Goal: Task Accomplishment & Management: Manage account settings

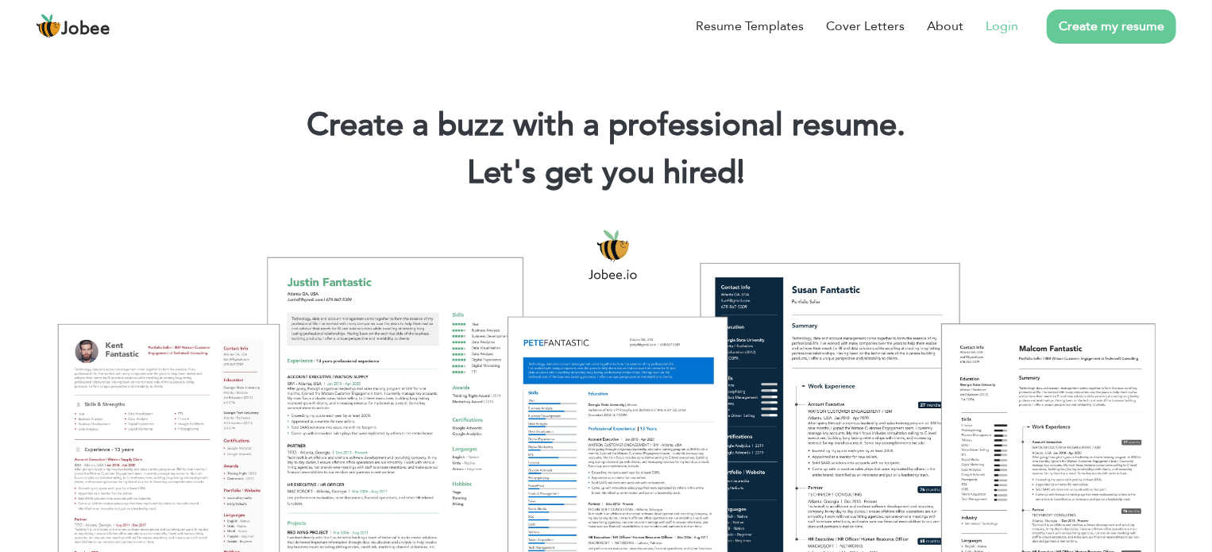
click at [1018, 27] on link "Login" at bounding box center [1002, 26] width 33 height 19
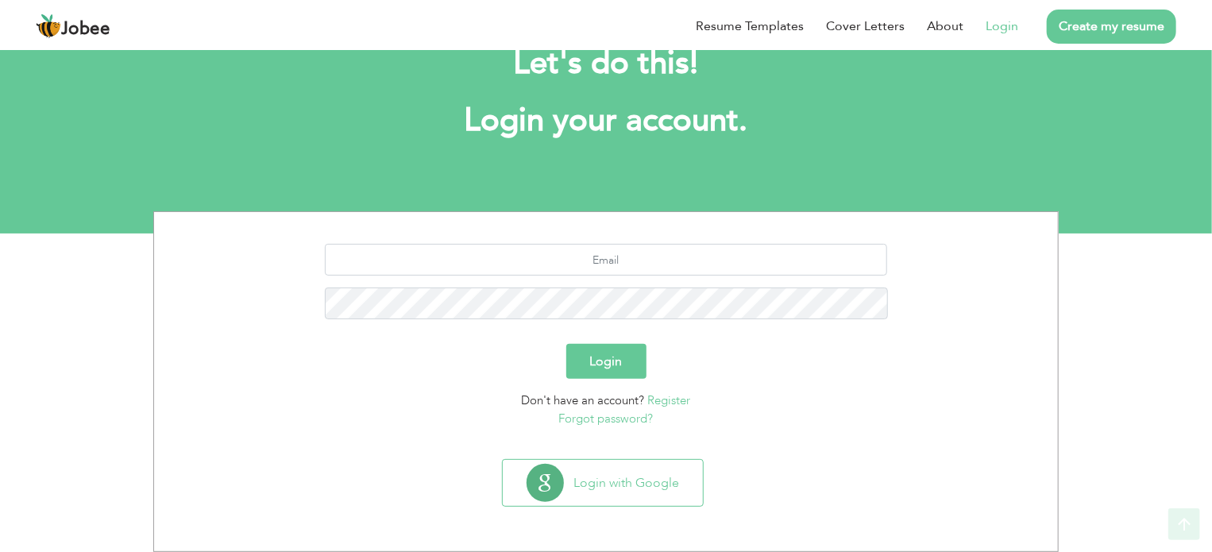
scroll to position [50, 0]
click at [626, 263] on input "text" at bounding box center [606, 261] width 563 height 32
type input "[EMAIL_ADDRESS][DOMAIN_NAME]"
click at [613, 381] on form "[EMAIL_ADDRESS][DOMAIN_NAME] Login Don't have an account? Register Forgot passw…" at bounding box center [606, 337] width 880 height 184
click at [612, 365] on button "Login" at bounding box center [607, 362] width 80 height 35
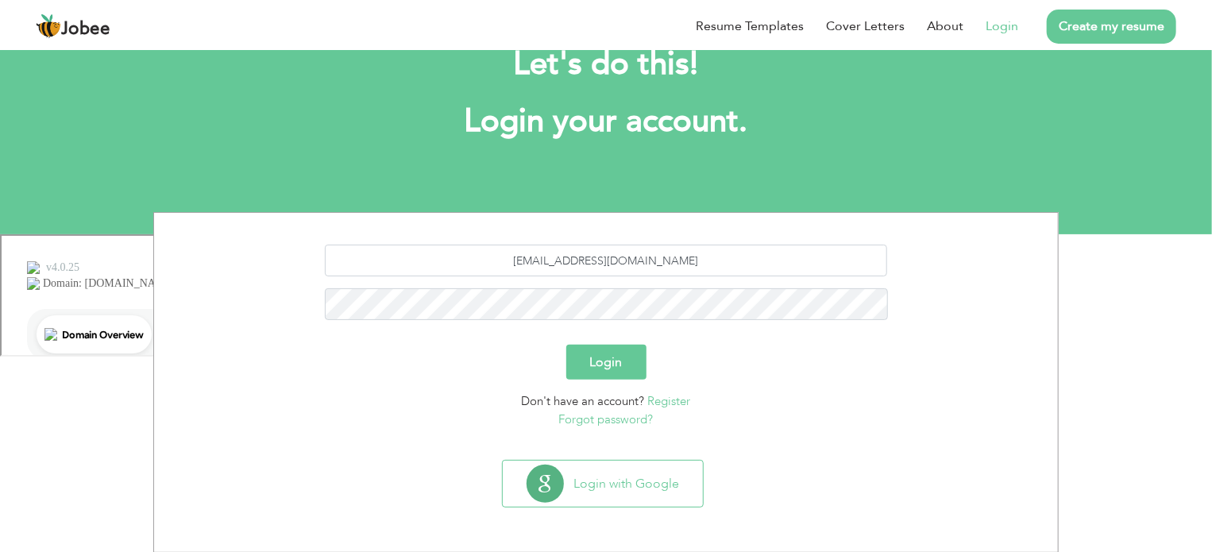
scroll to position [0, 0]
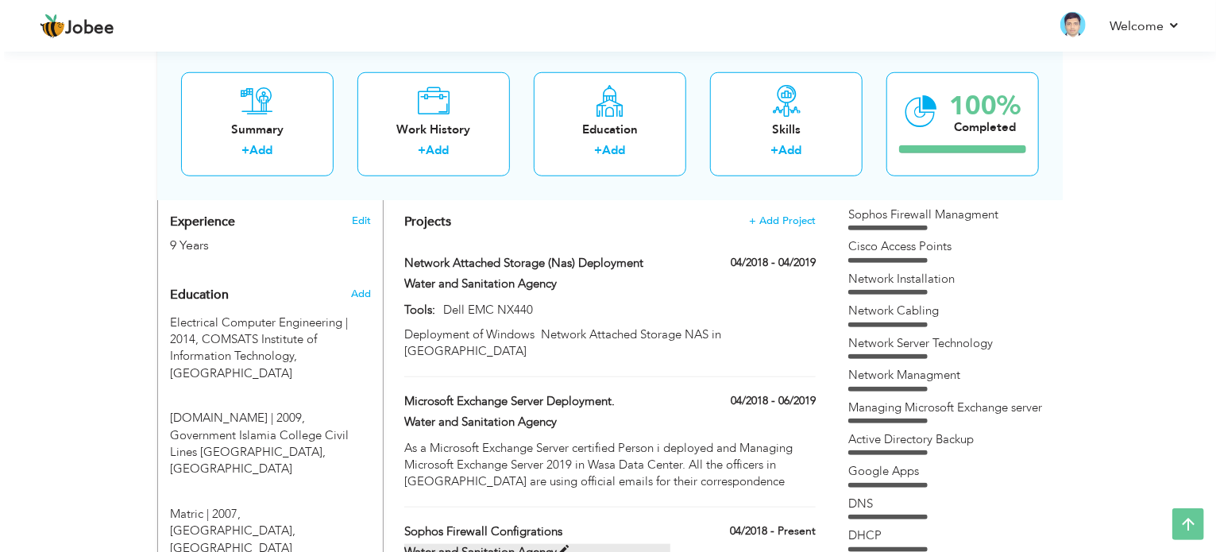
scroll to position [636, 0]
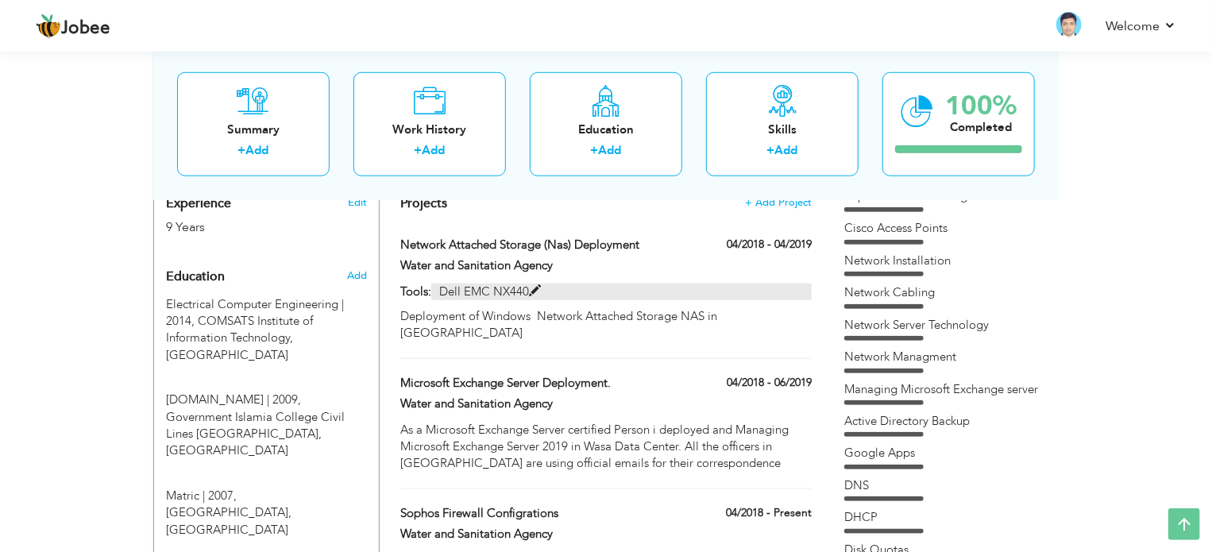
click at [537, 285] on span at bounding box center [535, 291] width 12 height 12
type input "Network Attached Storage (Nas) Deployment"
type input "Water and Sanitation Agency"
type input "04/2018"
type input "04/2019"
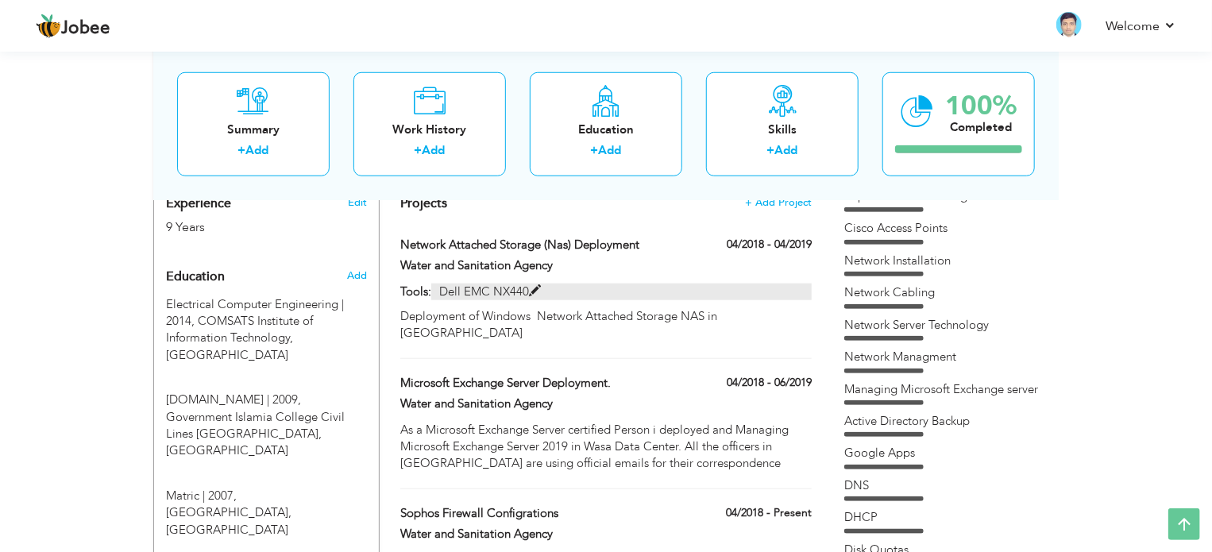
type input "Dell EMC NX440"
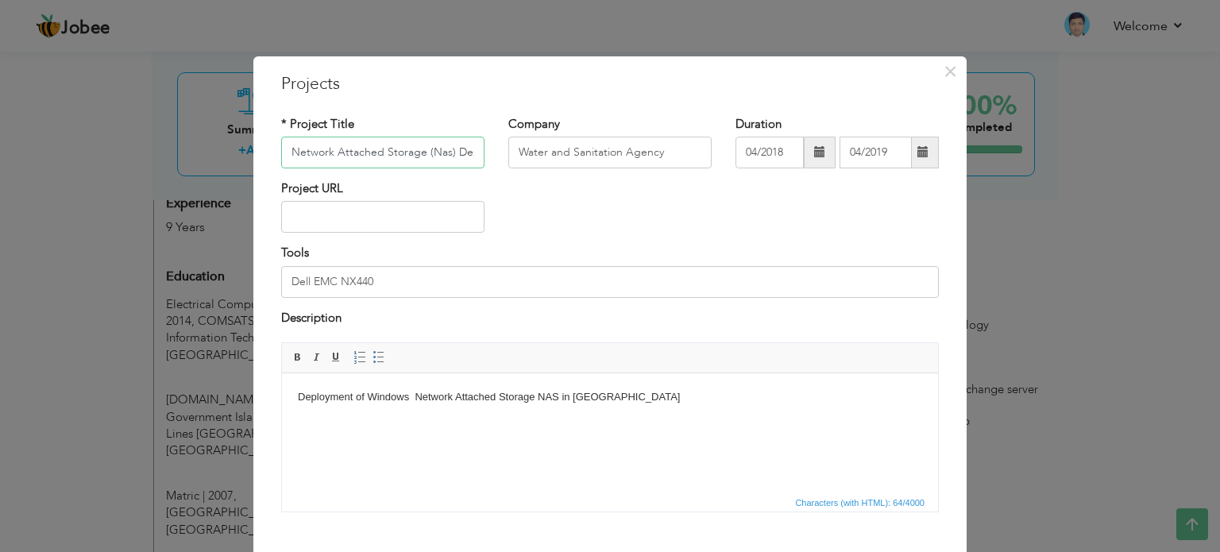
scroll to position [0, 41]
click at [647, 396] on body "Deployment of Windows Network Attached Storage NAS in Wasa" at bounding box center [610, 397] width 625 height 17
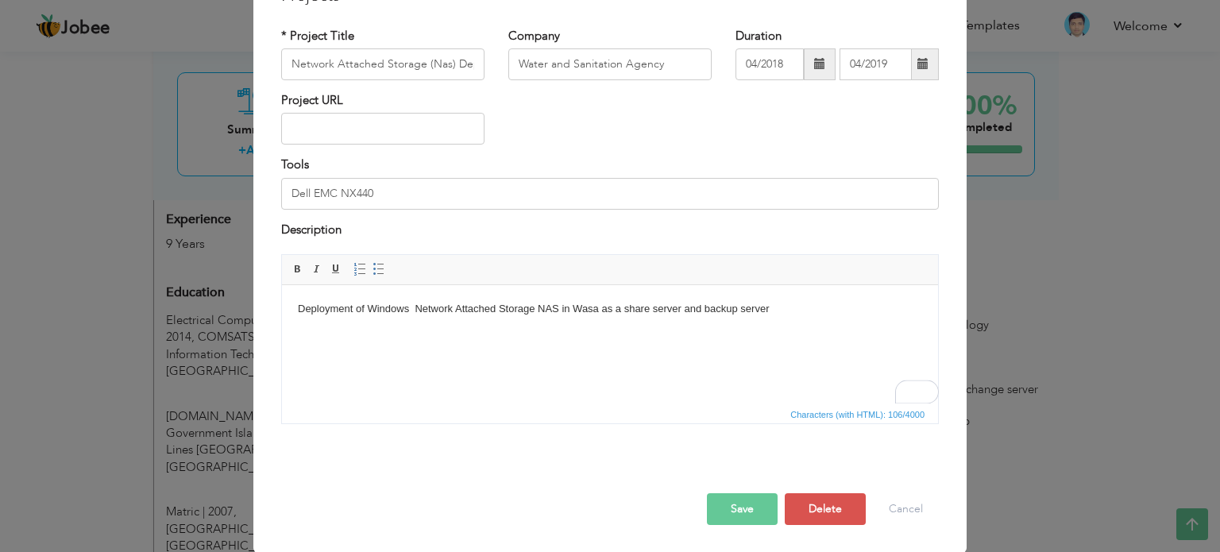
scroll to position [9, 0]
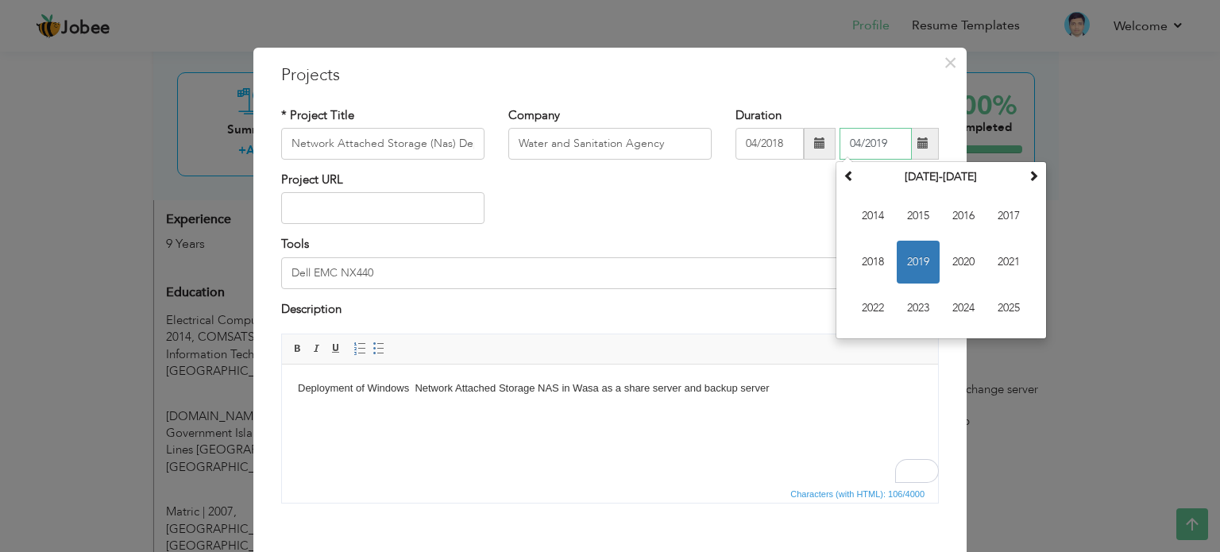
click at [876, 138] on input "04/2019" at bounding box center [876, 144] width 72 height 32
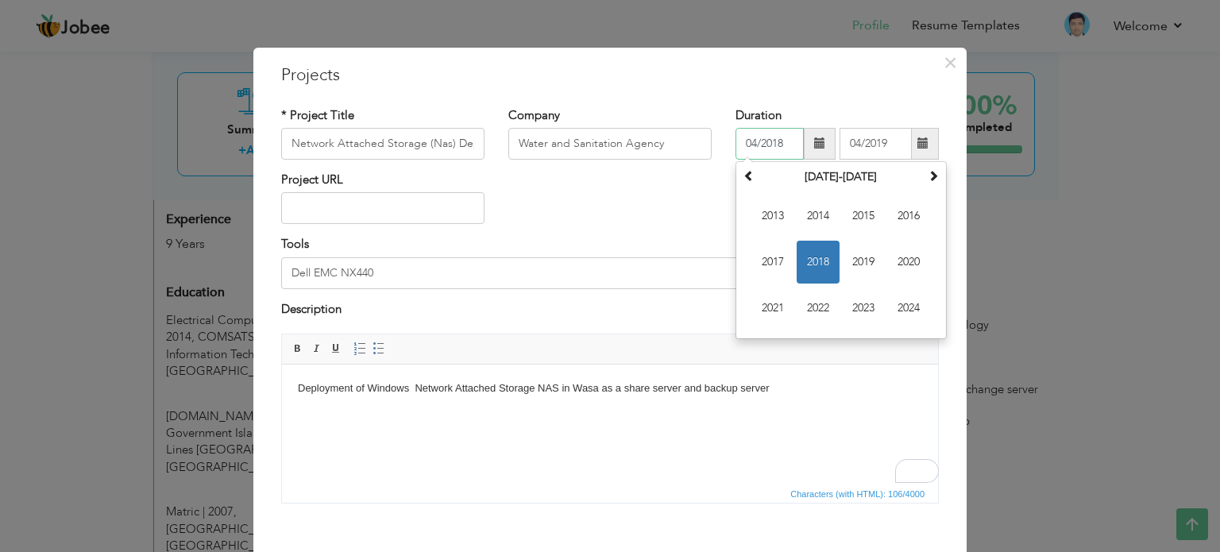
click at [784, 141] on input "04/2018" at bounding box center [770, 144] width 68 height 32
type input "0"
click at [900, 309] on span "2024" at bounding box center [909, 308] width 43 height 43
click at [863, 205] on span "Mar" at bounding box center [863, 216] width 43 height 43
type input "03/2024"
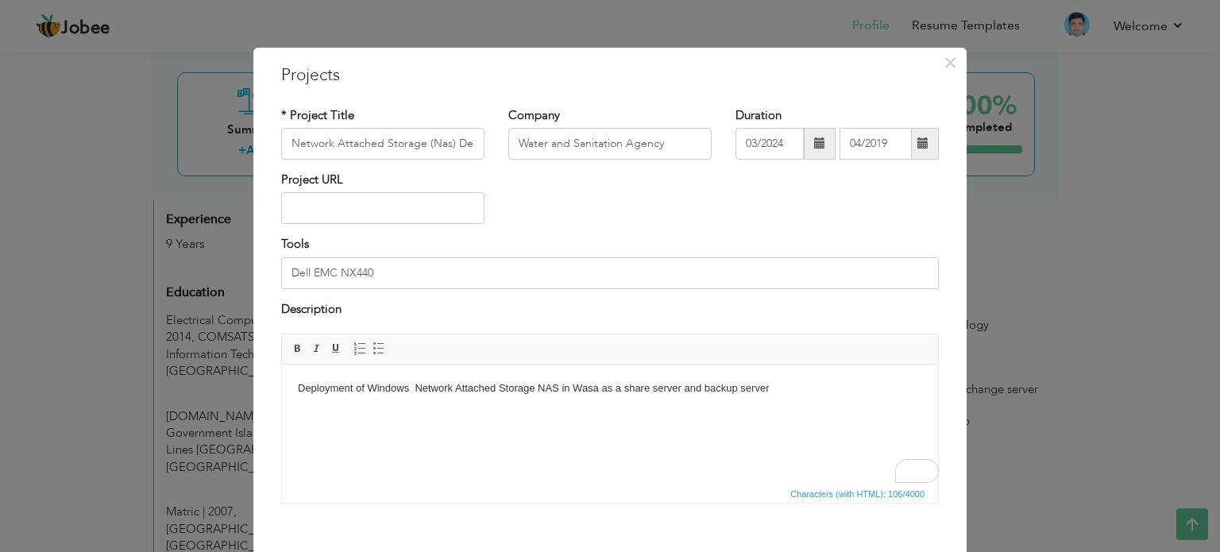
click at [922, 140] on span at bounding box center [923, 142] width 11 height 11
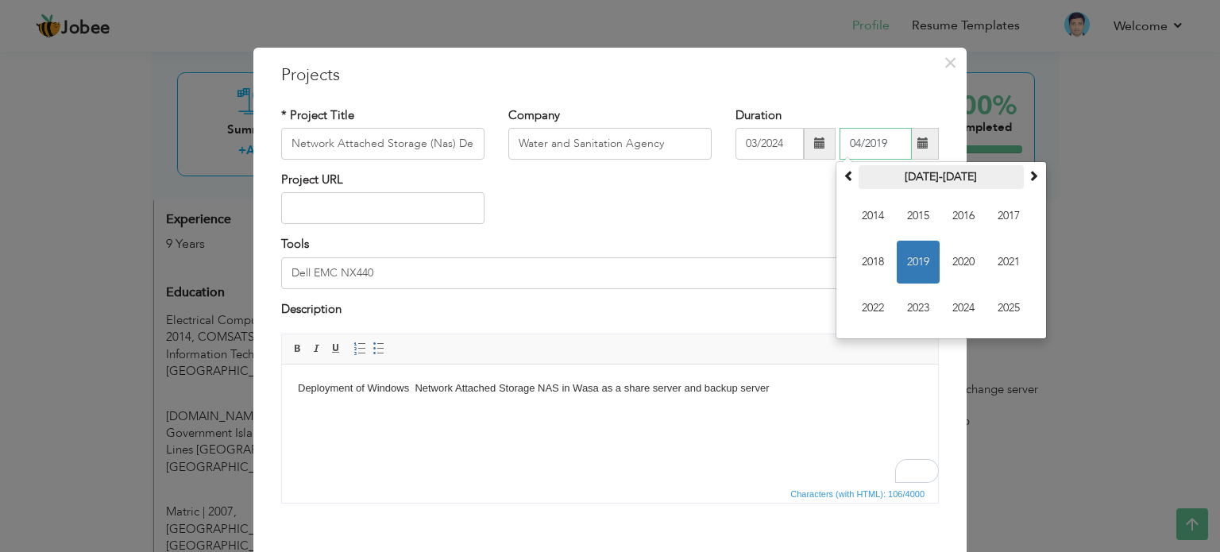
click at [960, 176] on th "2014-2025" at bounding box center [941, 177] width 165 height 24
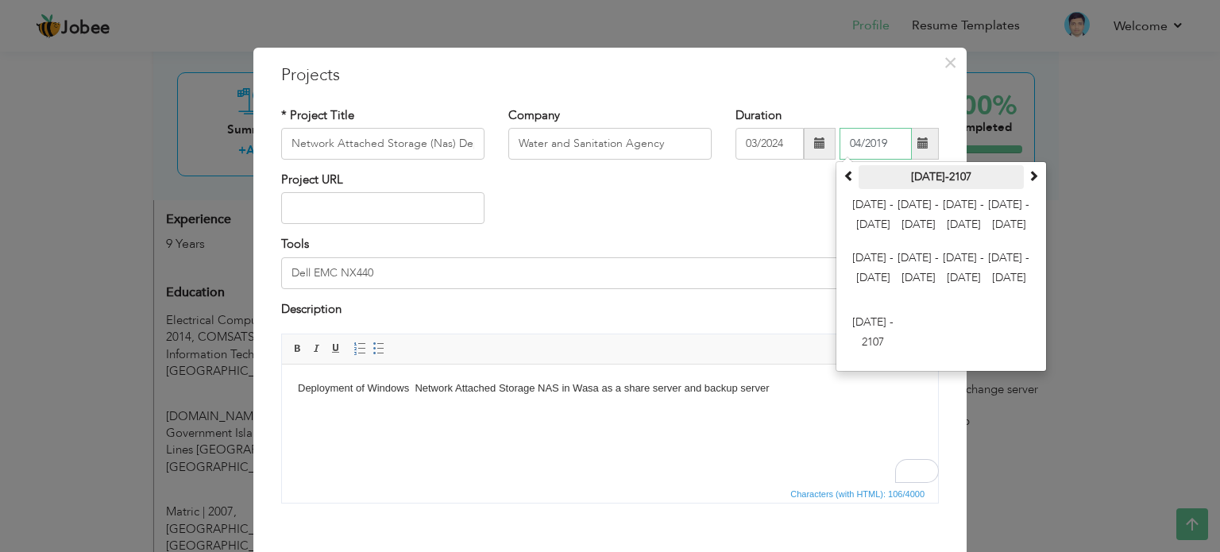
click at [973, 177] on th "2000-2107" at bounding box center [941, 177] width 165 height 24
click at [848, 178] on span at bounding box center [849, 175] width 11 height 11
click at [977, 180] on th "1800-1907" at bounding box center [941, 177] width 165 height 24
click at [1028, 178] on span at bounding box center [1033, 175] width 11 height 11
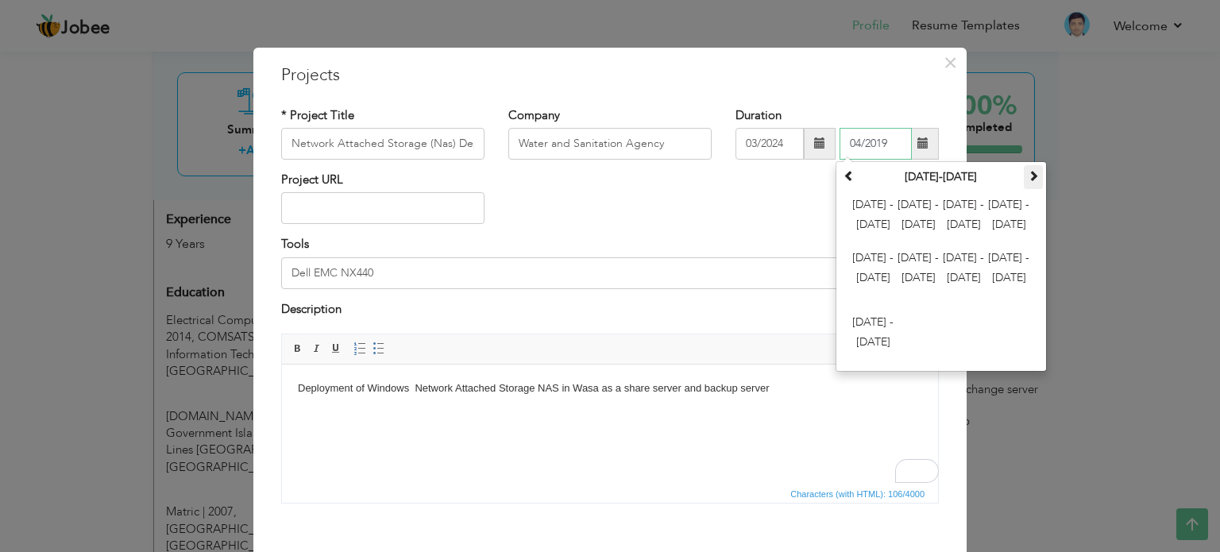
click at [1028, 178] on span at bounding box center [1033, 175] width 11 height 11
click at [846, 178] on span at bounding box center [849, 175] width 11 height 11
click at [847, 177] on span at bounding box center [849, 175] width 11 height 11
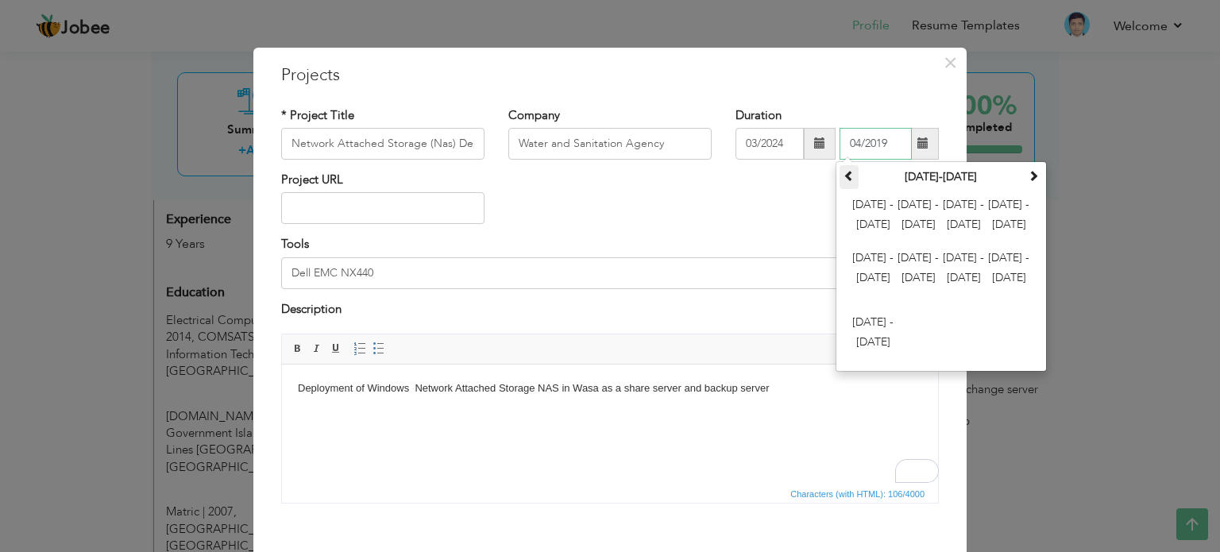
click at [847, 177] on span at bounding box center [849, 175] width 11 height 11
drag, startPoint x: 953, startPoint y: 346, endPoint x: 952, endPoint y: 338, distance: 8.1
click at [953, 339] on td "1700 - 1711 1712 - 1723 1724 - 1735 1736 - 1747 1748 - 1759 1760 - 1771 1772 - …" at bounding box center [941, 278] width 203 height 179
click at [885, 141] on input "04/2019" at bounding box center [876, 144] width 72 height 32
type input "04/2024"
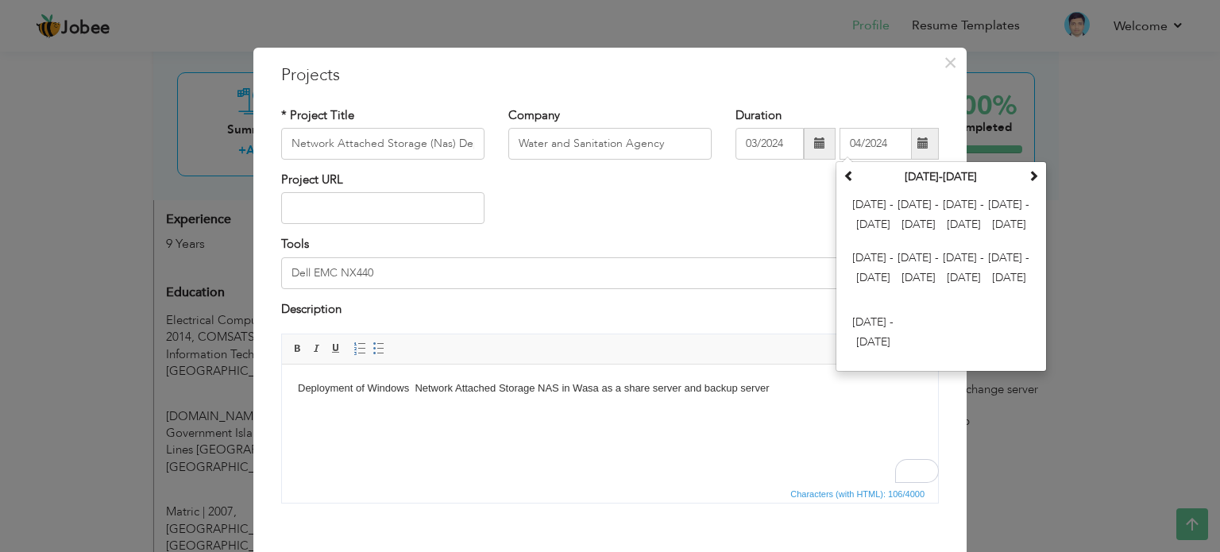
click at [771, 188] on div "Project URL" at bounding box center [610, 204] width 682 height 64
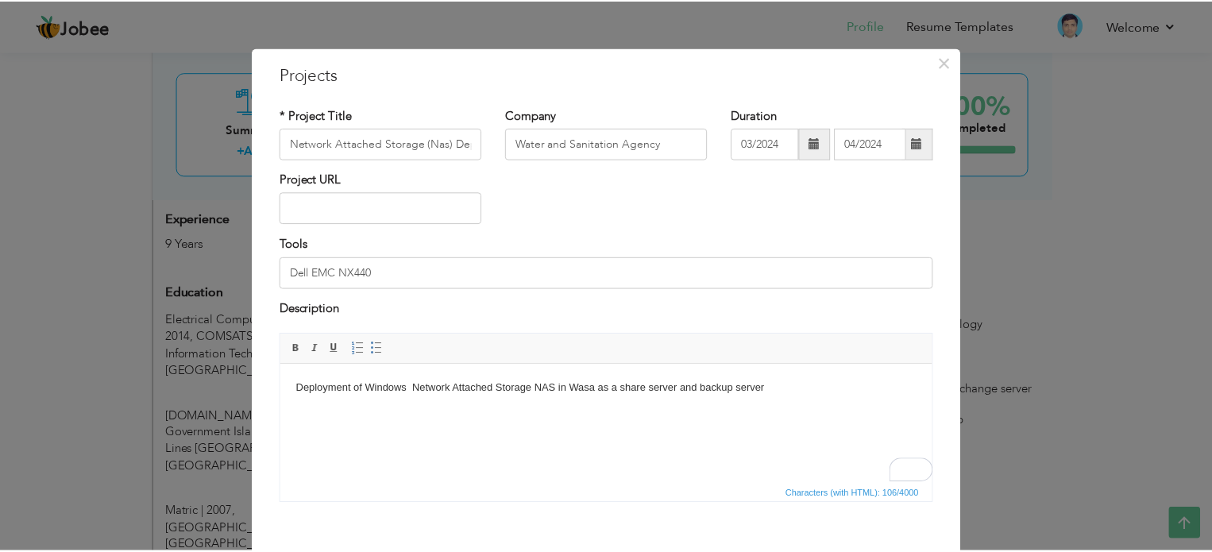
scroll to position [88, 0]
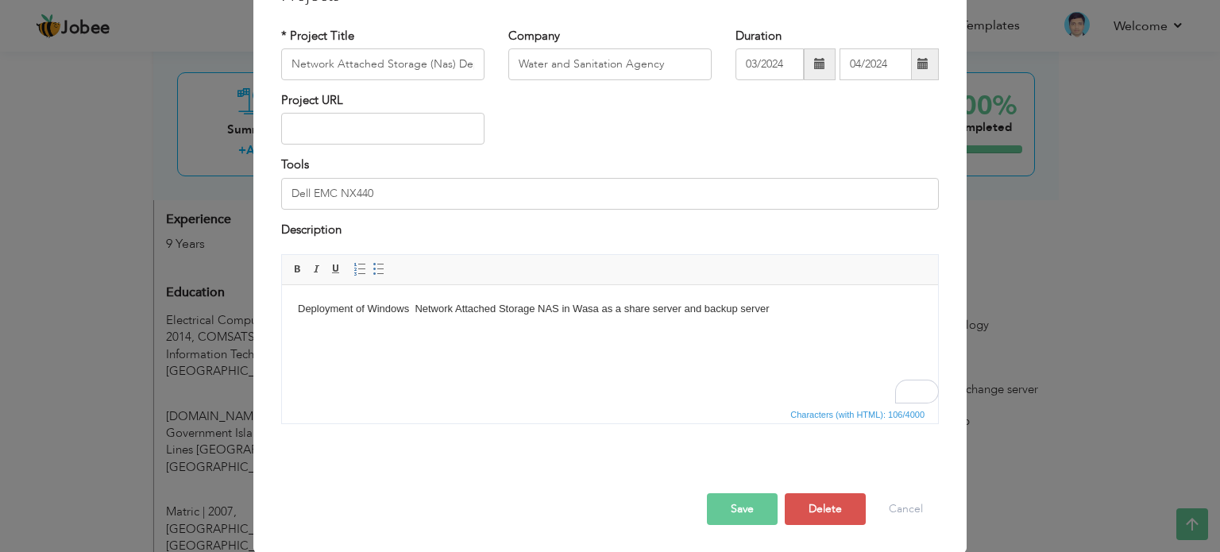
click at [714, 491] on div at bounding box center [610, 476] width 682 height 33
click at [725, 505] on button "Save" at bounding box center [742, 509] width 71 height 32
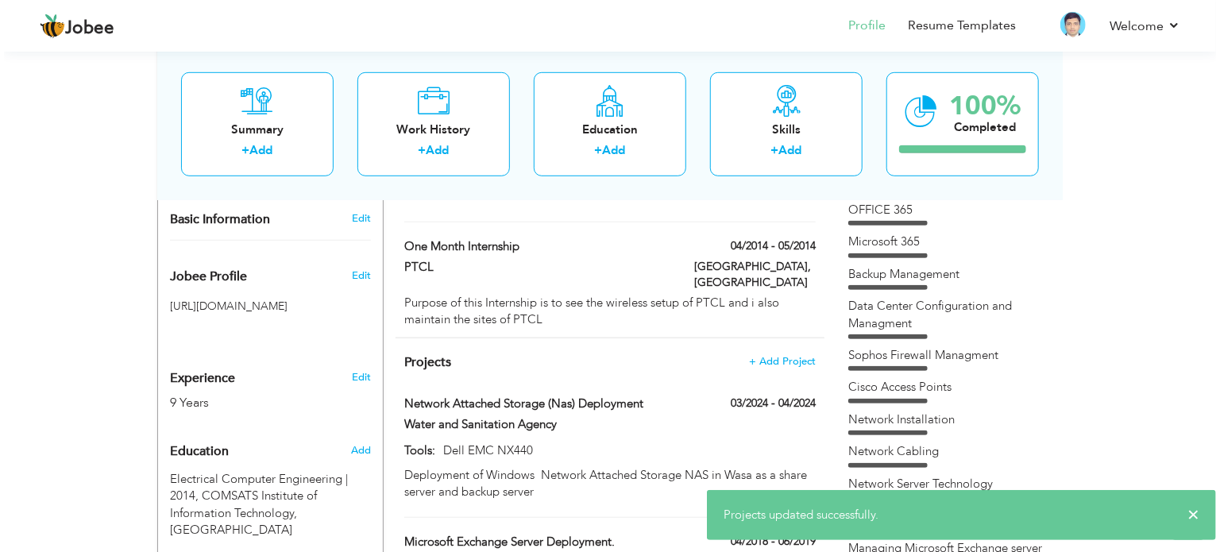
scroll to position [636, 0]
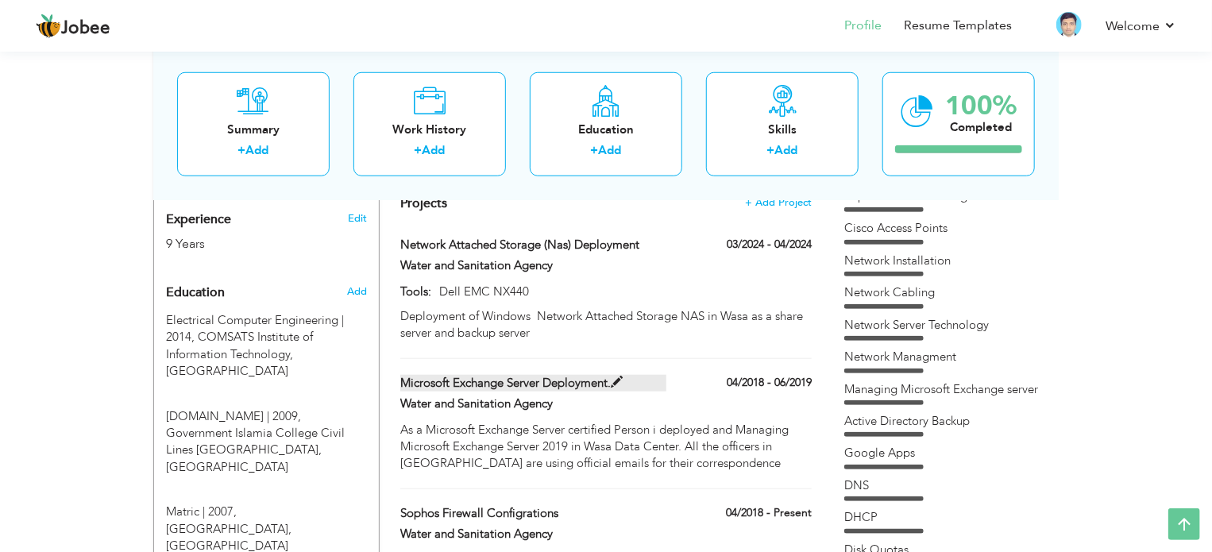
click at [622, 377] on span at bounding box center [617, 383] width 12 height 12
type input "Microsoft Exchange Server Deployment."
type input "04/2018"
type input "06/2019"
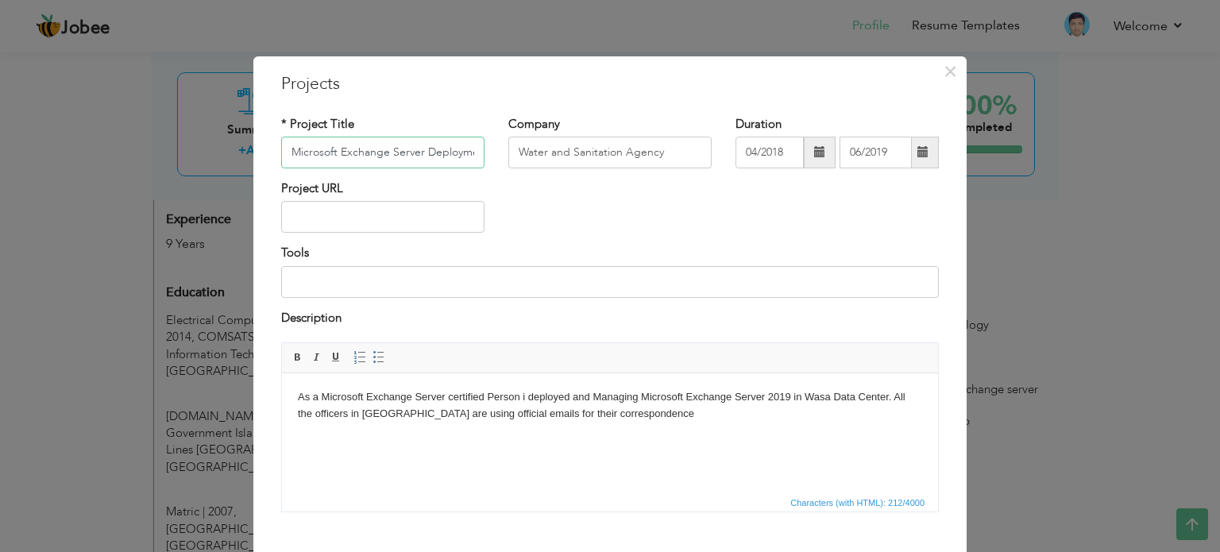
scroll to position [0, 16]
click at [921, 149] on span at bounding box center [923, 151] width 11 height 11
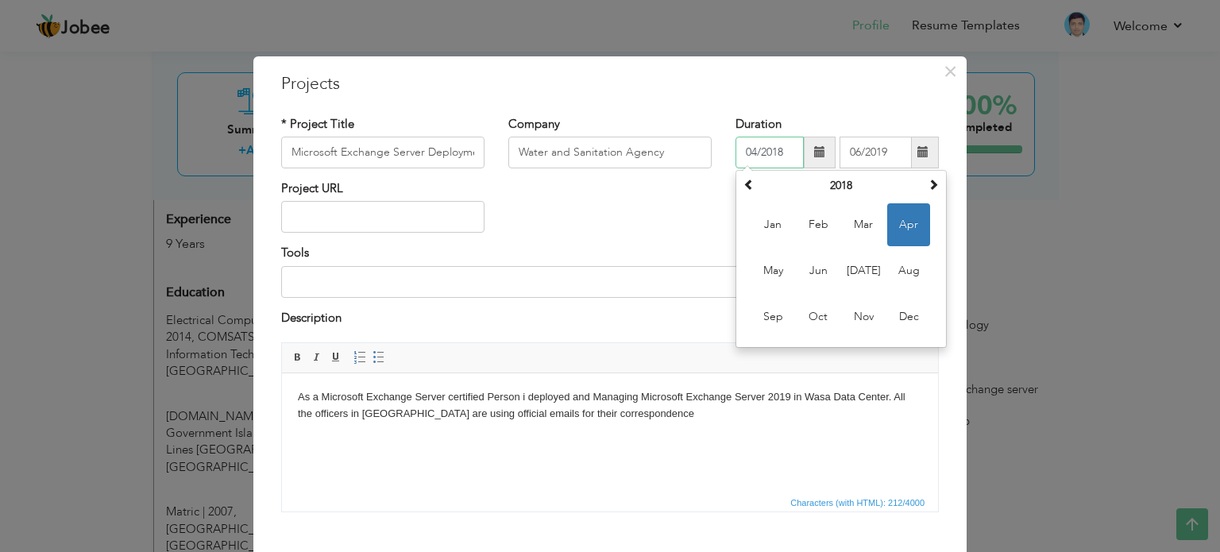
click at [787, 148] on input "04/2018" at bounding box center [770, 153] width 68 height 32
click at [694, 253] on div "Tools" at bounding box center [610, 271] width 658 height 52
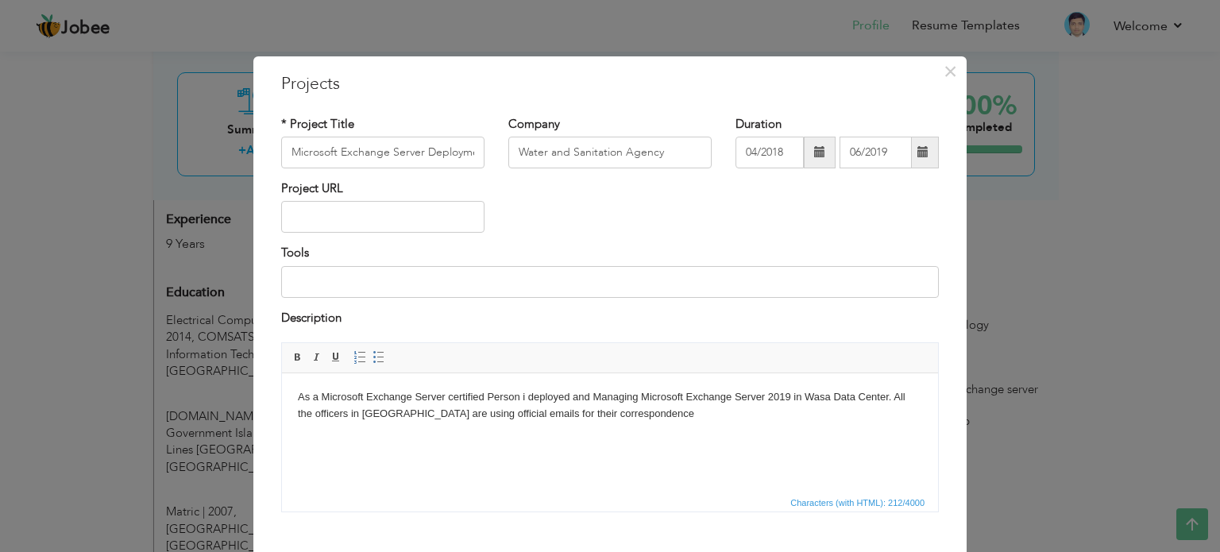
click at [660, 424] on html "As a Microsoft Exchange Server certified Person i deployed and Managing Microso…" at bounding box center [610, 405] width 656 height 65
click at [882, 414] on body "As a Microsoft Exchange Server certified Person i deployed and Managing Microso…" at bounding box center [610, 413] width 625 height 49
click at [876, 421] on body "As a Microsoft Exchange Server certified Person, i deployed and managed Microso…" at bounding box center [610, 413] width 625 height 49
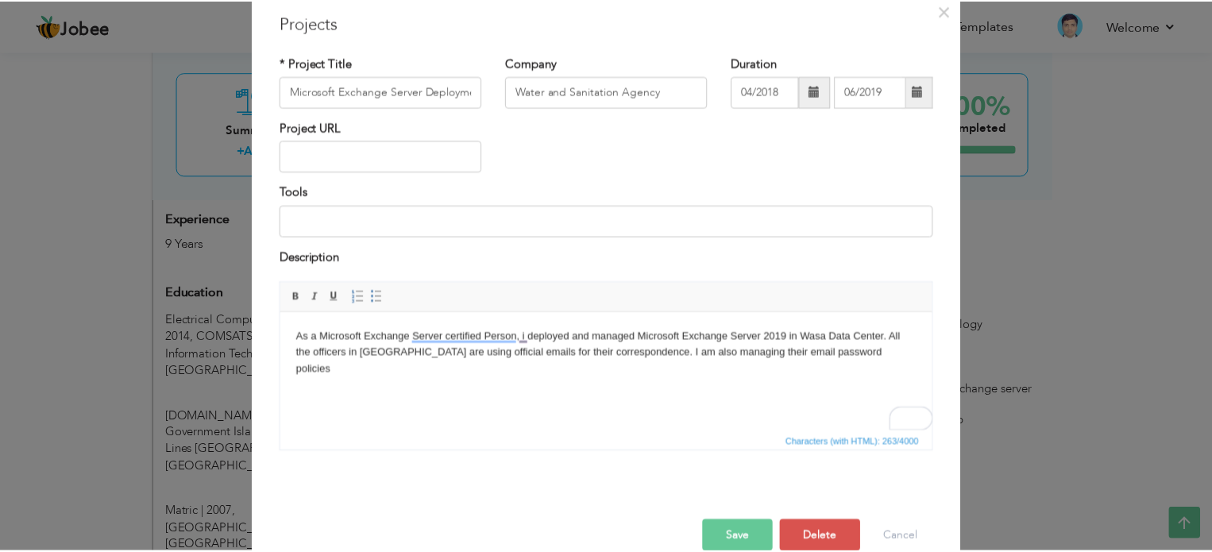
scroll to position [88, 0]
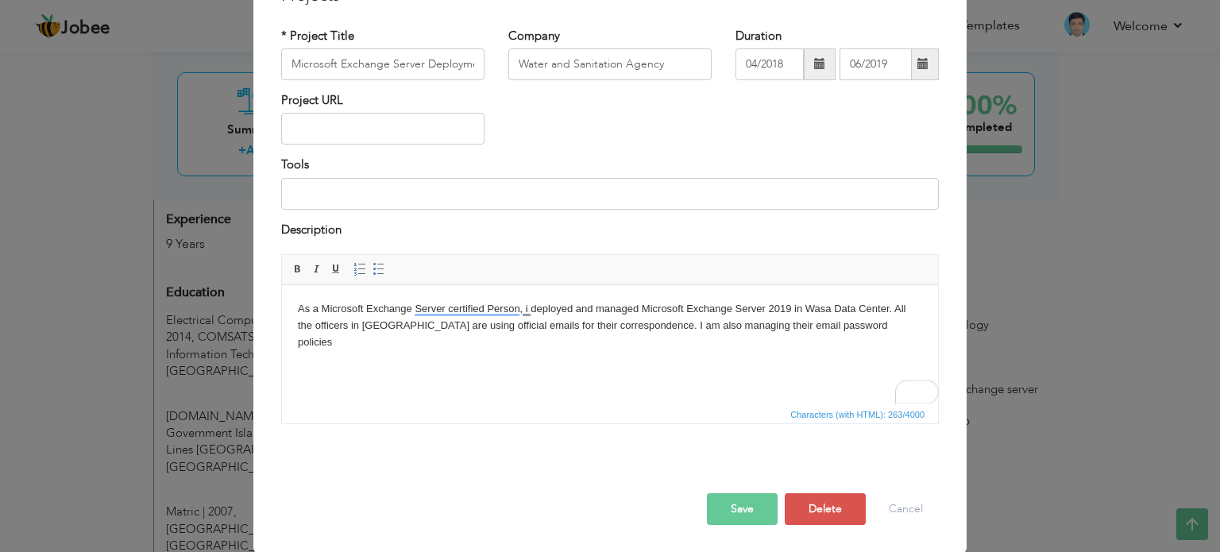
click at [750, 501] on button "Save" at bounding box center [742, 509] width 71 height 32
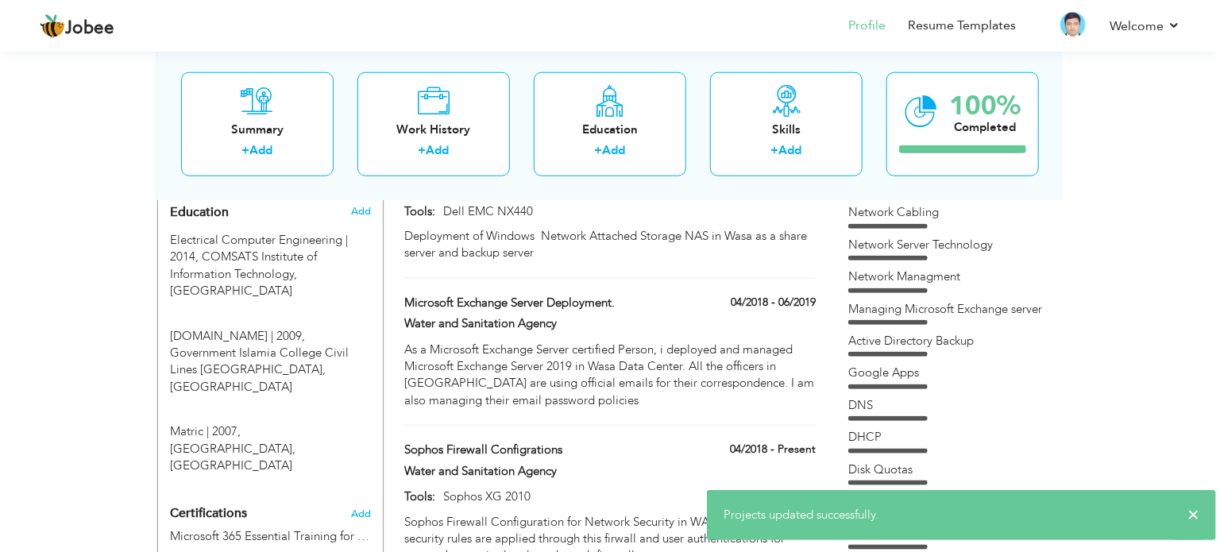
scroll to position [795, 0]
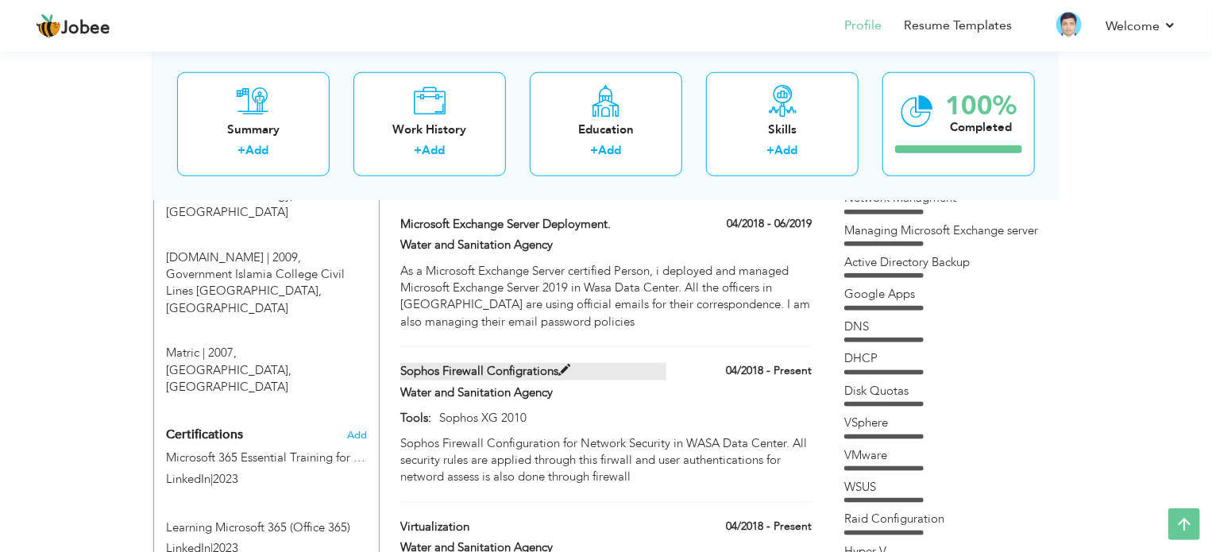
click at [566, 365] on span at bounding box center [565, 371] width 12 height 12
type input "Sophos Firewall Configrations"
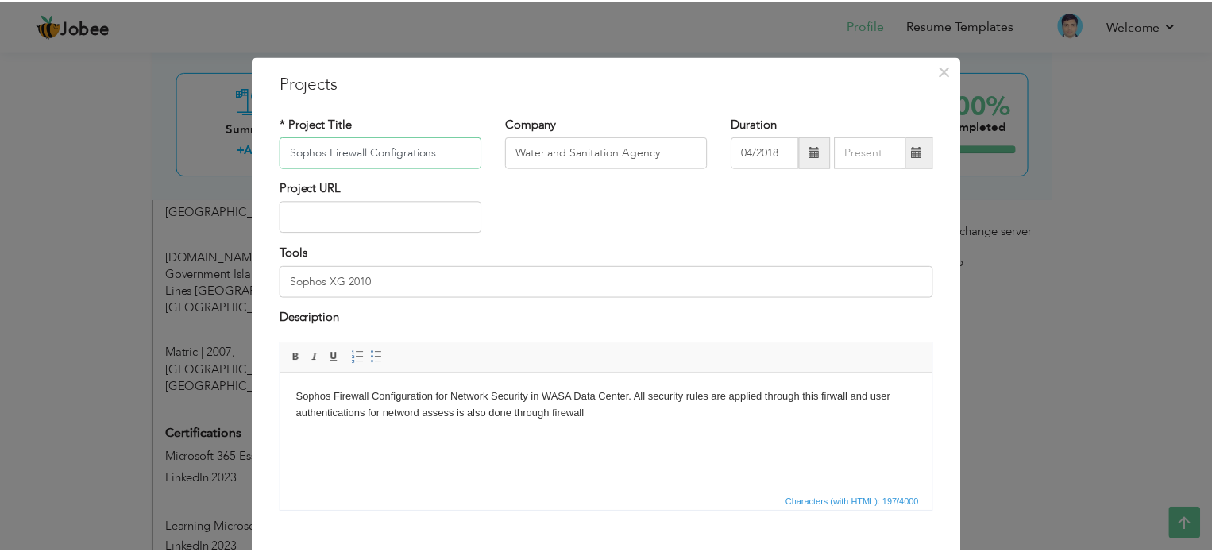
scroll to position [79, 0]
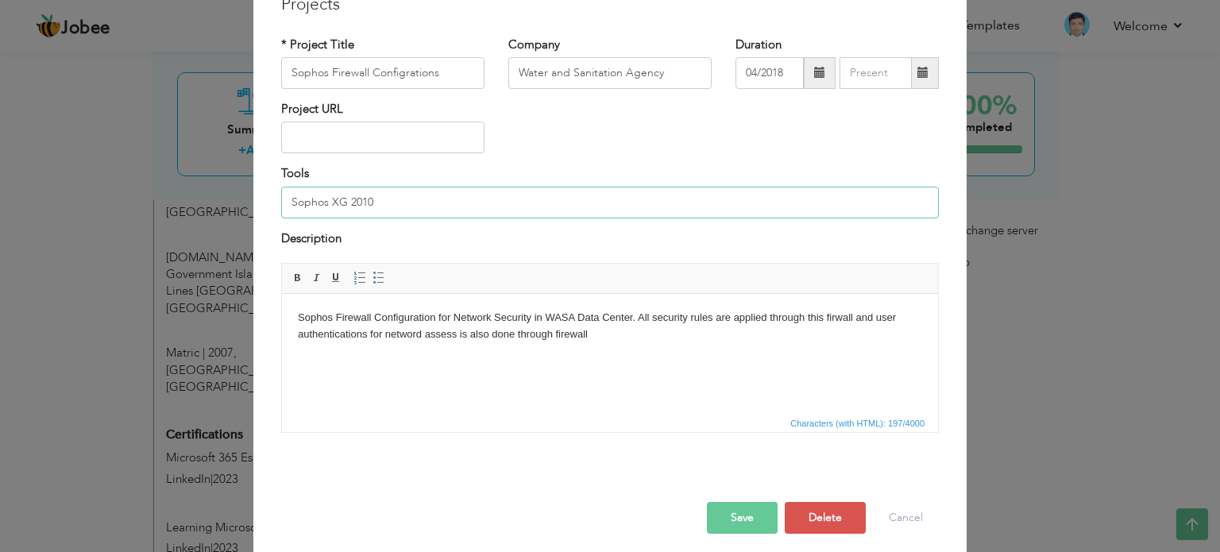
click at [388, 203] on input "Sophos XG 2010" at bounding box center [610, 203] width 658 height 32
type input "Sophos XG 210"
click at [443, 413] on span "Characters (with HTML): 197/4000" at bounding box center [610, 422] width 656 height 19
drag, startPoint x: 607, startPoint y: 351, endPoint x: 613, endPoint y: 345, distance: 8.4
click at [607, 350] on html "Sophos Firewall Configuration for Network Security in WASA Data Center. All sec…" at bounding box center [610, 326] width 656 height 65
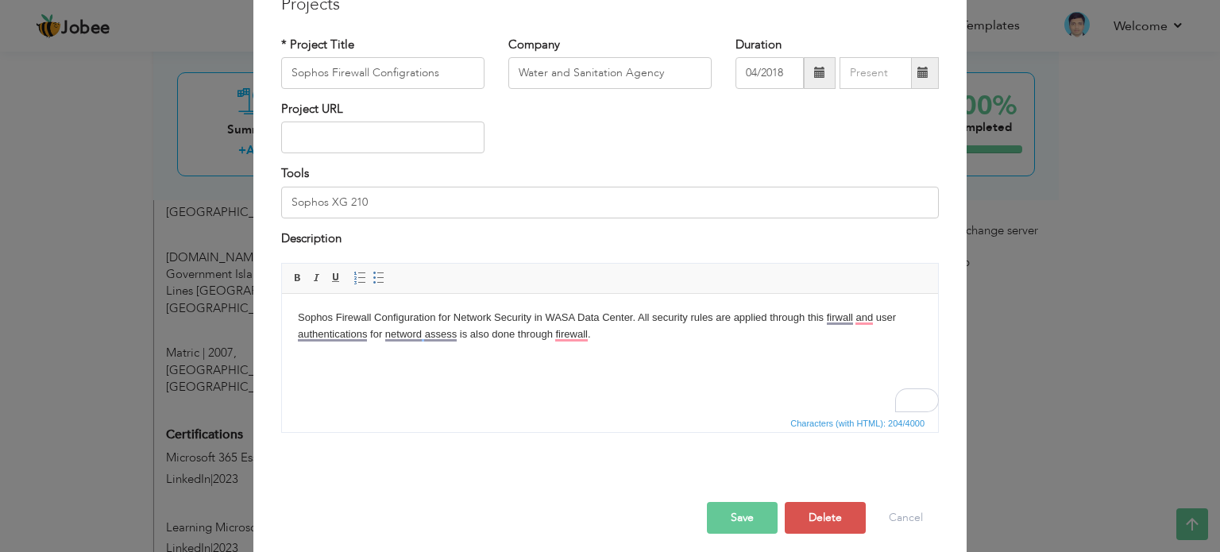
click at [717, 318] on body "Sophos Firewall Configuration for Network Security in WASA Data Center. All sec…" at bounding box center [610, 326] width 625 height 33
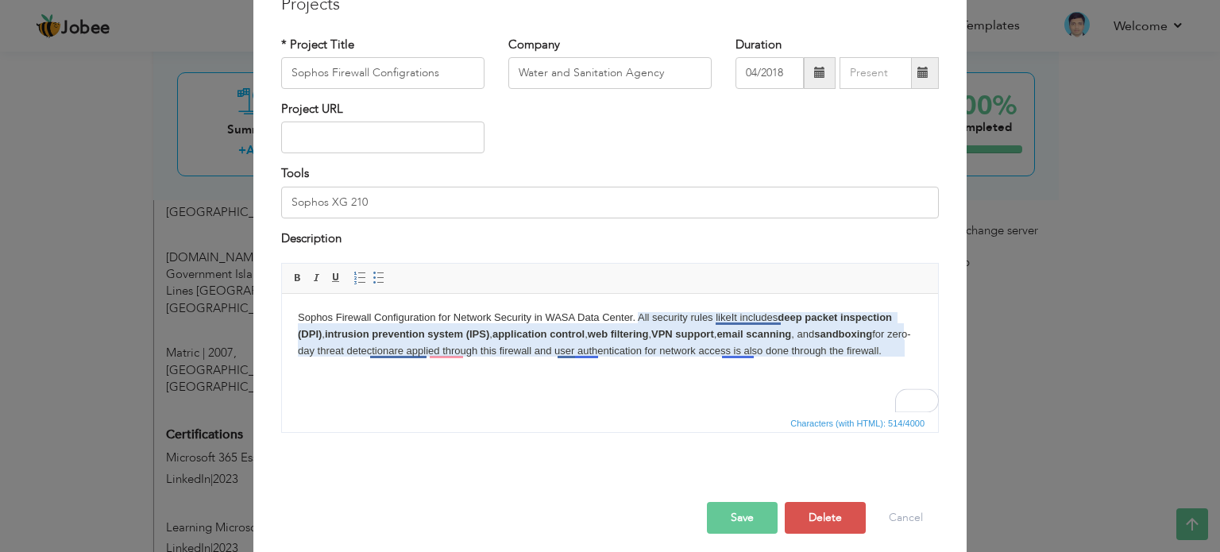
click at [745, 317] on body "Sophos Firewall Configuration for Network Security in WASA Data Center. All sec…" at bounding box center [610, 334] width 625 height 49
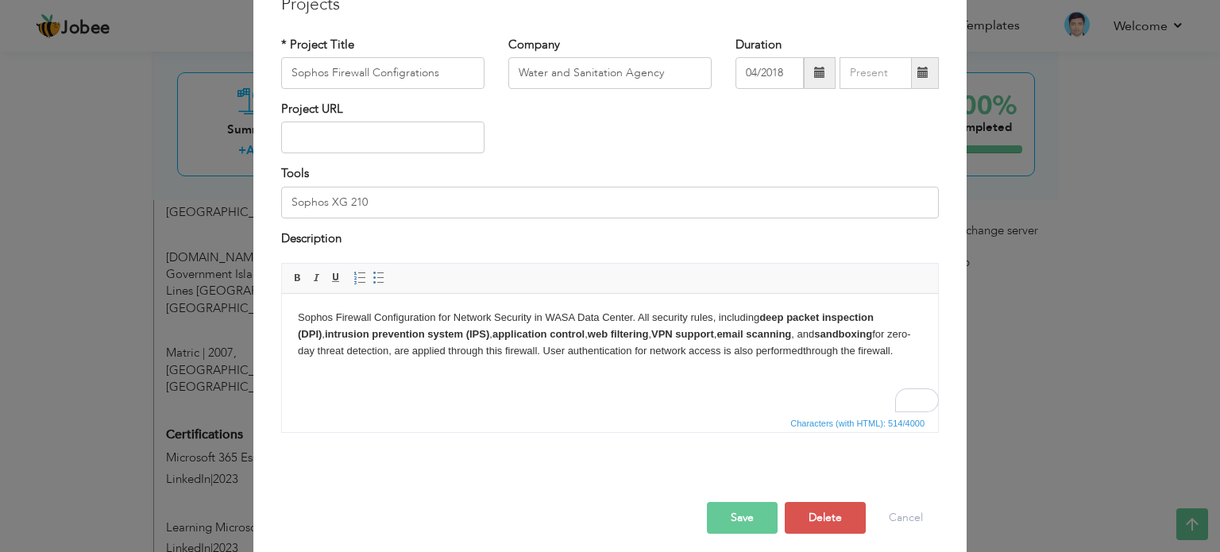
click at [738, 519] on button "Save" at bounding box center [742, 518] width 71 height 32
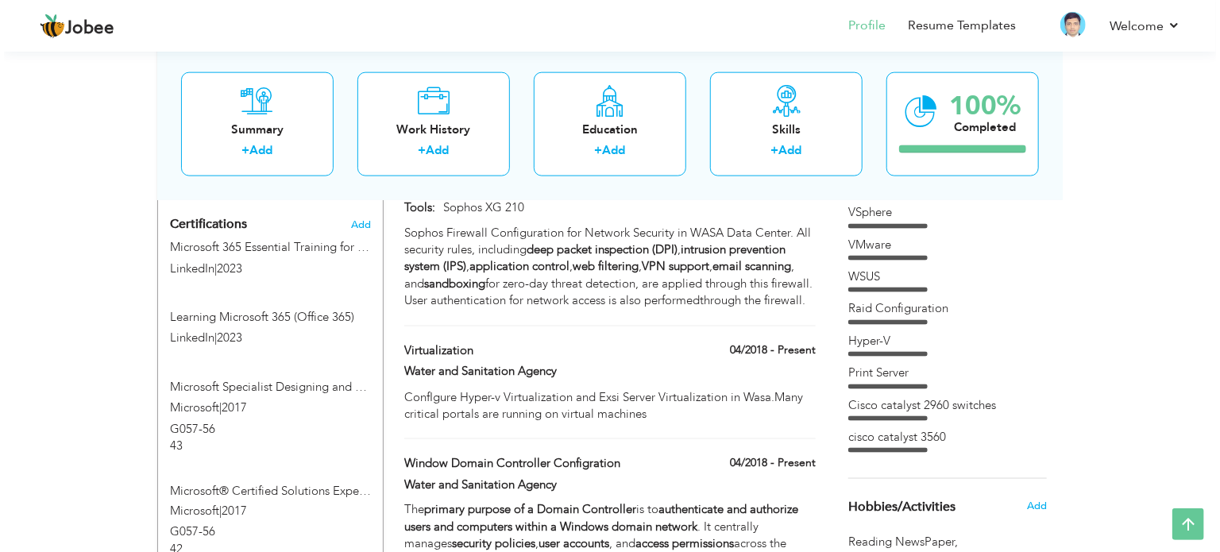
scroll to position [1033, 0]
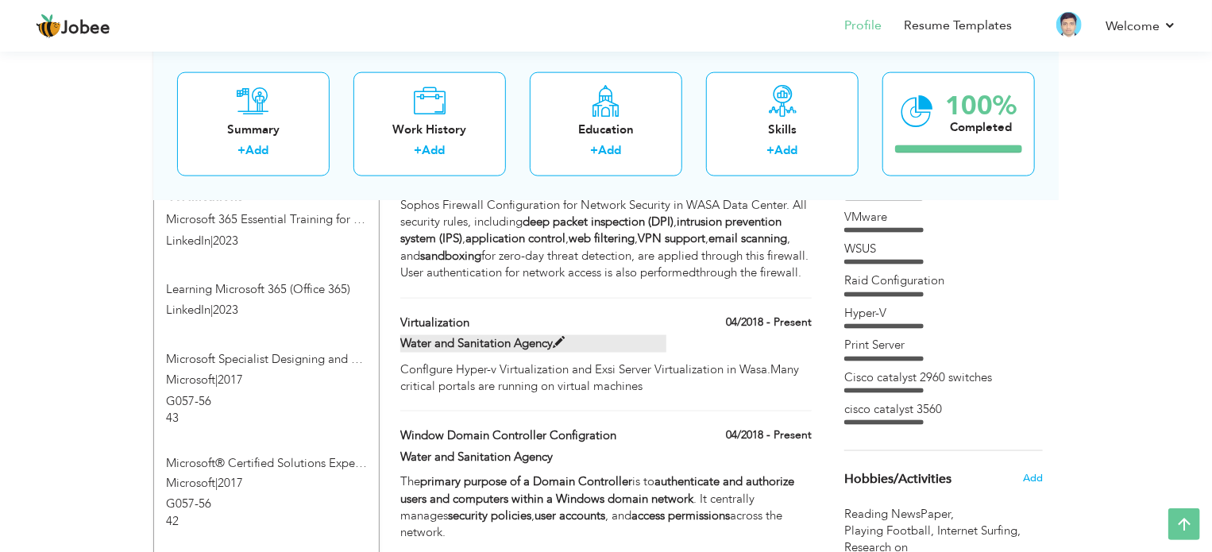
click at [563, 337] on span at bounding box center [559, 343] width 12 height 12
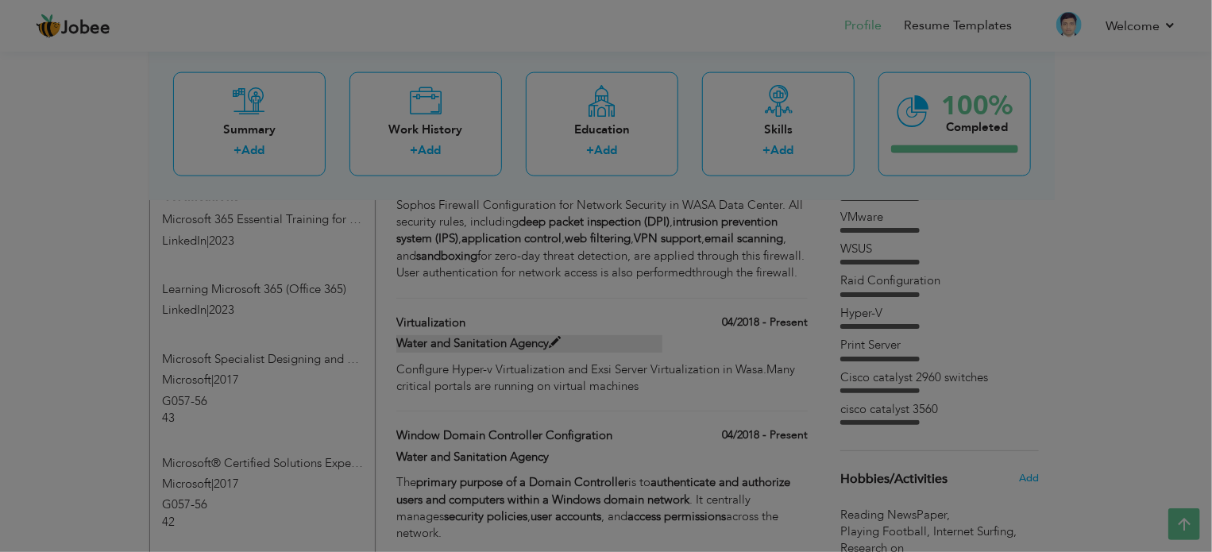
type input "Virtualization"
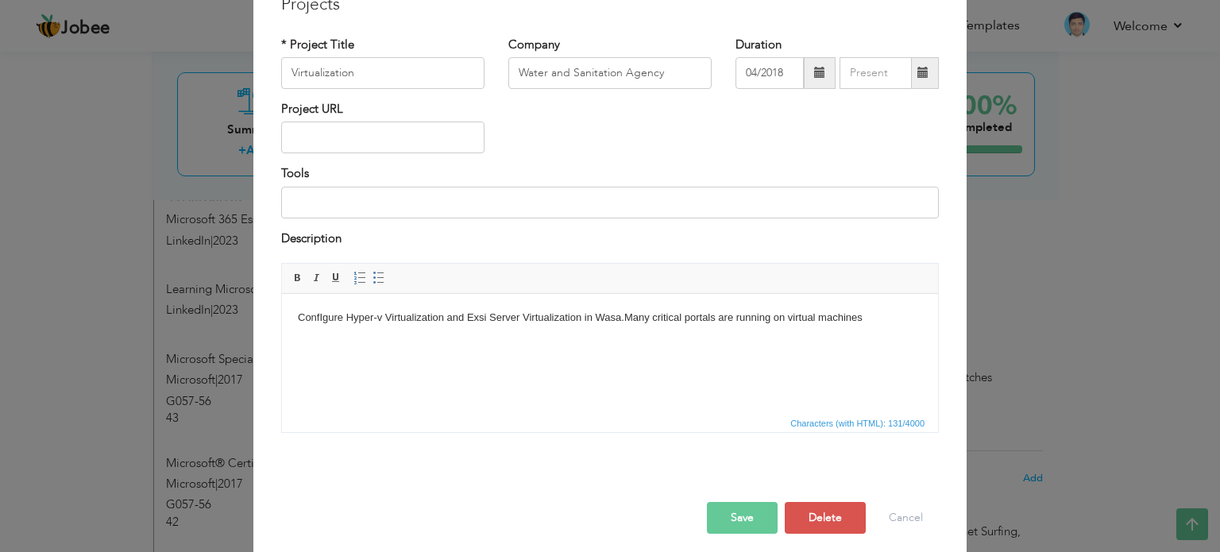
scroll to position [0, 0]
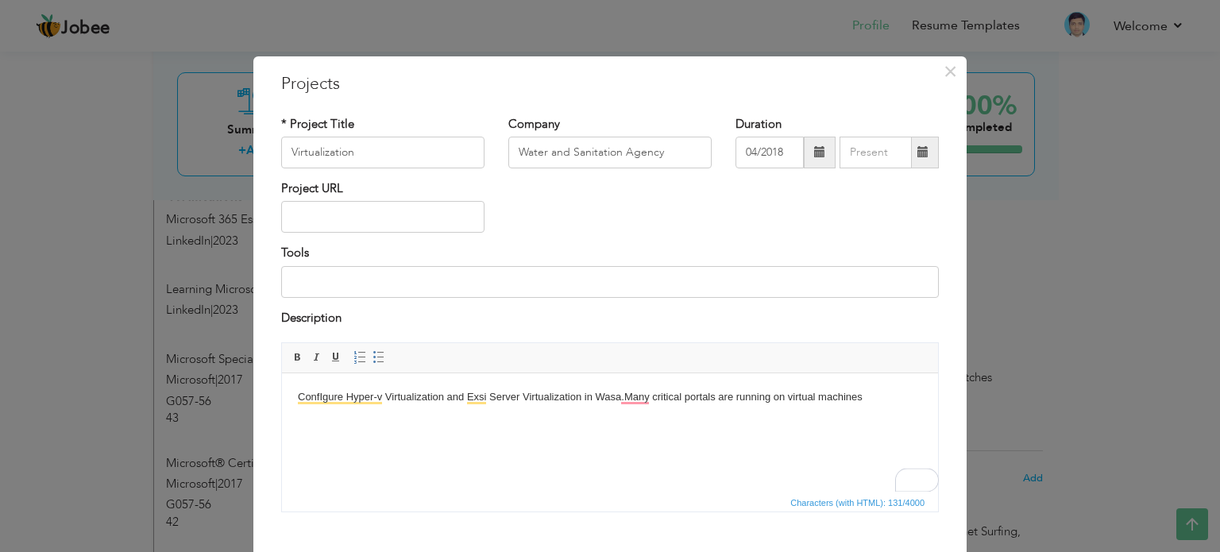
drag, startPoint x: 880, startPoint y: 401, endPoint x: 719, endPoint y: 406, distance: 161.4
click at [719, 406] on html "ConfIgure Hyper-v Virtualization and Exsi Server Virtualization in Wasa.Many cr…" at bounding box center [610, 397] width 656 height 48
click at [634, 405] on body "ConfIgure Hyper-v Virtualization and Exsi Server Virtualization in Wasa.Many cr…" at bounding box center [610, 405] width 625 height 33
click at [640, 399] on body "ConfIgure Hyper-v Virtualization and Exsi Server Virtualization in Wasa.Many cr…" at bounding box center [610, 405] width 625 height 33
click at [745, 396] on body "ConfIgure Hyper-v Virtualization and Exsi Server Virtualization in Wasa. Many c…" at bounding box center [610, 405] width 625 height 33
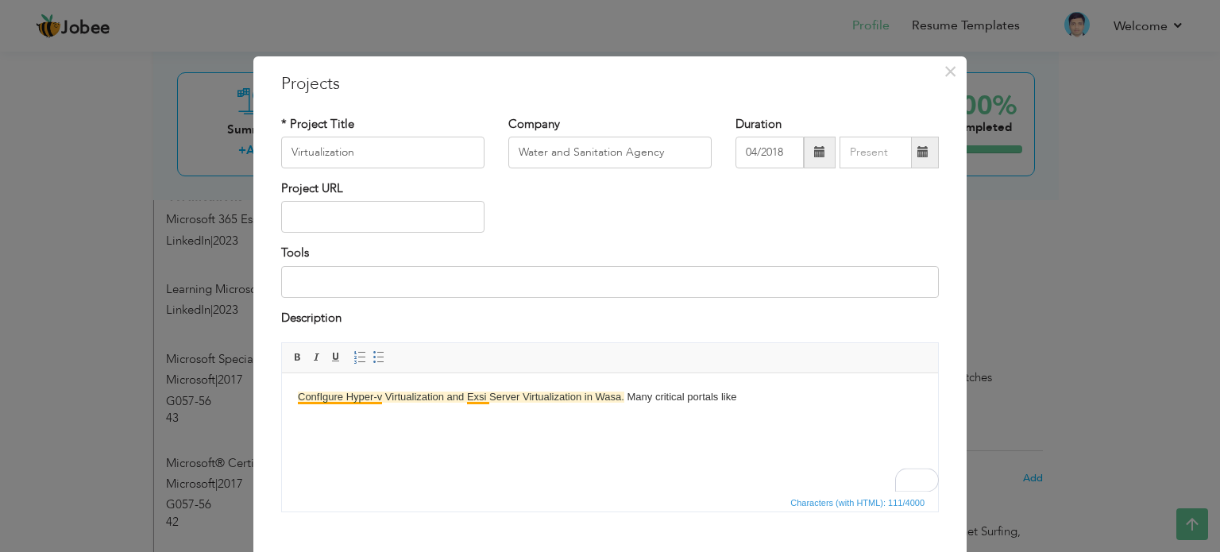
click at [323, 393] on body "ConfIgure Hyper-v Virtualization and Exsi Server Virtualization in Wasa. Many c…" at bounding box center [610, 405] width 625 height 33
click at [790, 402] on body "ConfIgure Hyper-v Virtualization and Exsi Server Virtualization in Wasa. Many c…" at bounding box center [610, 405] width 625 height 33
click at [379, 362] on span at bounding box center [379, 357] width 13 height 13
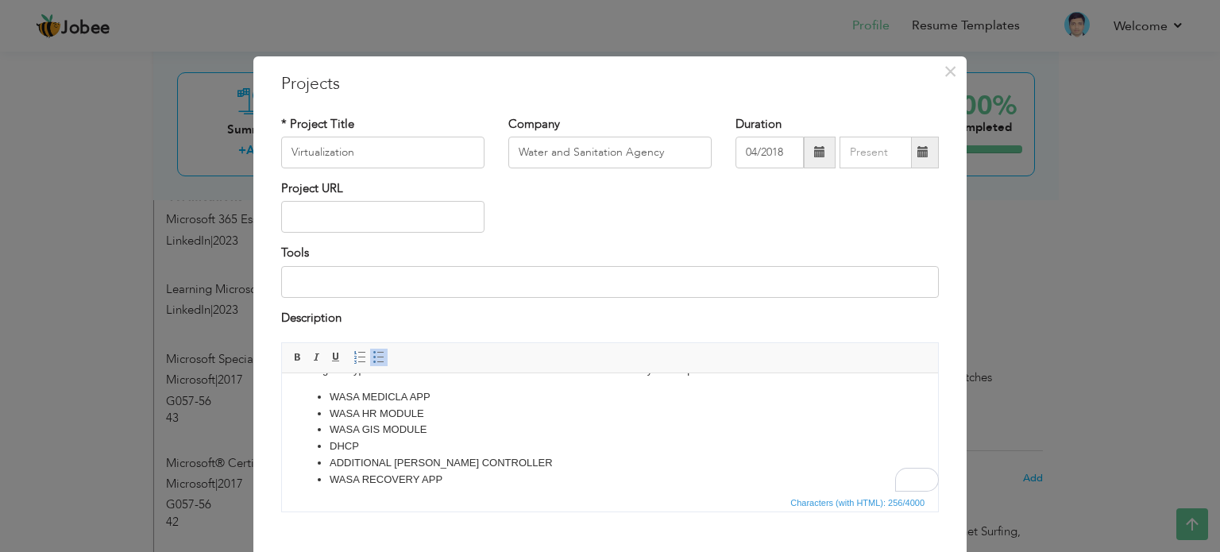
scroll to position [65, 0]
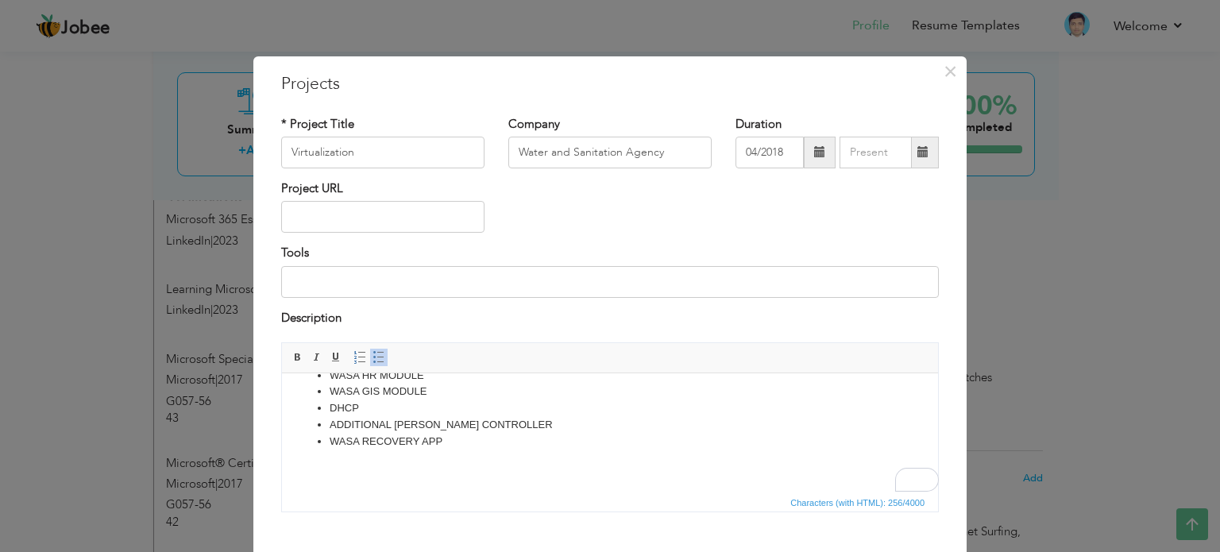
click at [466, 451] on body "ConfIgure Hyper-v Virtualization and Exsi Server Virtualization in Wasa. Many c…" at bounding box center [610, 400] width 625 height 153
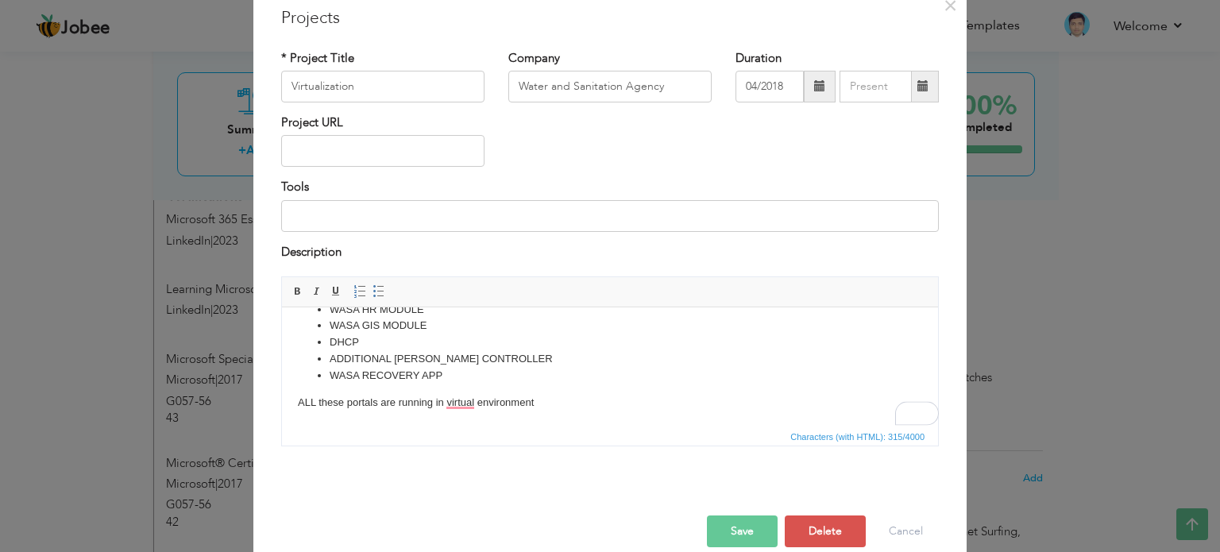
scroll to position [88, 0]
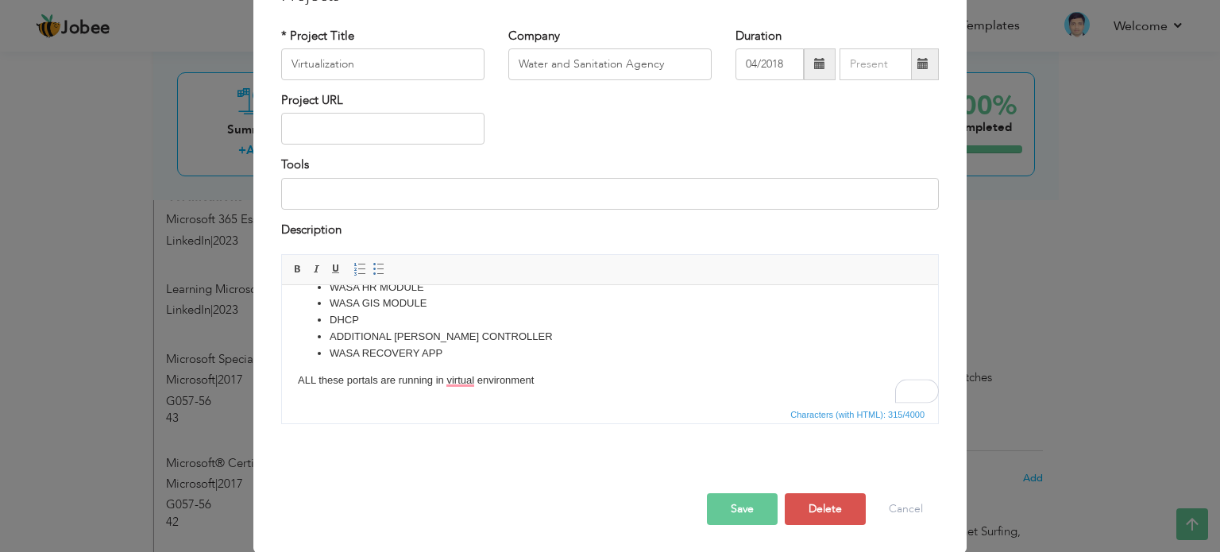
click at [748, 501] on button "Save" at bounding box center [742, 509] width 71 height 32
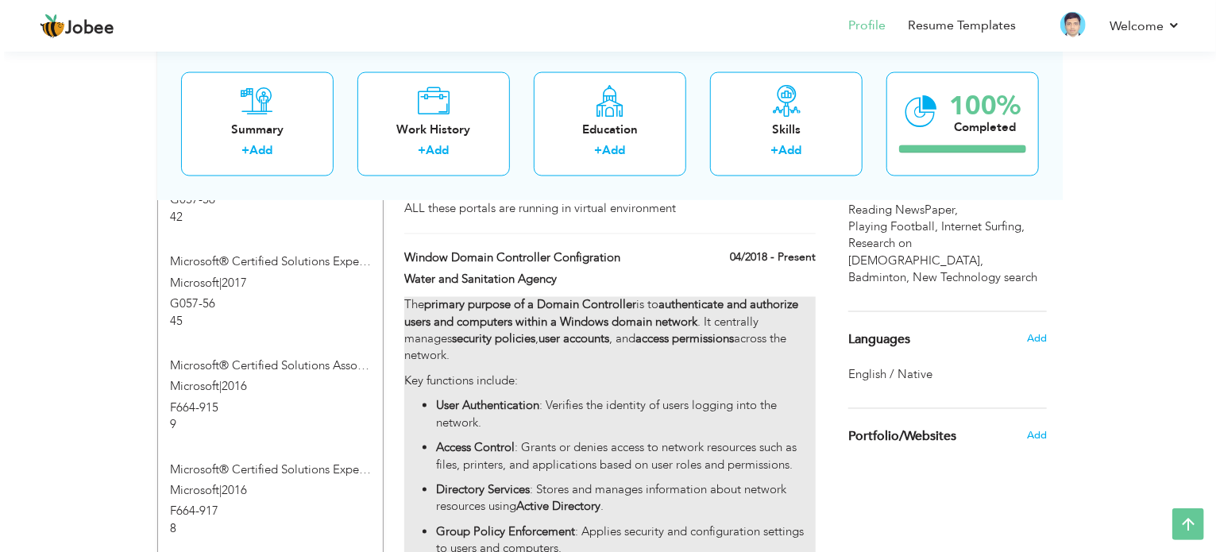
scroll to position [1271, 0]
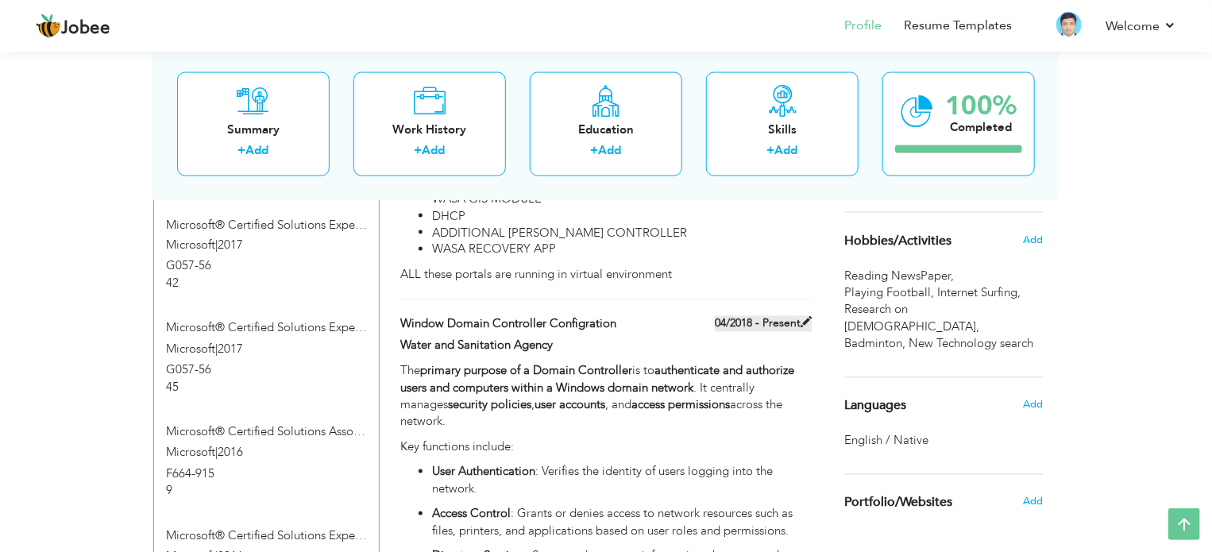
click at [809, 317] on span at bounding box center [806, 322] width 11 height 11
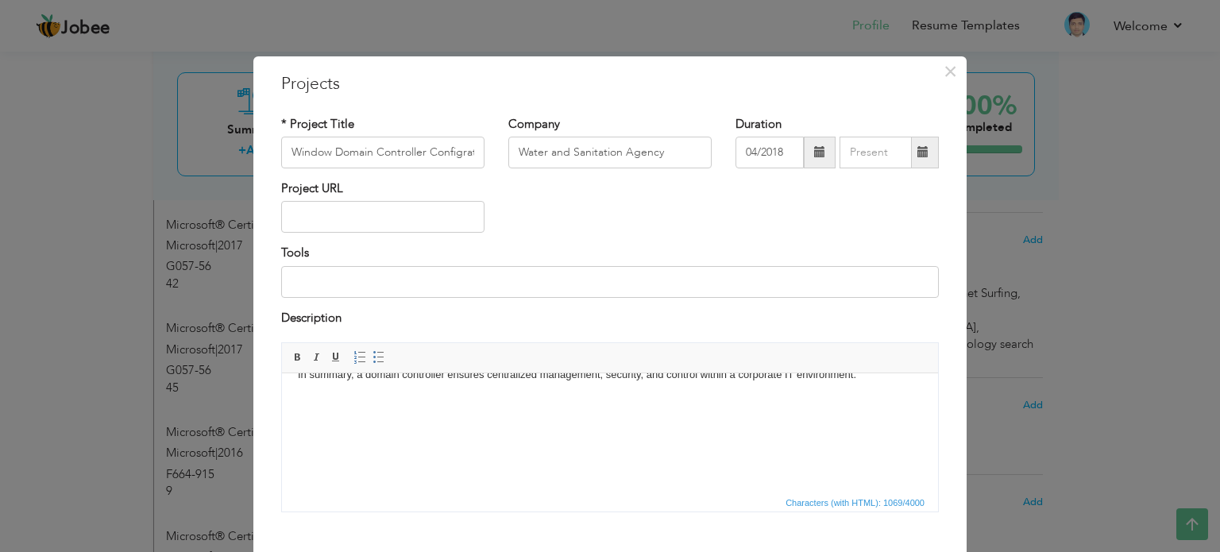
scroll to position [88, 0]
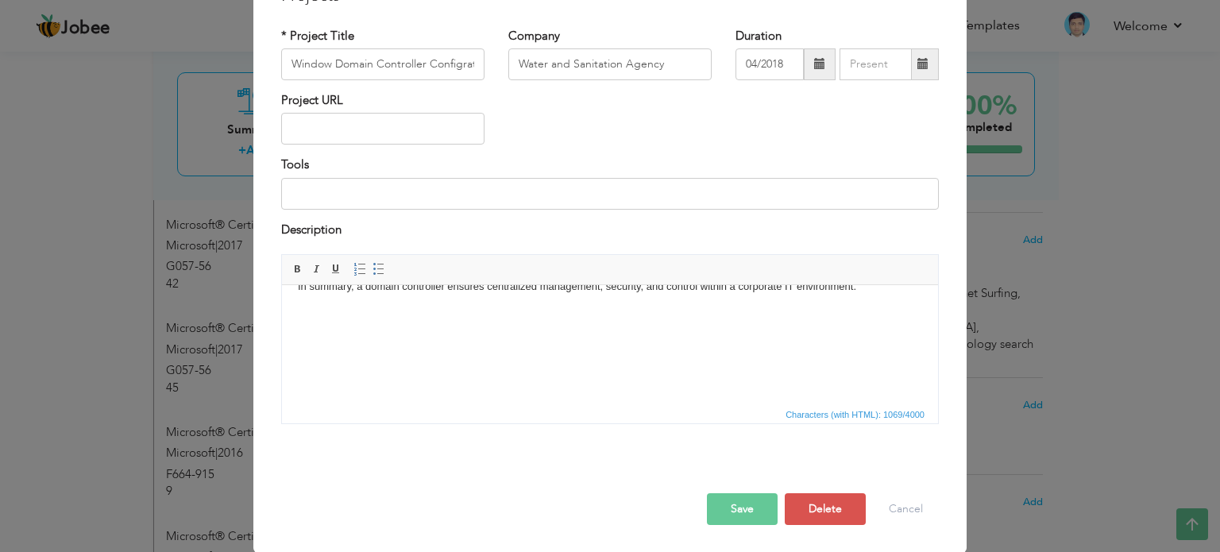
click at [756, 503] on button "Save" at bounding box center [742, 509] width 71 height 32
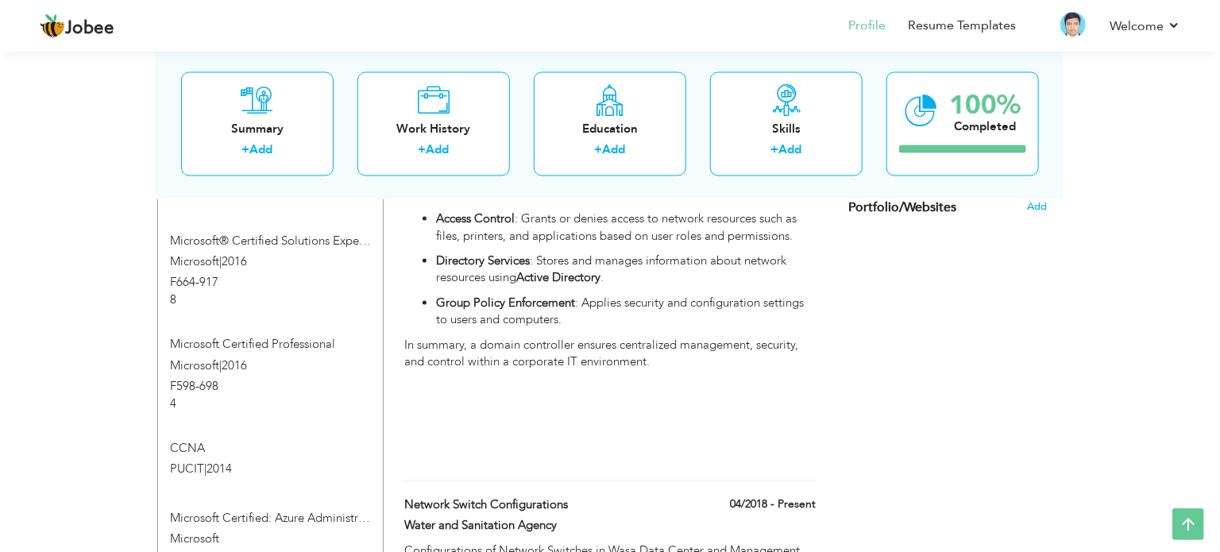
scroll to position [1748, 0]
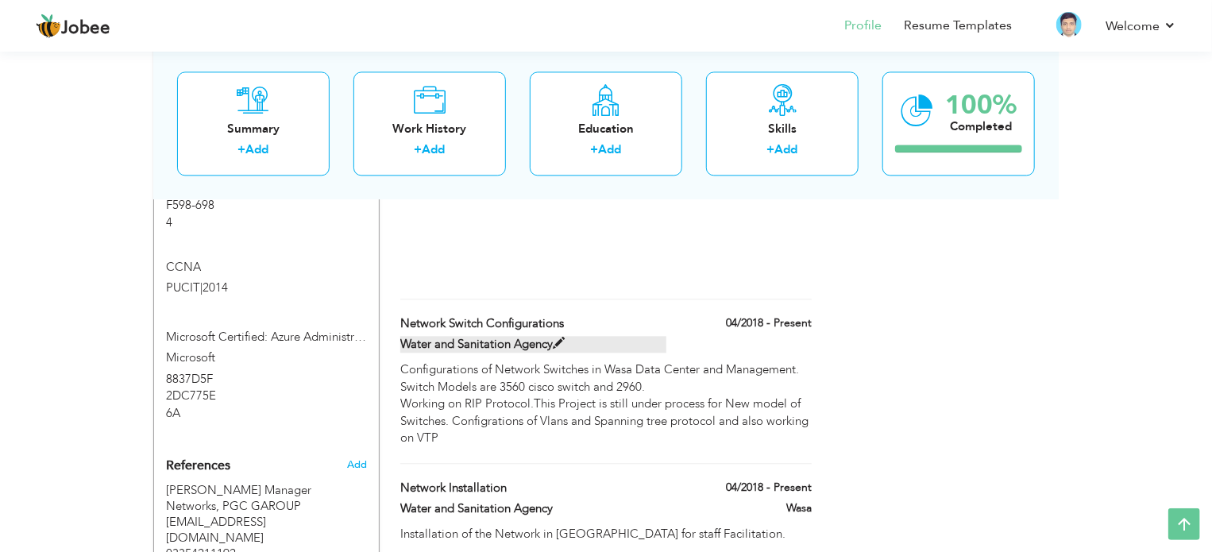
click at [560, 338] on span at bounding box center [559, 344] width 12 height 12
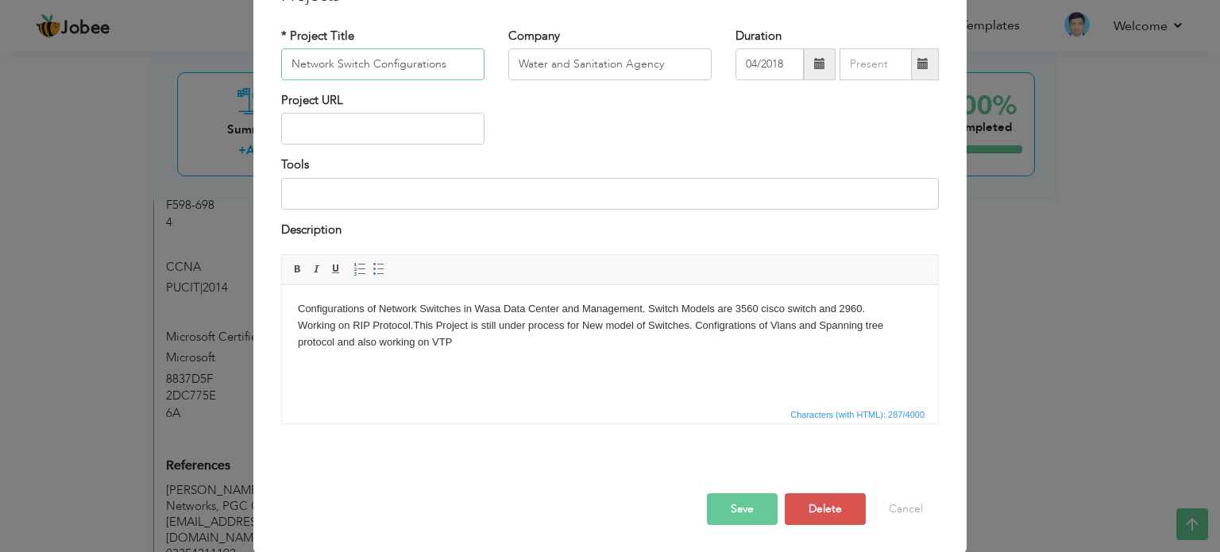
scroll to position [0, 0]
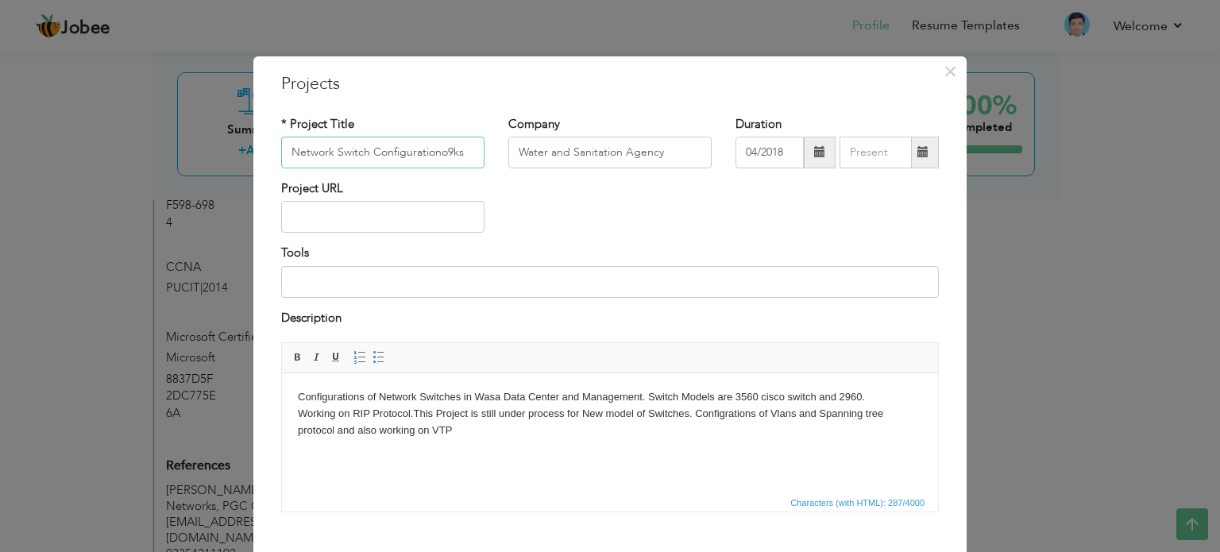
type input "Network Switch Configurationo9ks"
click at [365, 230] on input "text" at bounding box center [382, 217] width 203 height 32
click at [375, 295] on input at bounding box center [610, 282] width 658 height 32
click at [484, 433] on body "Configurations of Network Switches in Wasa Data Center and Management. Switch M…" at bounding box center [610, 413] width 625 height 49
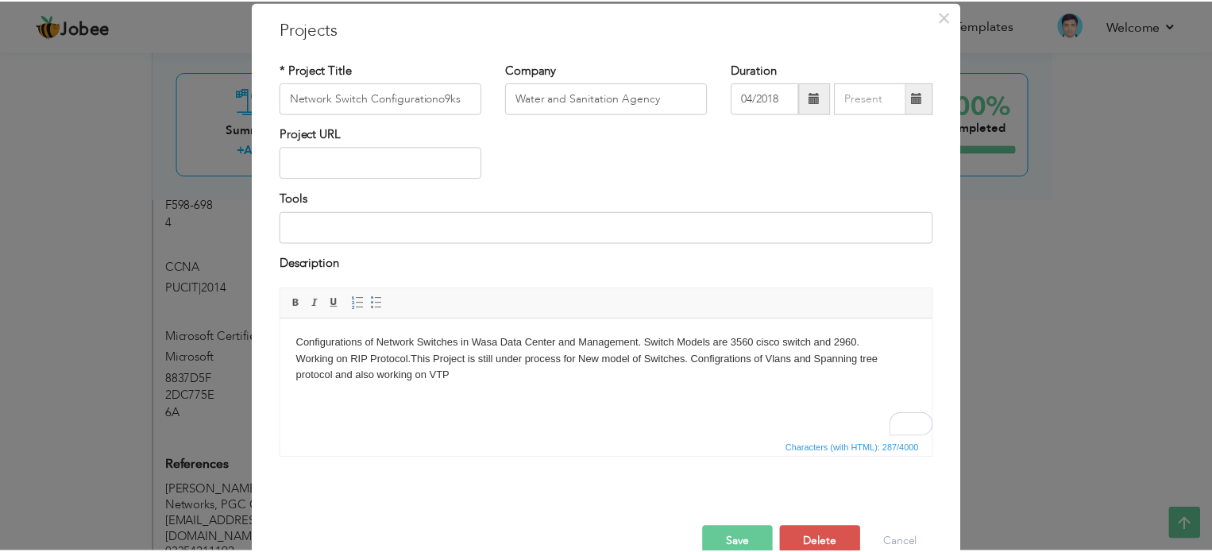
scroll to position [88, 0]
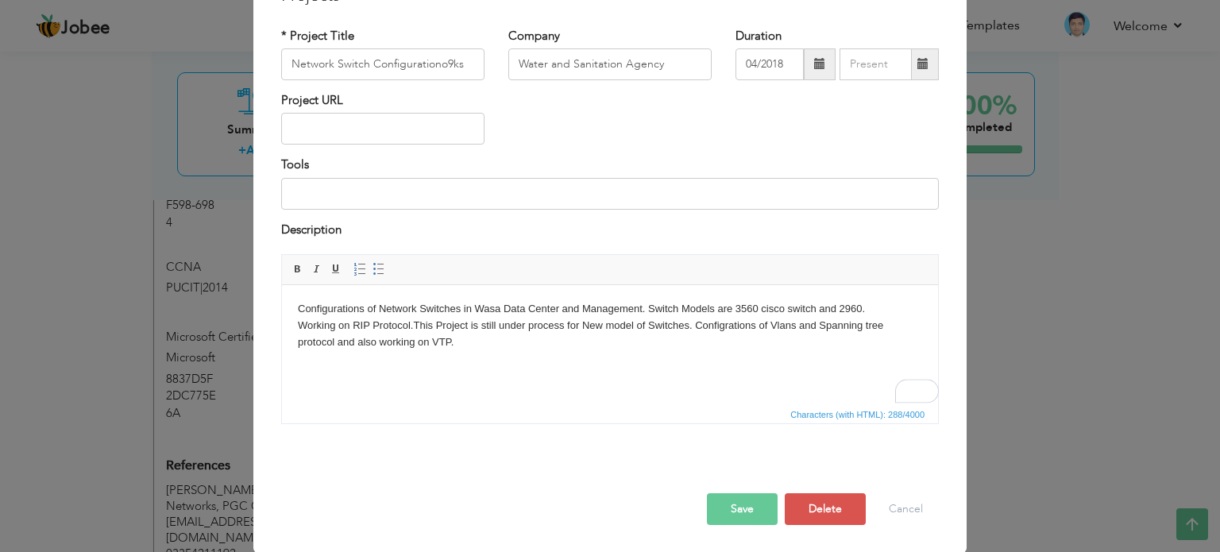
click at [744, 514] on button "Save" at bounding box center [742, 509] width 71 height 32
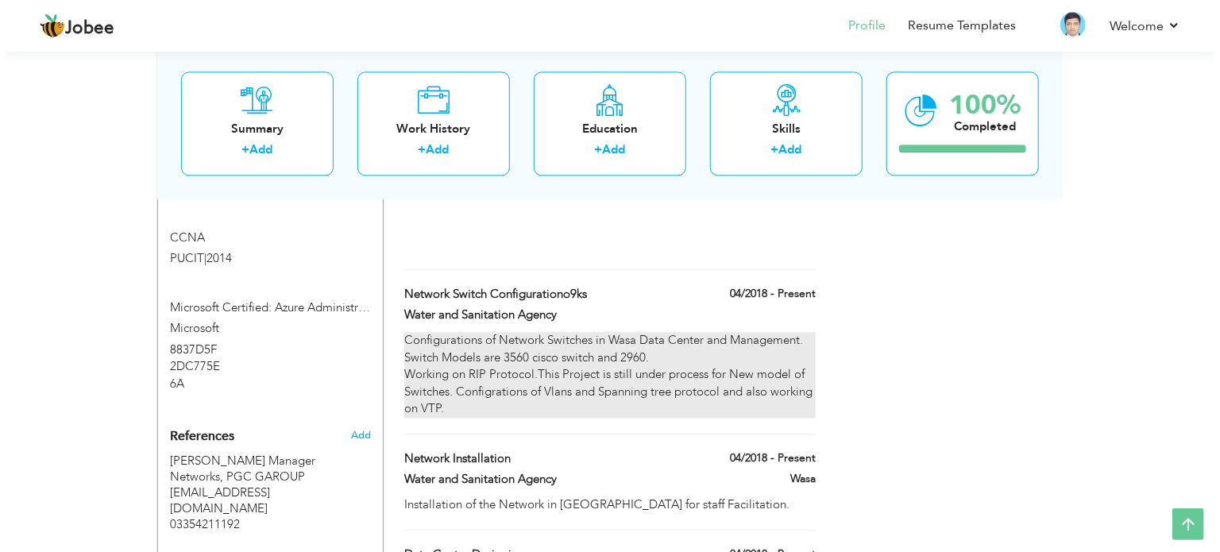
scroll to position [1827, 0]
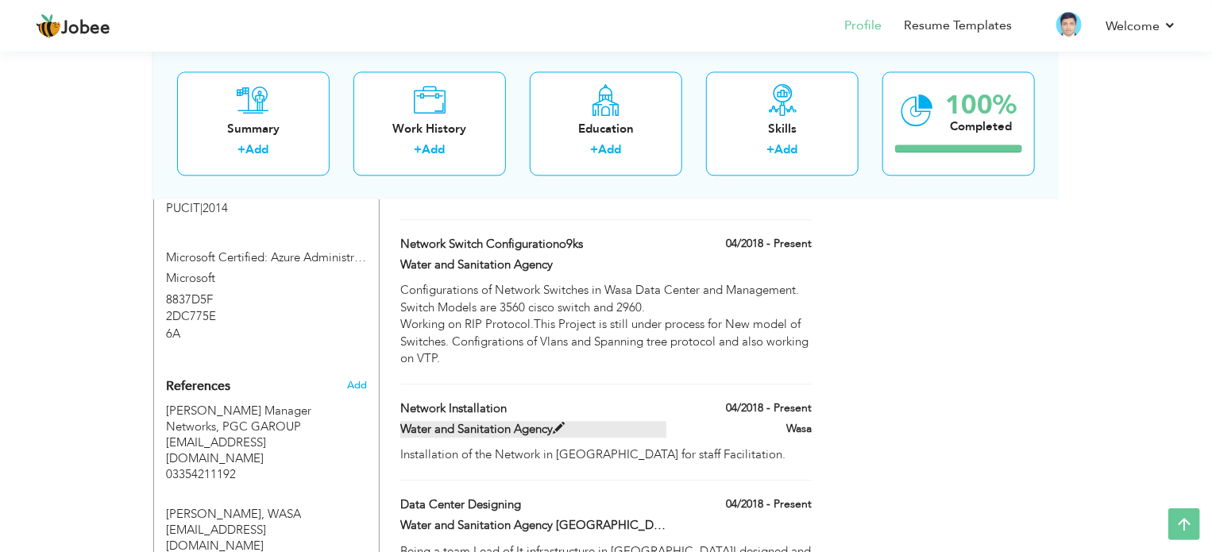
click at [555, 423] on span at bounding box center [559, 429] width 12 height 12
type input "Network Installation"
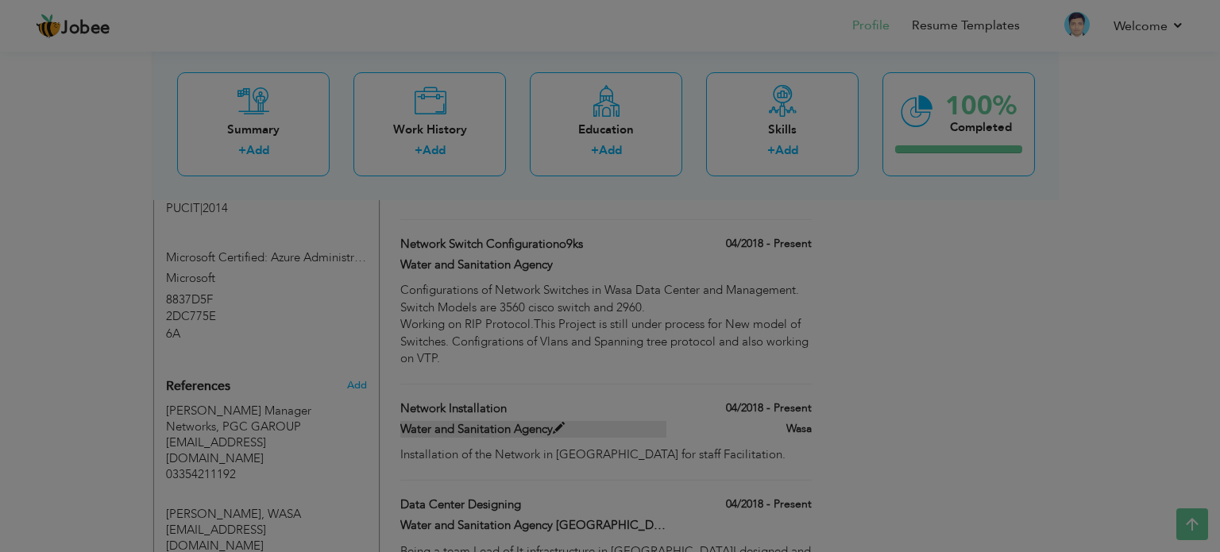
scroll to position [0, 0]
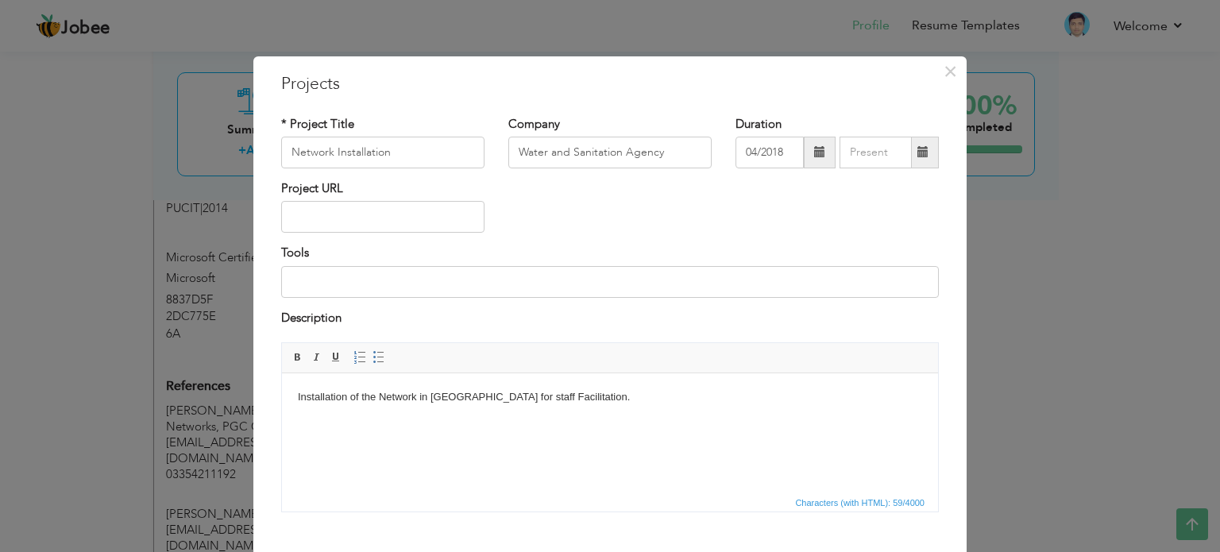
click at [599, 397] on body "Installation of the Network in Wasa for staff Facilitation." at bounding box center [610, 397] width 625 height 17
paste body "To enrich screen reader interactions, please activate Accessibility in Grammarl…"
click at [551, 396] on body "Installation of the Network in Wasa for staff Facilitation. cat 6 cable is inst…" at bounding box center [610, 397] width 625 height 17
click at [782, 405] on body "Installation of the Network in Wasa for staff Facilitation. Cat 6 cable is inst…" at bounding box center [610, 397] width 625 height 17
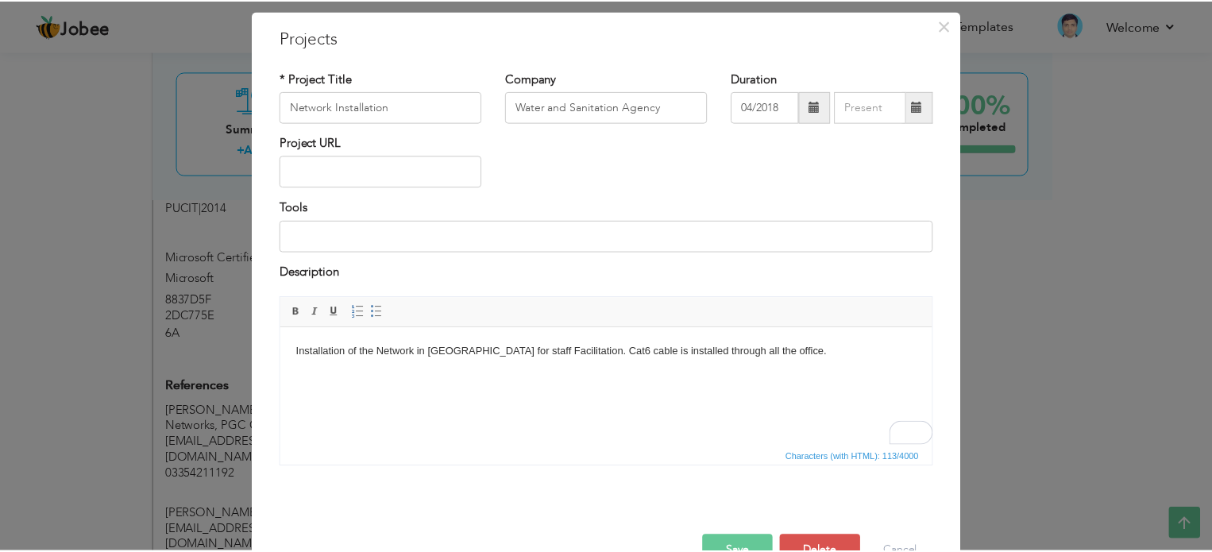
scroll to position [88, 0]
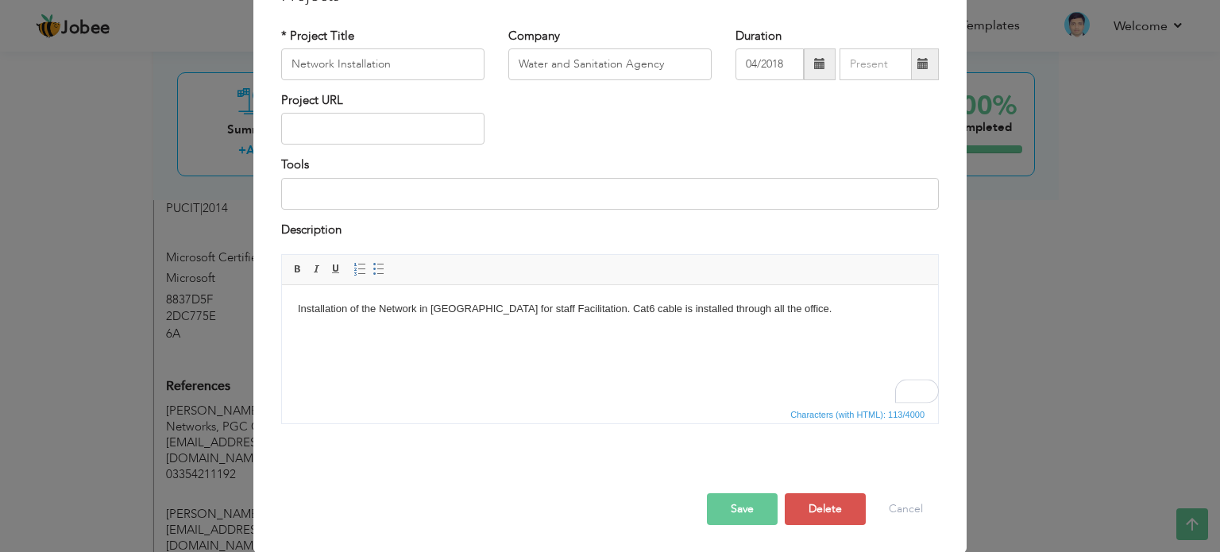
click at [739, 515] on button "Save" at bounding box center [742, 509] width 71 height 32
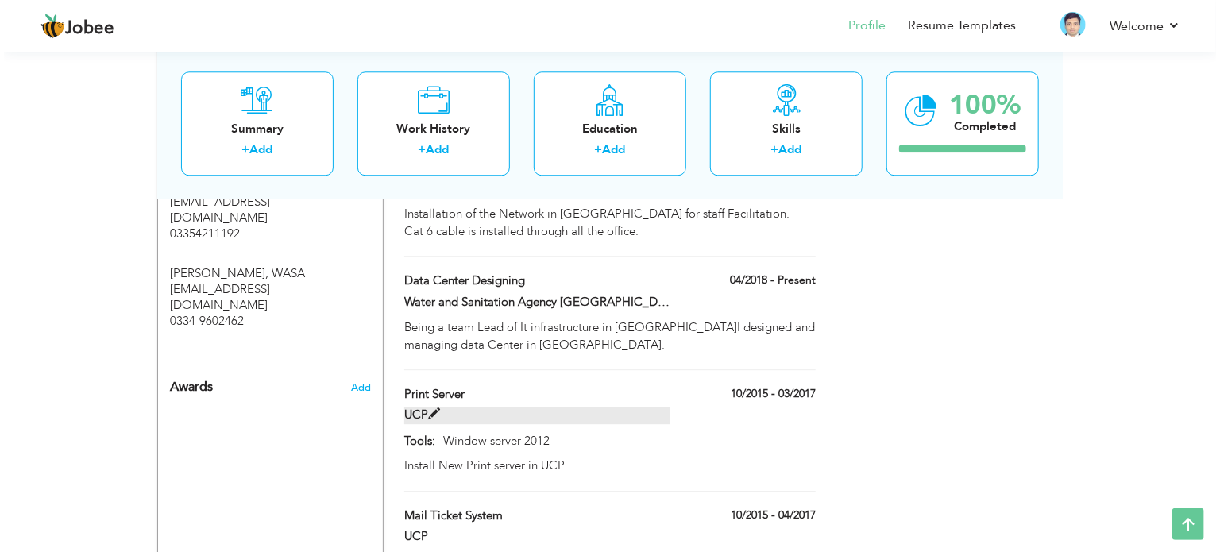
scroll to position [2066, 0]
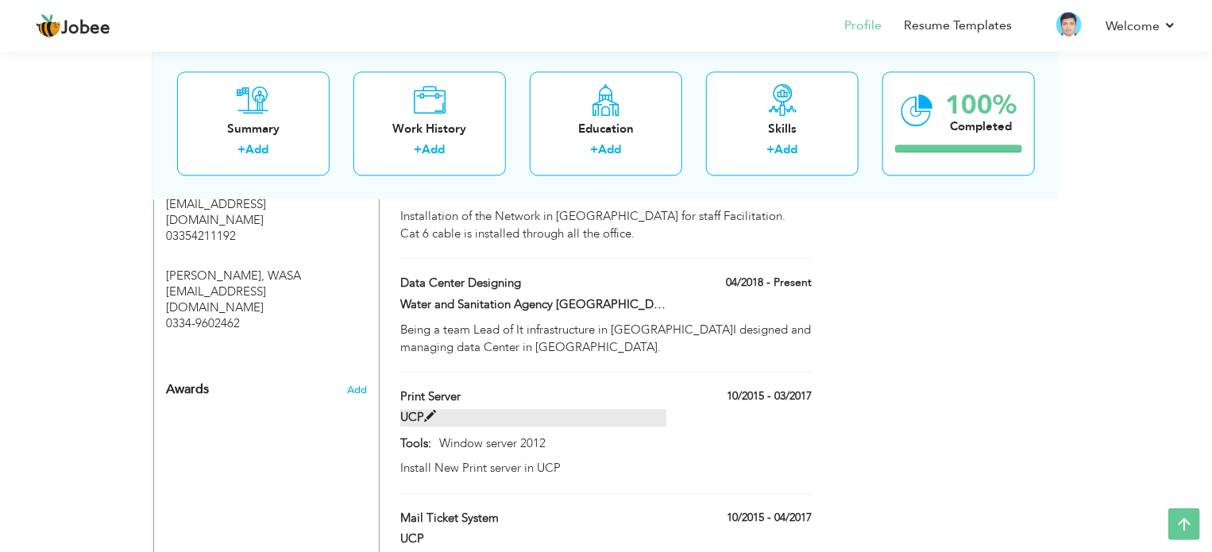
click at [424, 411] on span at bounding box center [430, 417] width 12 height 12
type input "Print Server"
type input "UCP"
type input "10/2015"
type input "03/2017"
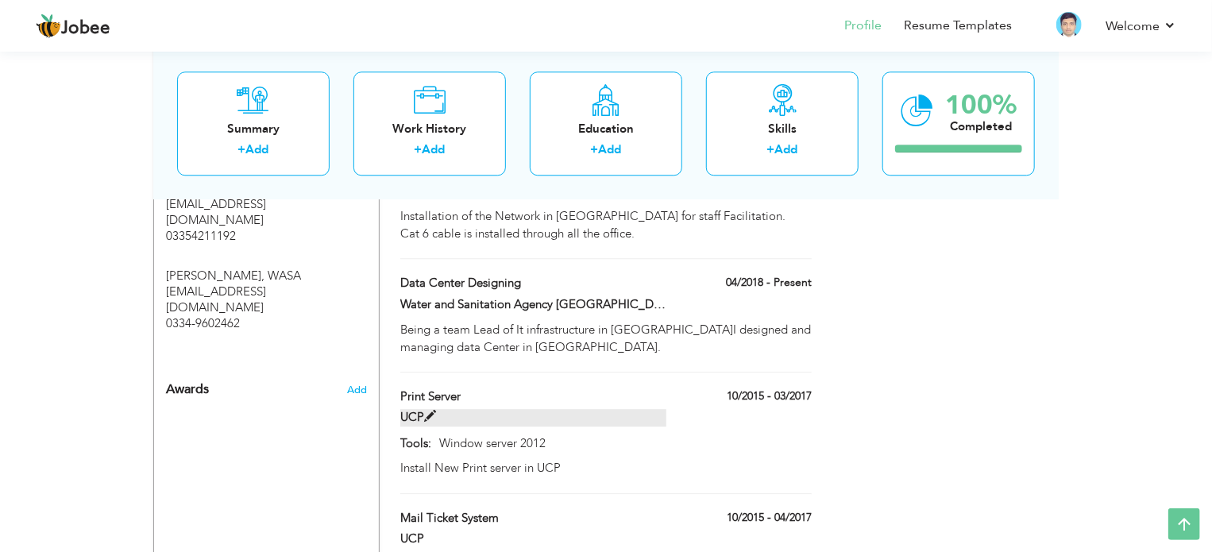
type input "Window server 2012"
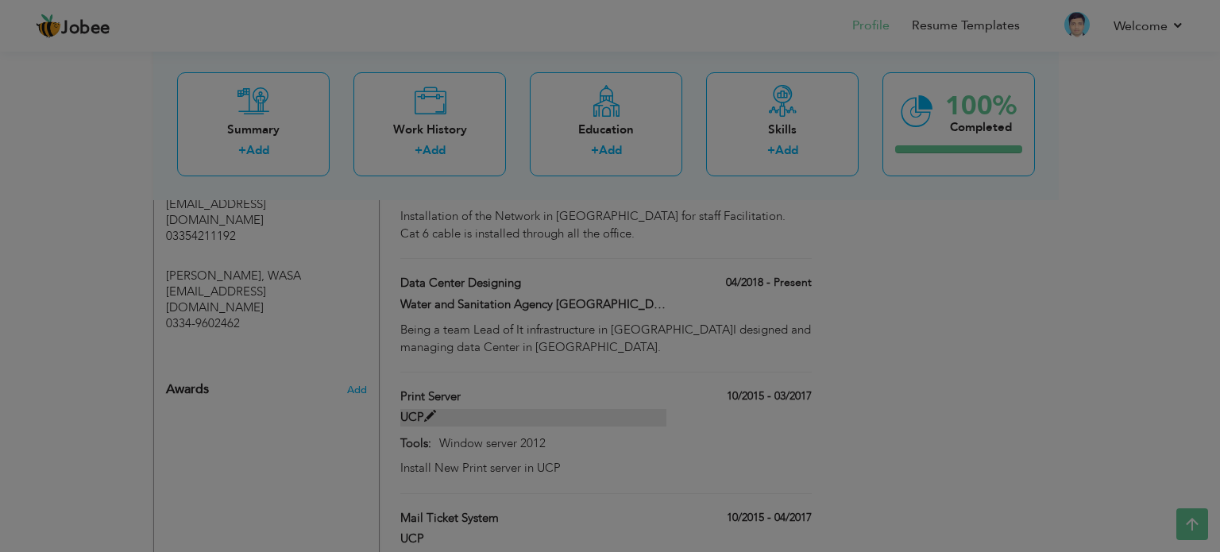
scroll to position [0, 0]
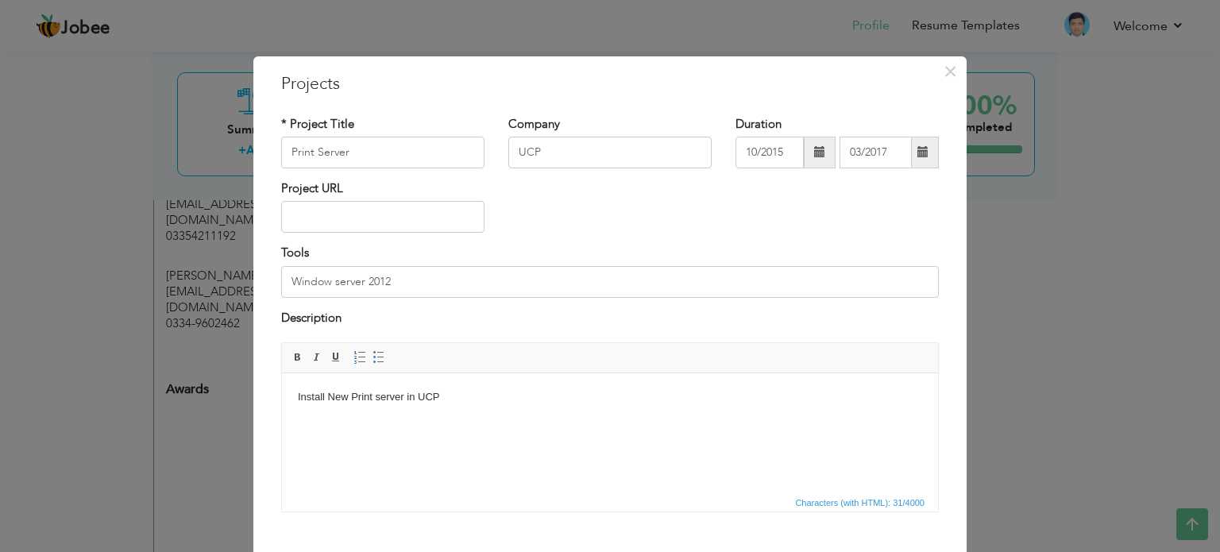
click at [479, 404] on body "Install New Print server in UCP" at bounding box center [610, 397] width 625 height 17
click at [566, 396] on body "Install a new print server on window server 2016" at bounding box center [610, 397] width 625 height 17
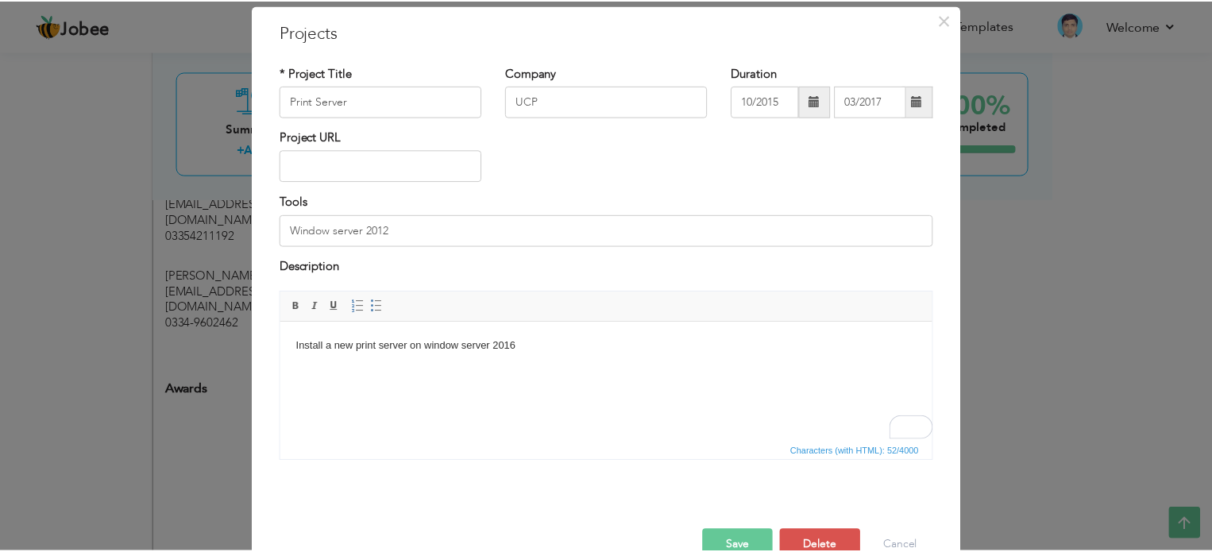
scroll to position [88, 0]
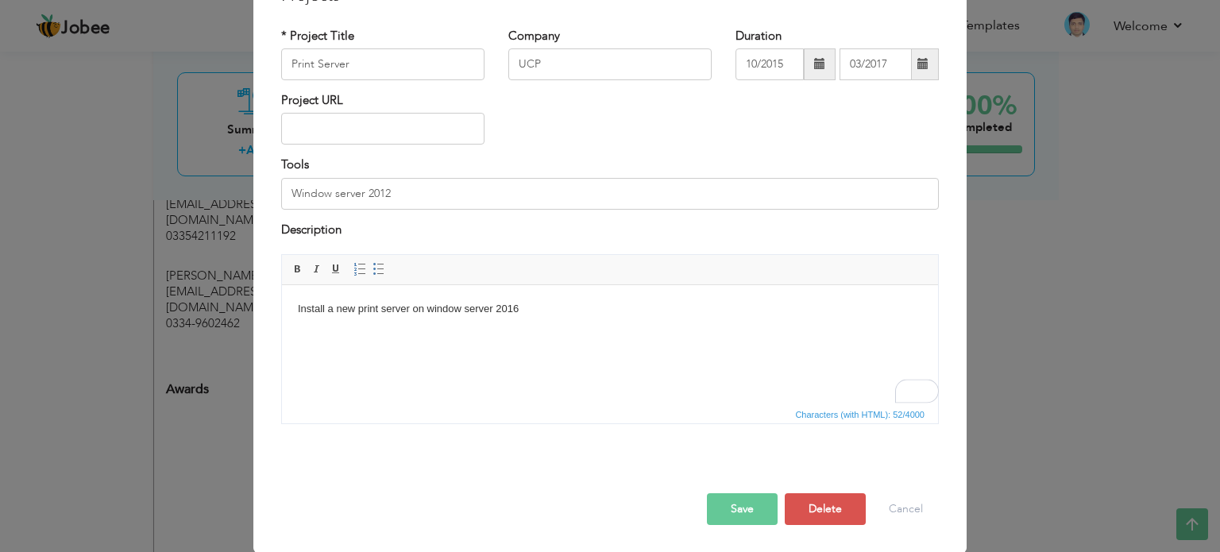
click at [741, 498] on button "Save" at bounding box center [742, 509] width 71 height 32
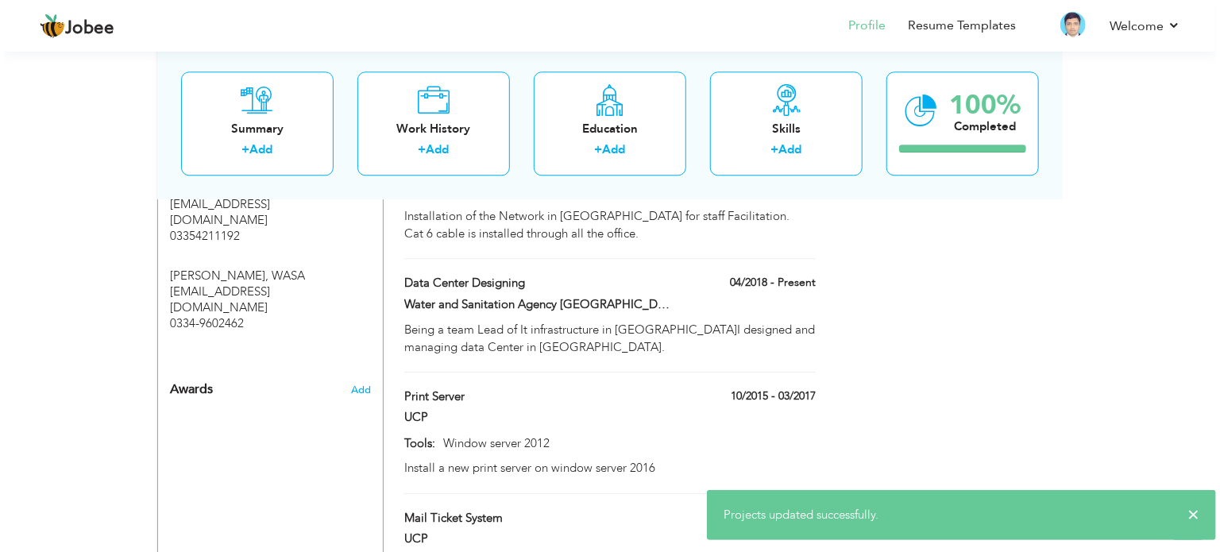
scroll to position [2225, 0]
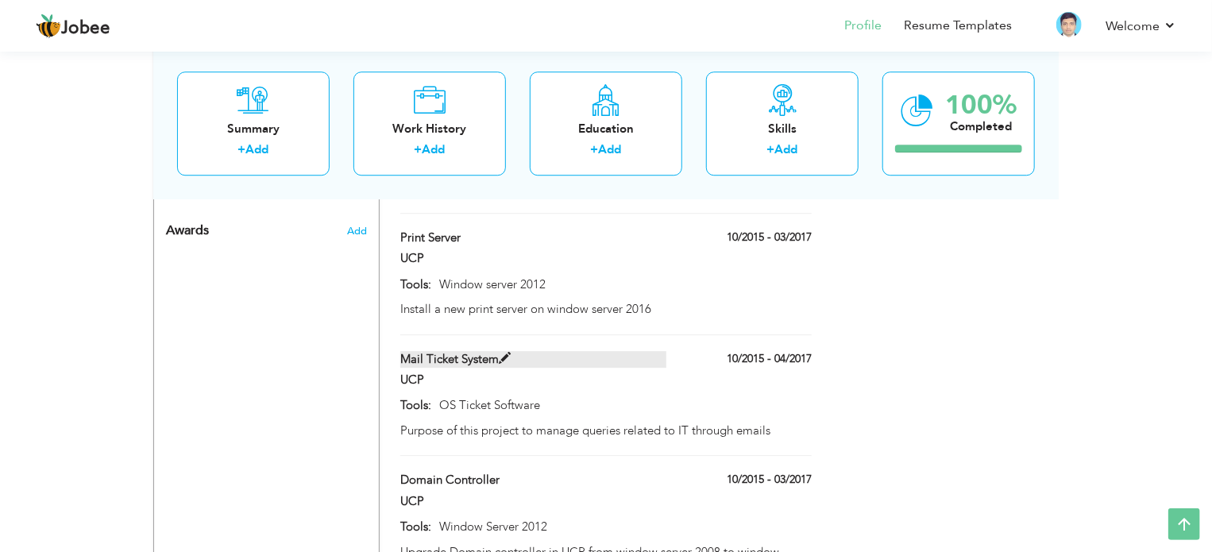
click at [506, 353] on span at bounding box center [505, 359] width 12 height 12
type input "Mail Ticket System"
type input "04/2017"
type input "OS Ticket Software"
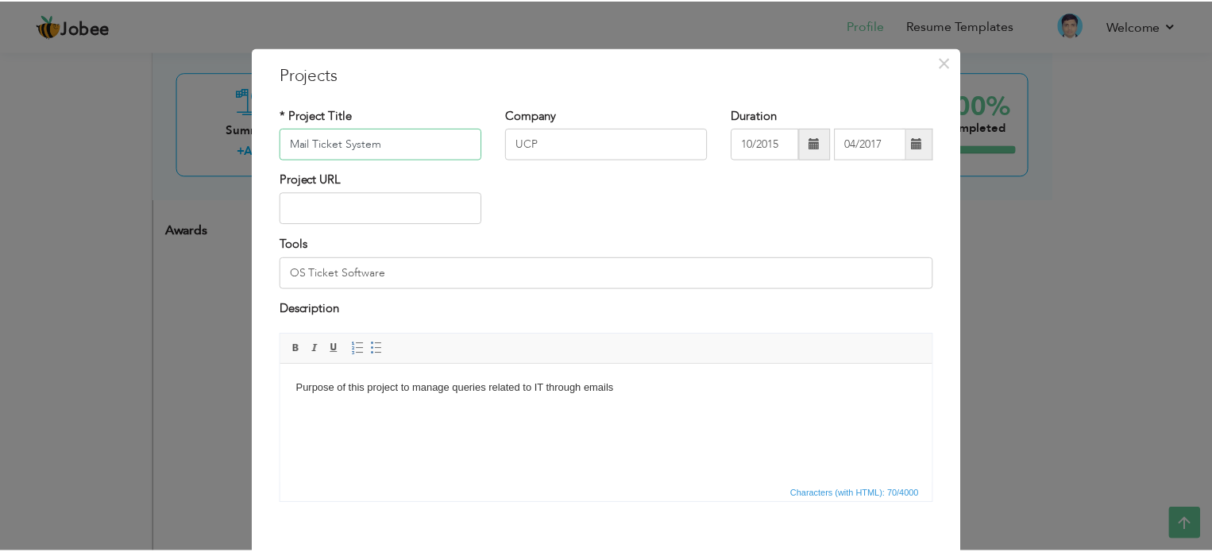
scroll to position [88, 0]
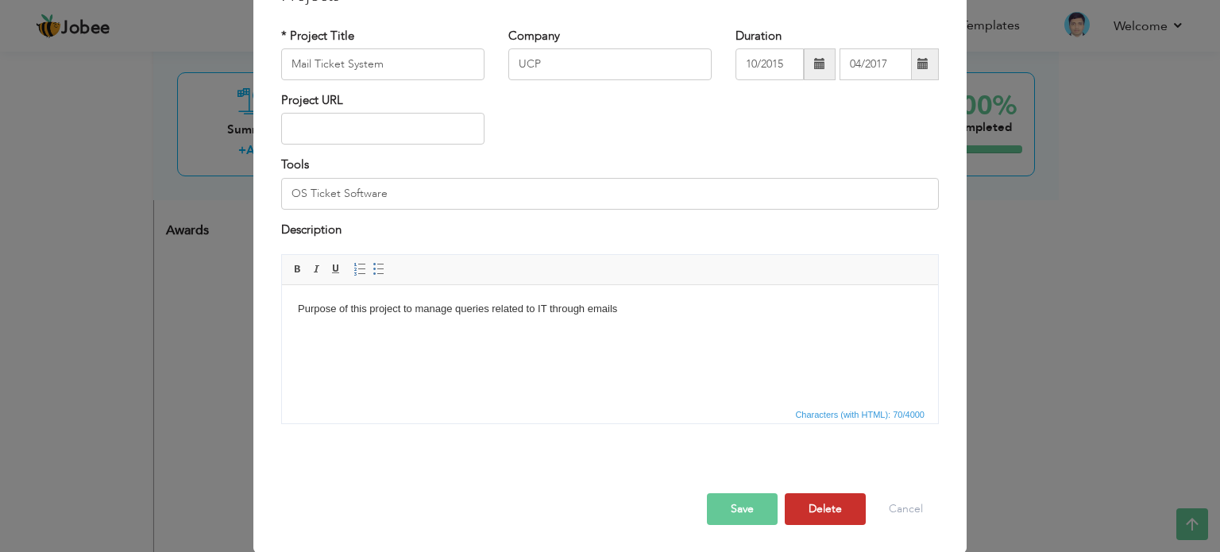
click at [808, 502] on button "Delete" at bounding box center [825, 509] width 81 height 32
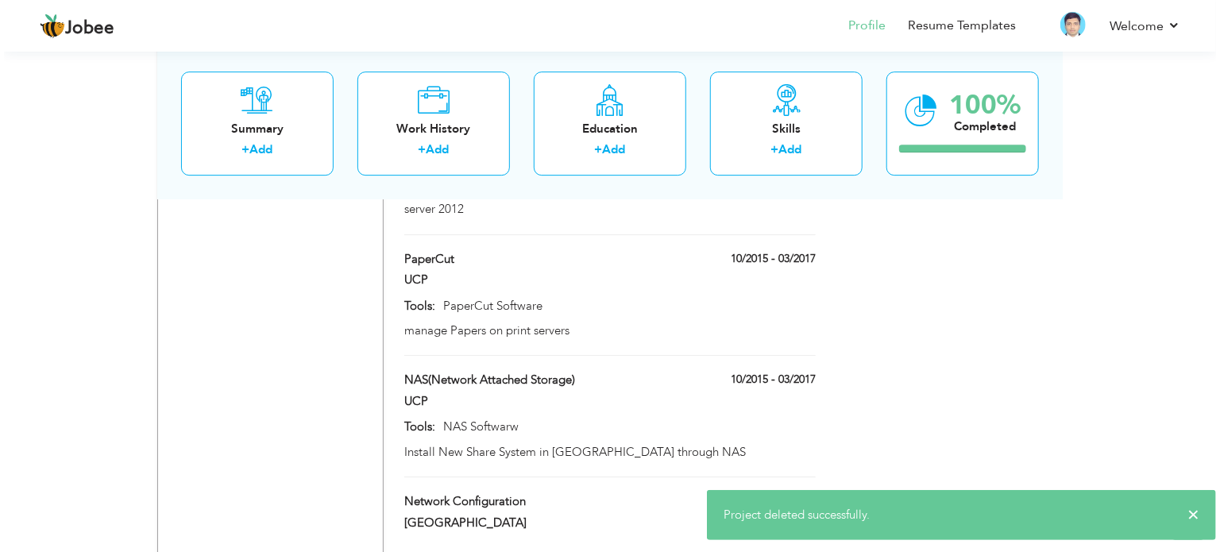
scroll to position [2543, 0]
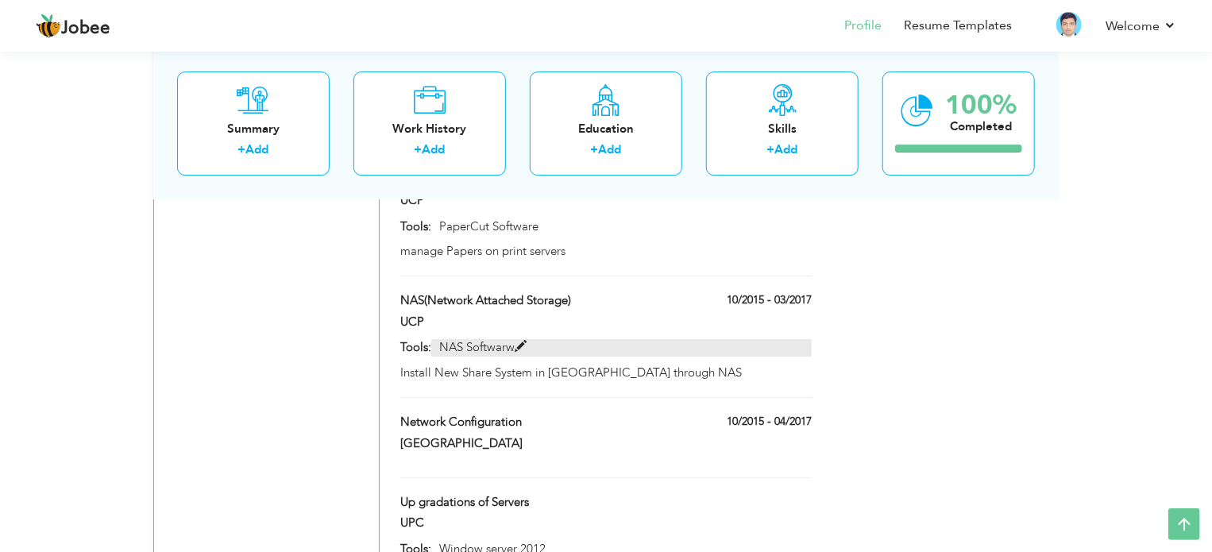
click at [523, 341] on span at bounding box center [521, 347] width 12 height 12
type input "NAS(Network Attached Storage)"
type input "03/2017"
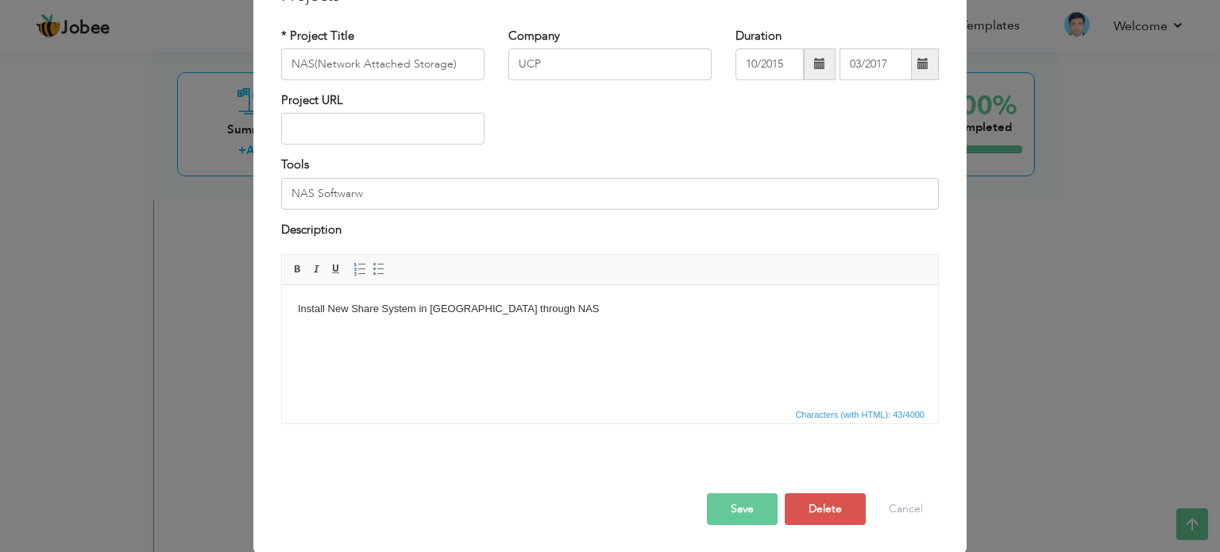
scroll to position [0, 0]
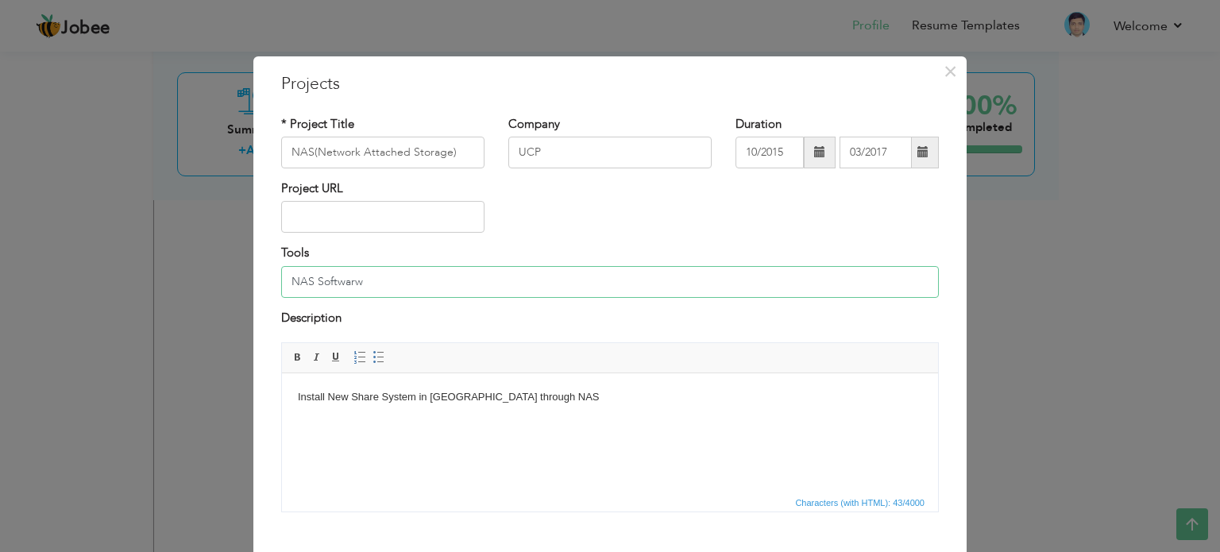
click at [408, 276] on input "NAS Softwarw" at bounding box center [610, 282] width 658 height 32
type input "NAS Software"
click at [590, 152] on input "UCP" at bounding box center [610, 153] width 203 height 32
click at [528, 389] on body "Install New Share System in UCP through NAS" at bounding box center [610, 397] width 625 height 17
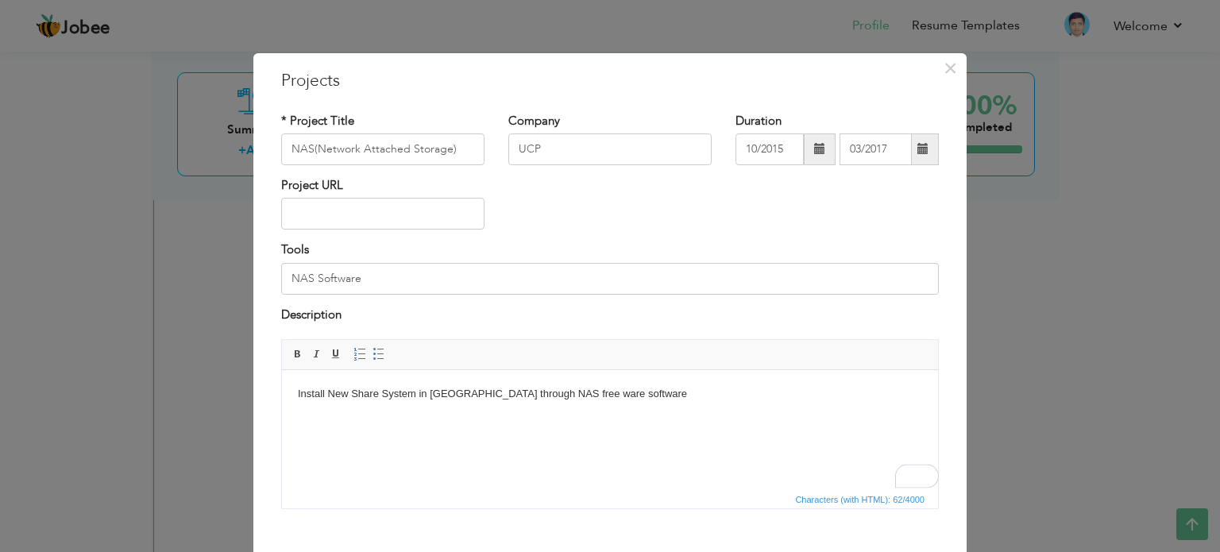
click at [536, 392] on body "Install New Share System in UCP through NAS free ware software" at bounding box center [610, 394] width 625 height 17
click at [585, 392] on body "Install New Share System in UCP through NAS free software" at bounding box center [610, 394] width 625 height 17
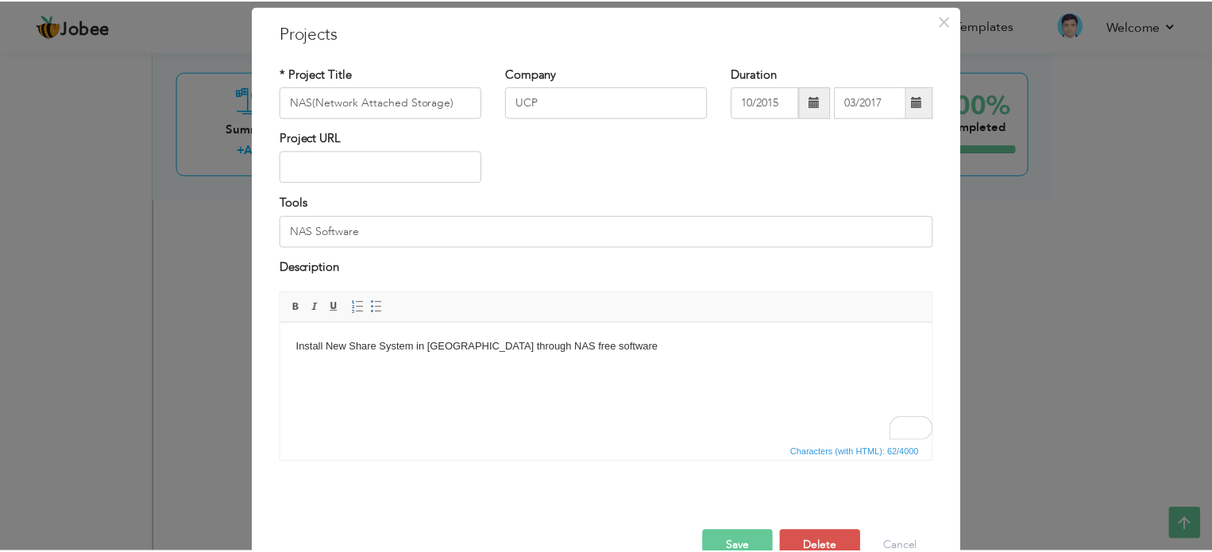
scroll to position [88, 0]
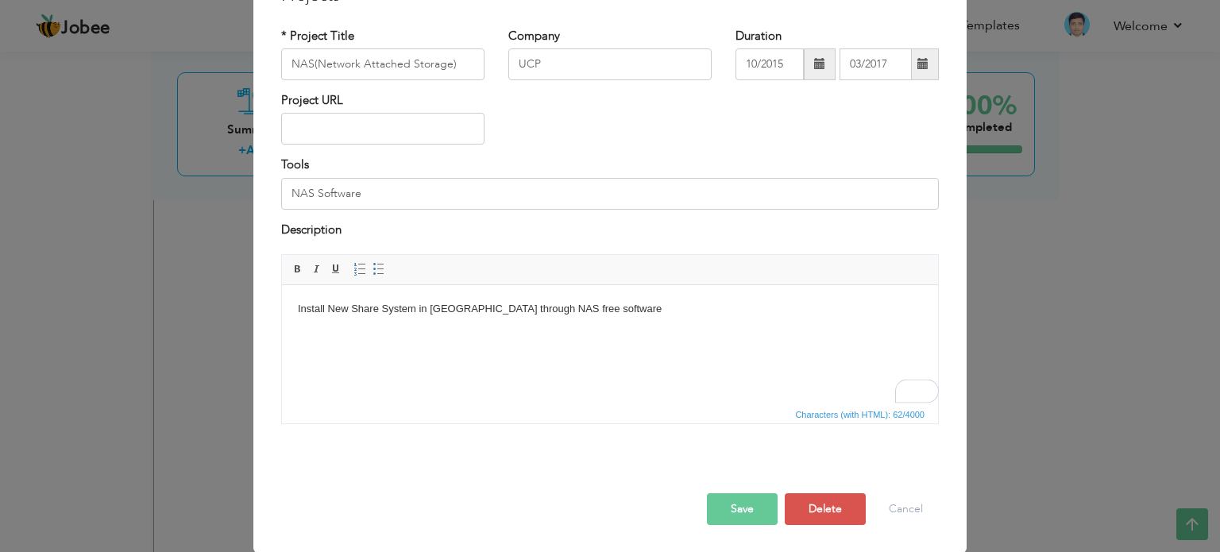
click at [740, 501] on button "Save" at bounding box center [742, 509] width 71 height 32
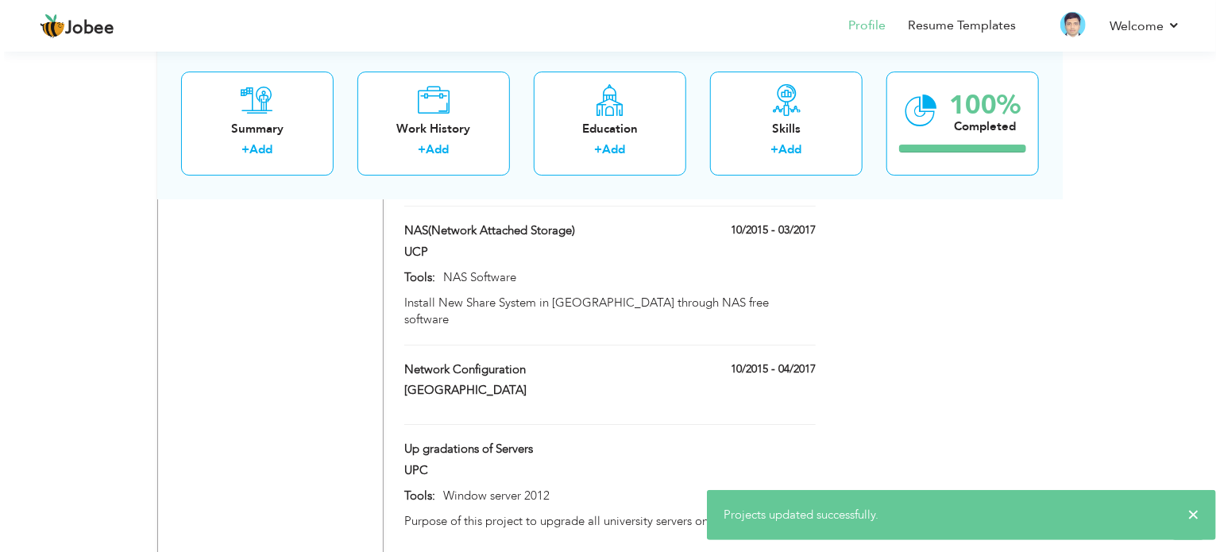
scroll to position [2574, 0]
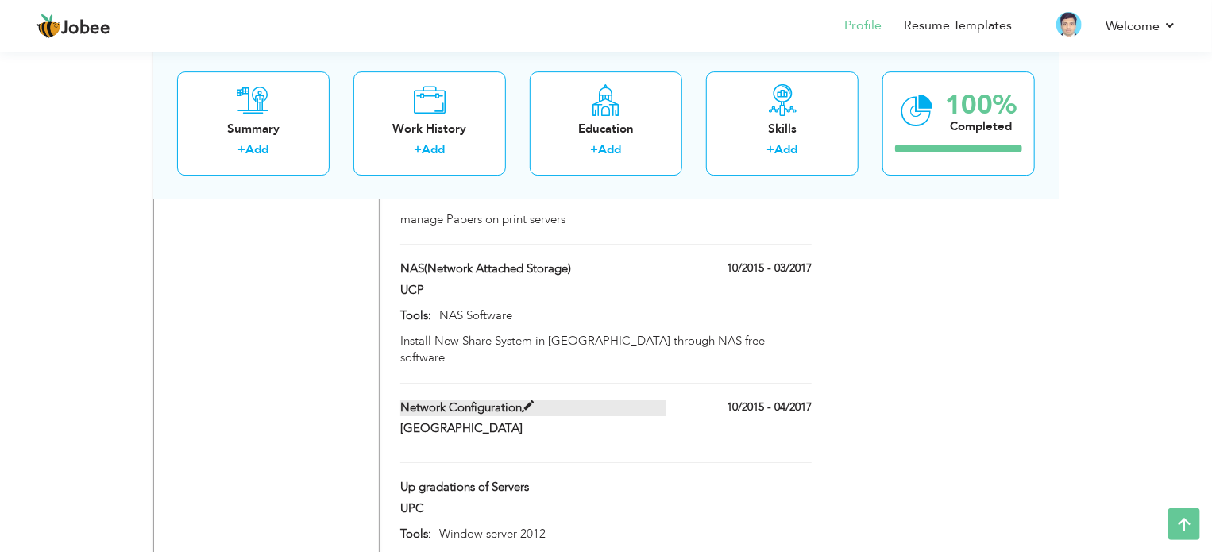
click at [524, 401] on span at bounding box center [528, 407] width 12 height 12
type input "Network Configuration"
type input "University of Central Punjab"
type input "04/2017"
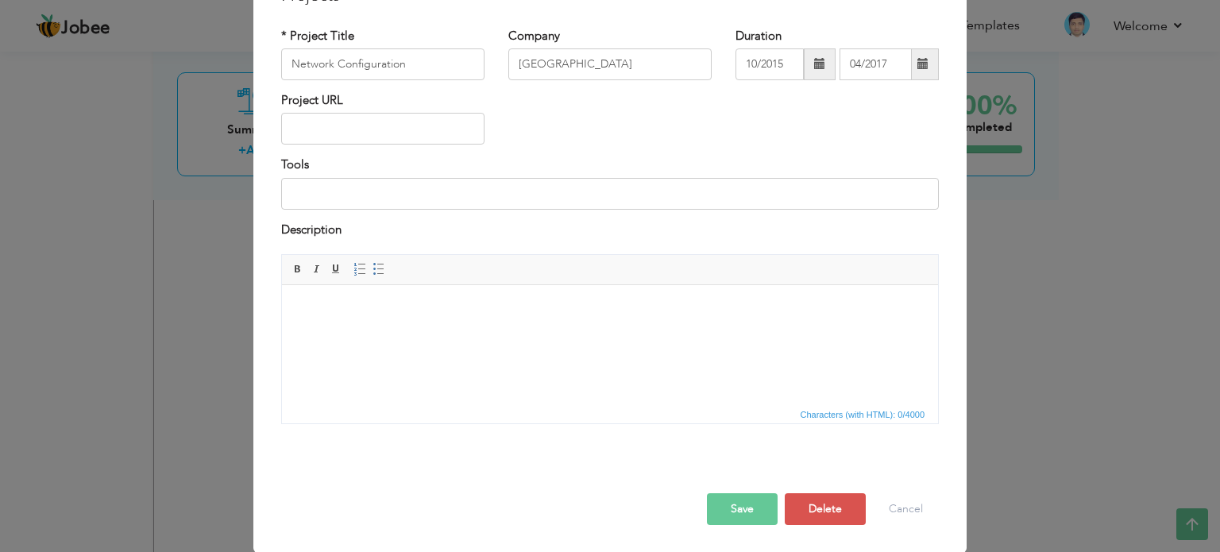
scroll to position [0, 0]
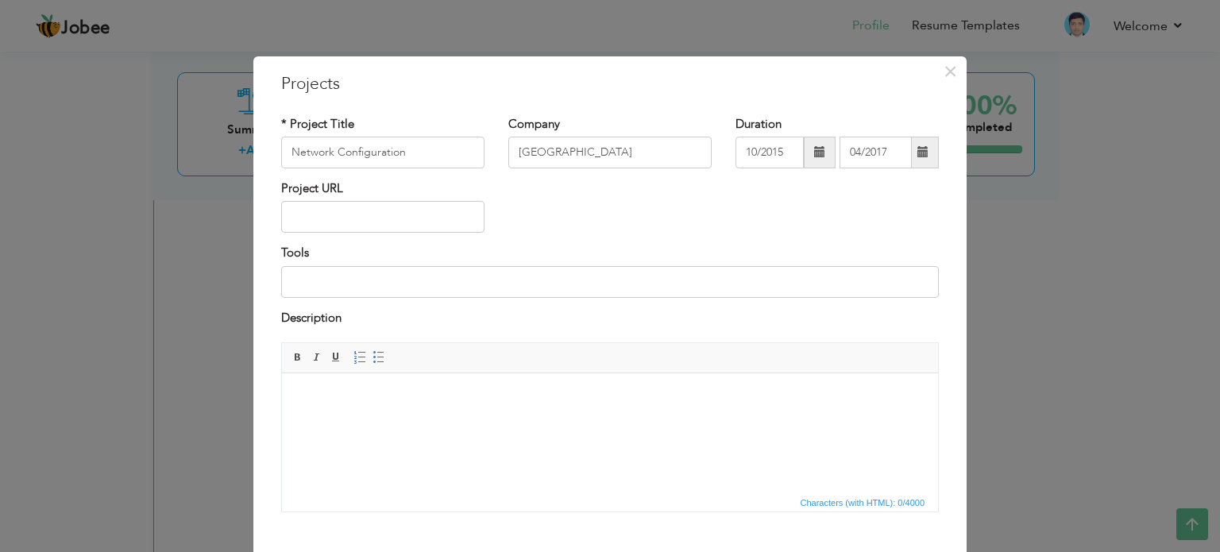
click at [323, 399] on body at bounding box center [610, 397] width 625 height 17
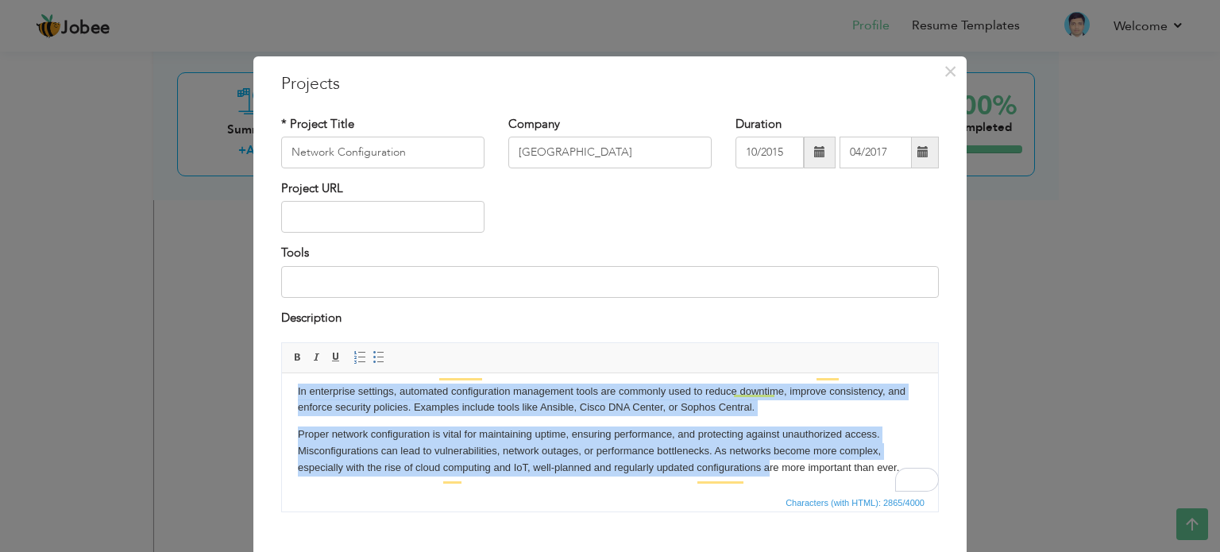
scroll to position [88, 0]
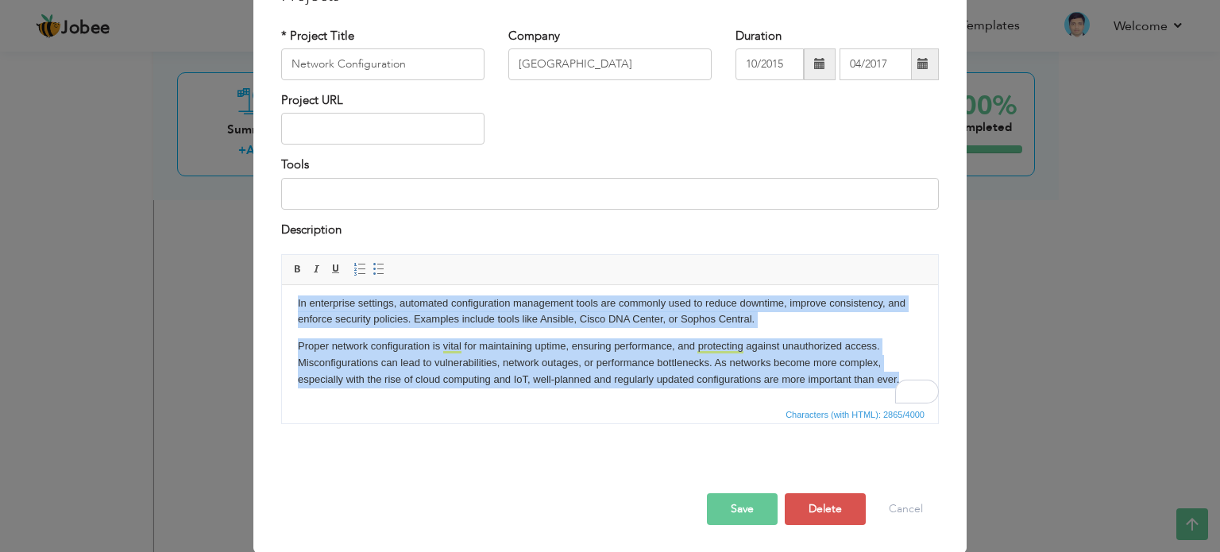
drag, startPoint x: 295, startPoint y: 307, endPoint x: 1210, endPoint y: 664, distance: 982.7
click at [933, 381] on html "Network configuration refers to the process of setting up a network’s controls,…" at bounding box center [610, 170] width 656 height 468
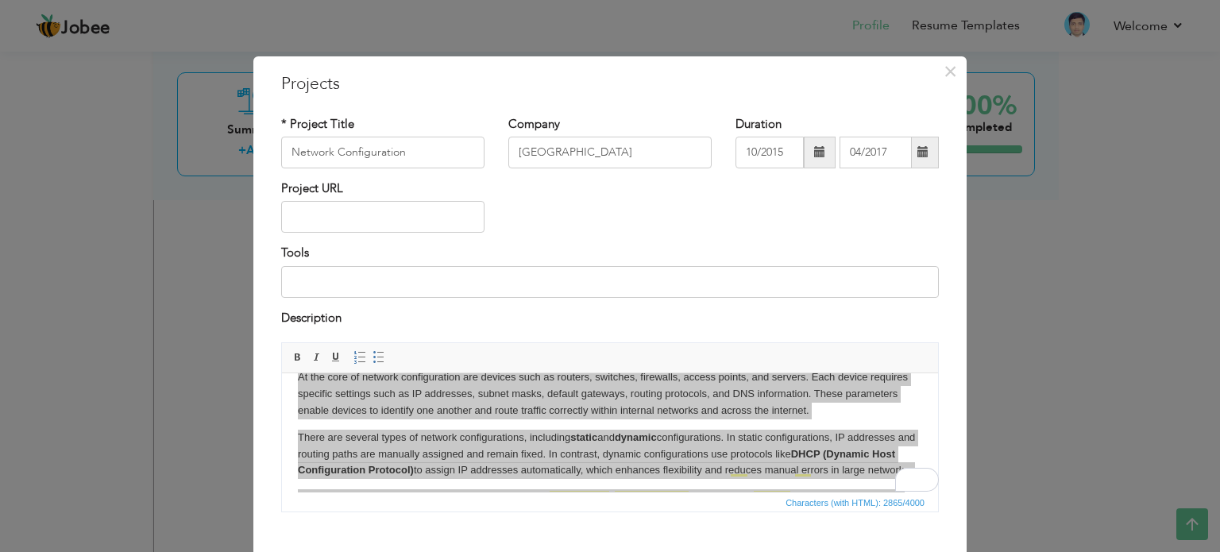
scroll to position [79, 0]
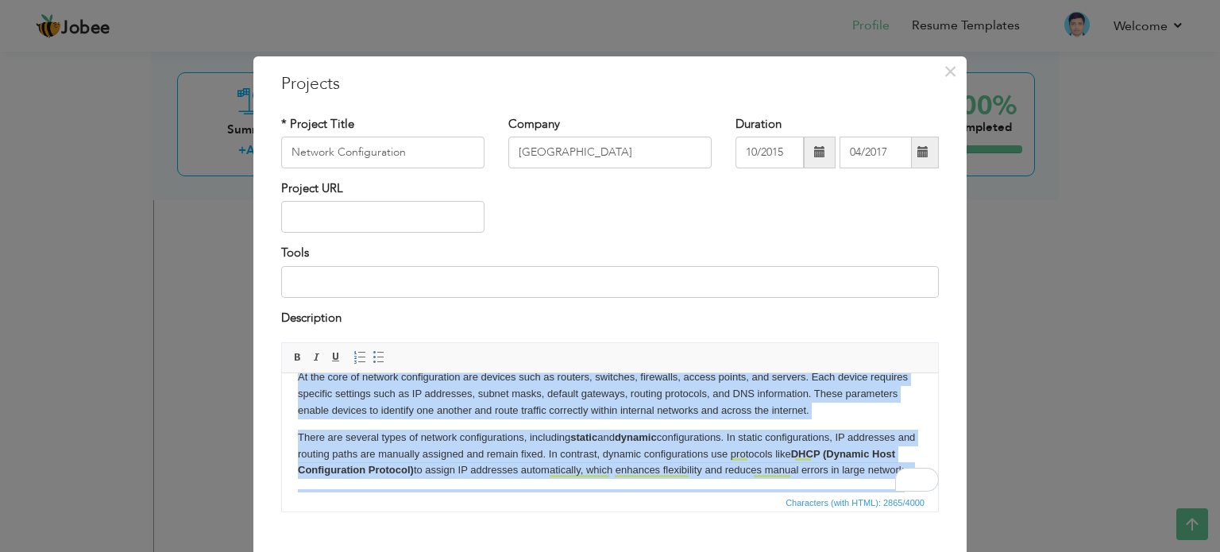
click at [813, 407] on p "At the core of network configuration are devices such as routers, switches, fir…" at bounding box center [610, 393] width 625 height 49
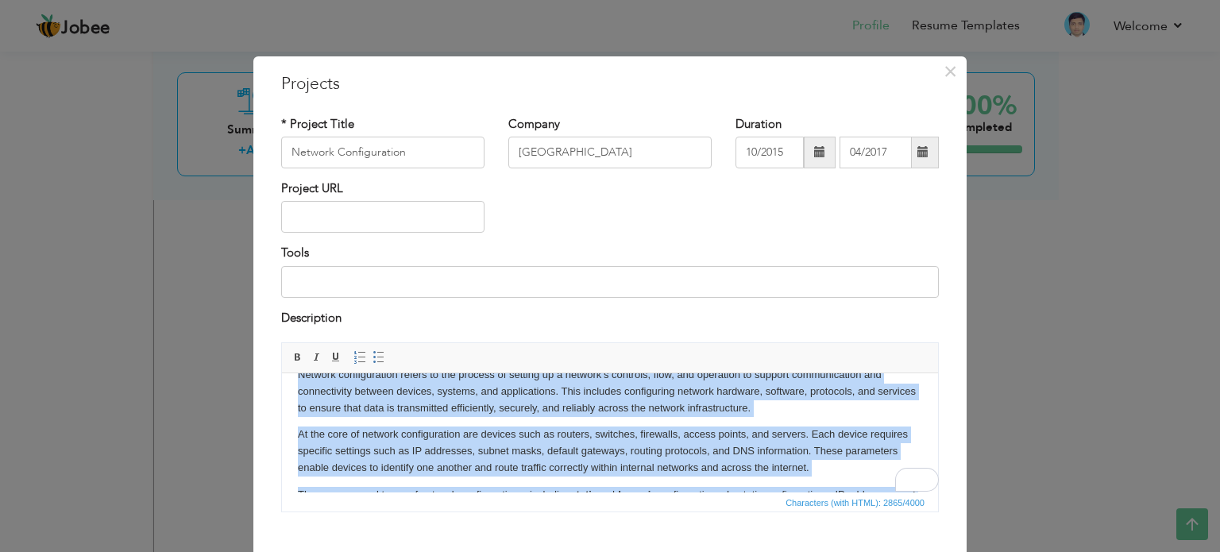
scroll to position [0, 0]
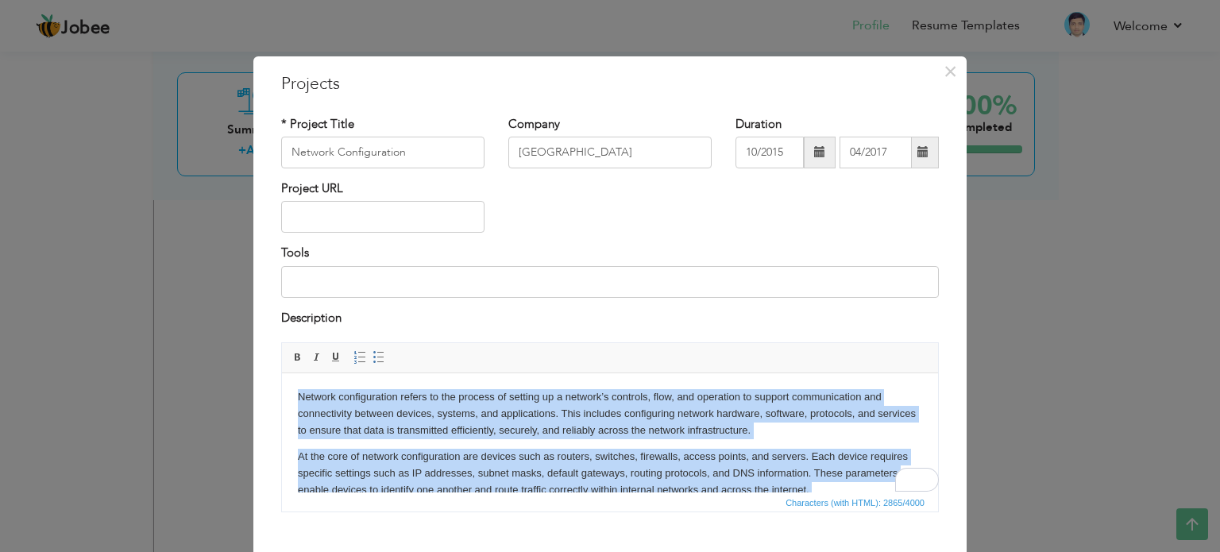
click at [808, 416] on p "Network configuration refers to the process of setting up a network’s controls,…" at bounding box center [610, 413] width 625 height 49
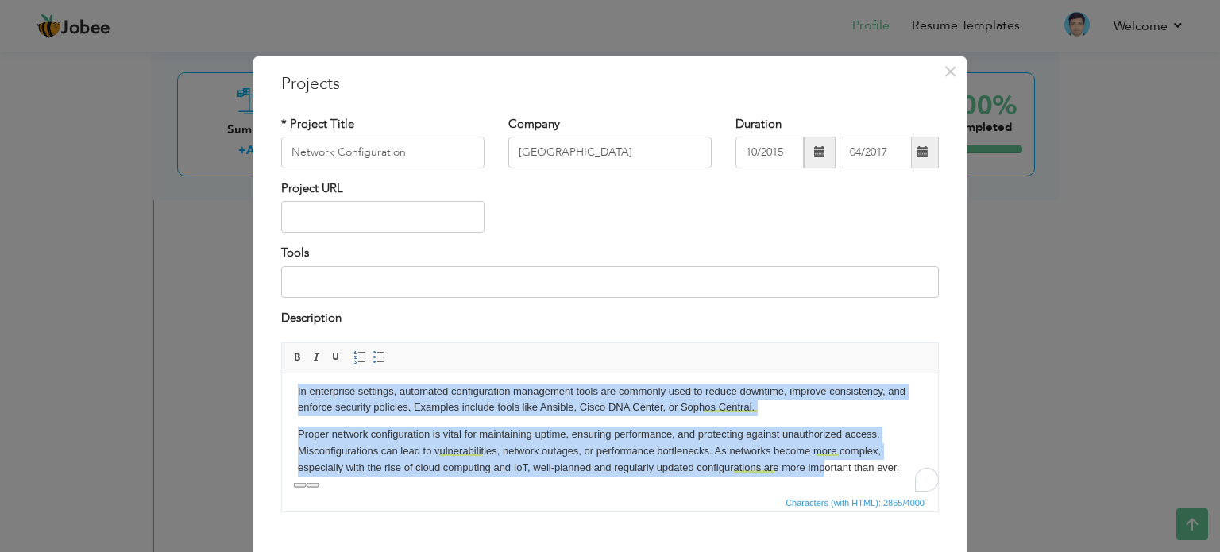
scroll to position [381, 0]
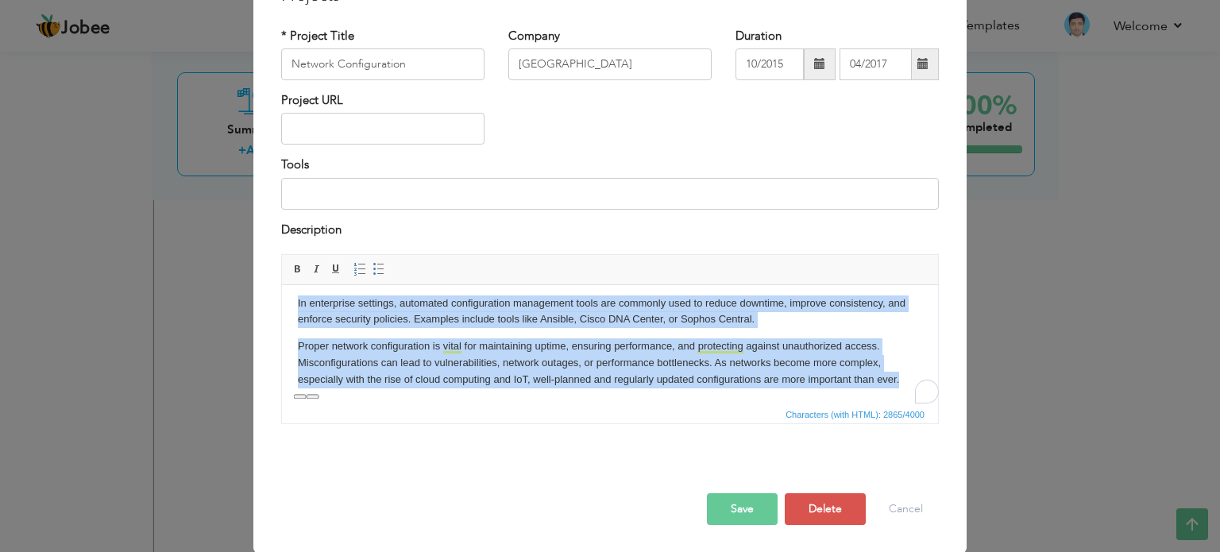
drag, startPoint x: 298, startPoint y: 304, endPoint x: 903, endPoint y: 400, distance: 612.9
click at [907, 401] on html "Network configuration refers to the process of setting up a network’s controls,…" at bounding box center [610, 170] width 656 height 468
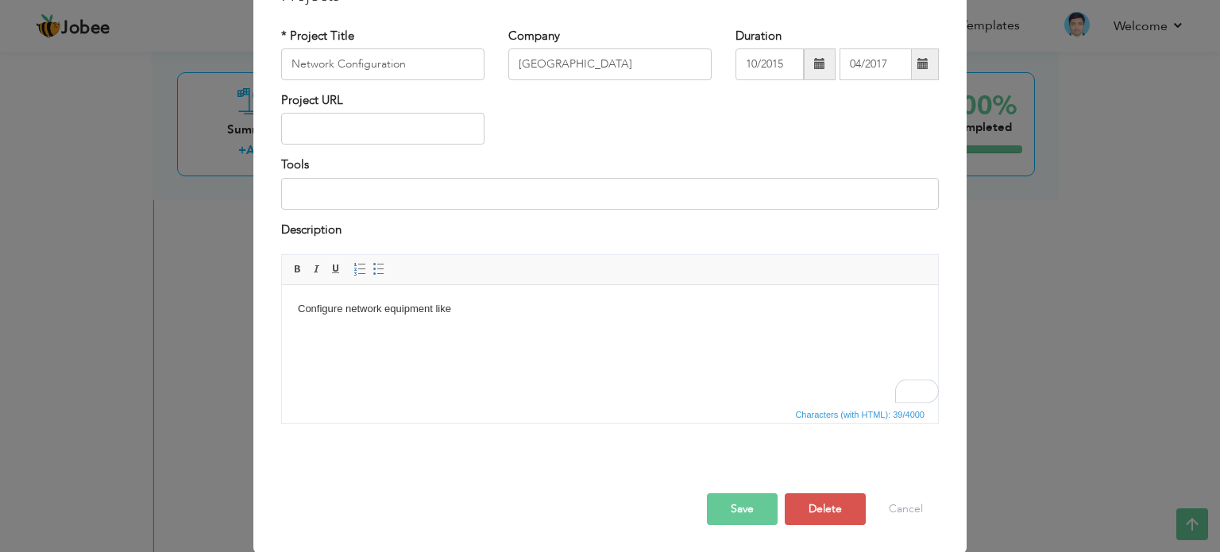
click at [468, 311] on body "Configure network equipment like" at bounding box center [610, 309] width 625 height 17
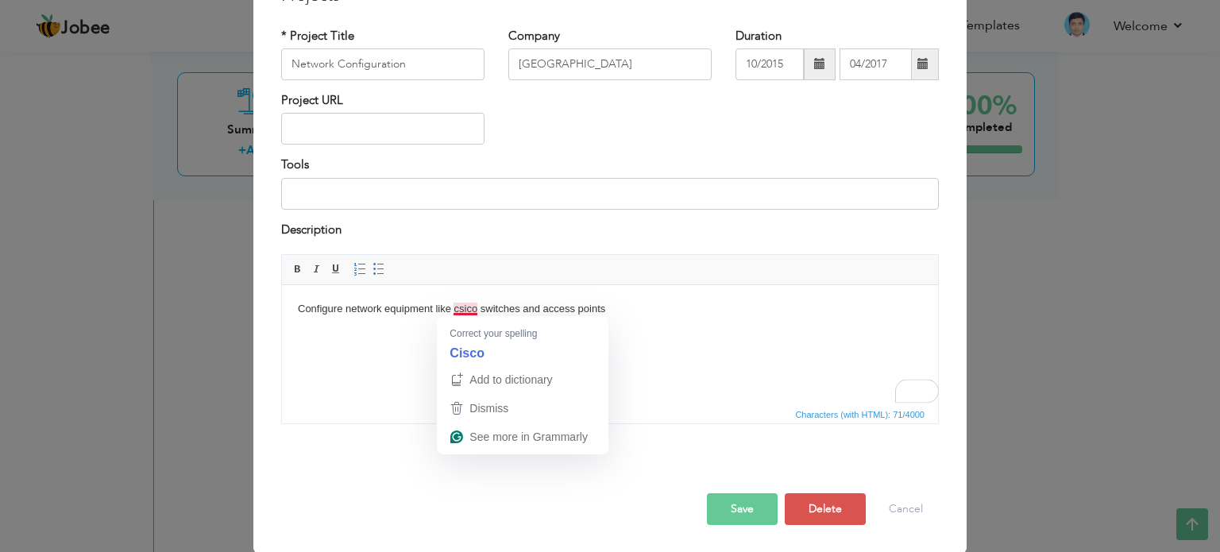
click at [458, 311] on body "Configure network equipment like csico switches and access points" at bounding box center [610, 309] width 625 height 17
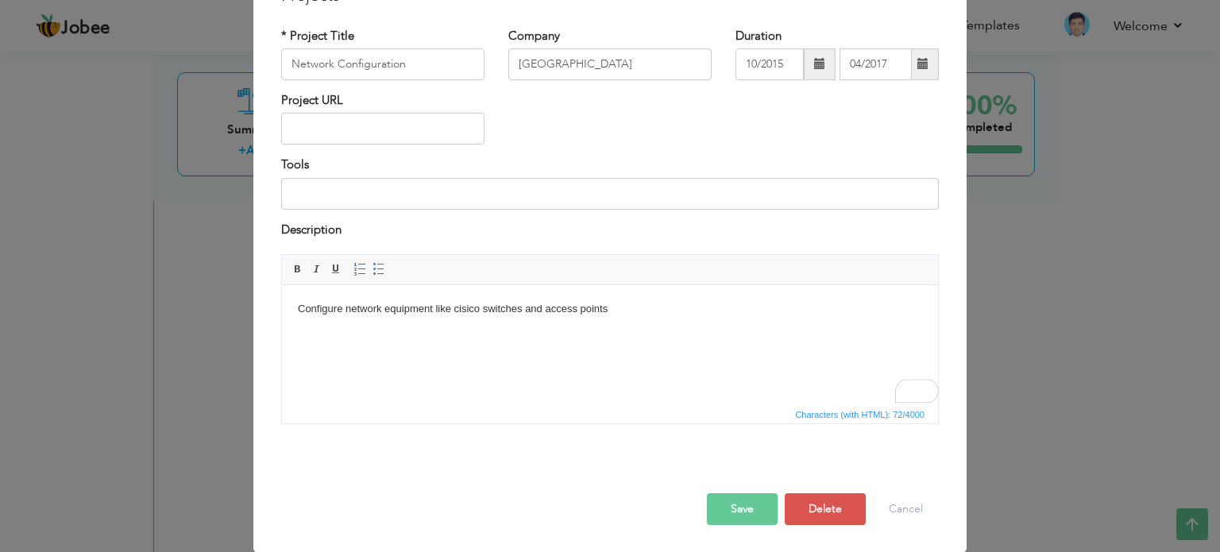
click at [628, 304] on body "Configure network equipment like cisico switches and access points" at bounding box center [610, 309] width 625 height 17
click at [768, 299] on html "Configure network equipment like cisico switches and access points, and also co…" at bounding box center [610, 309] width 656 height 48
click at [771, 311] on body "Configure network equipment like cisico switches and access points, and also co…" at bounding box center [610, 309] width 625 height 17
click at [745, 516] on button "Save" at bounding box center [742, 509] width 71 height 32
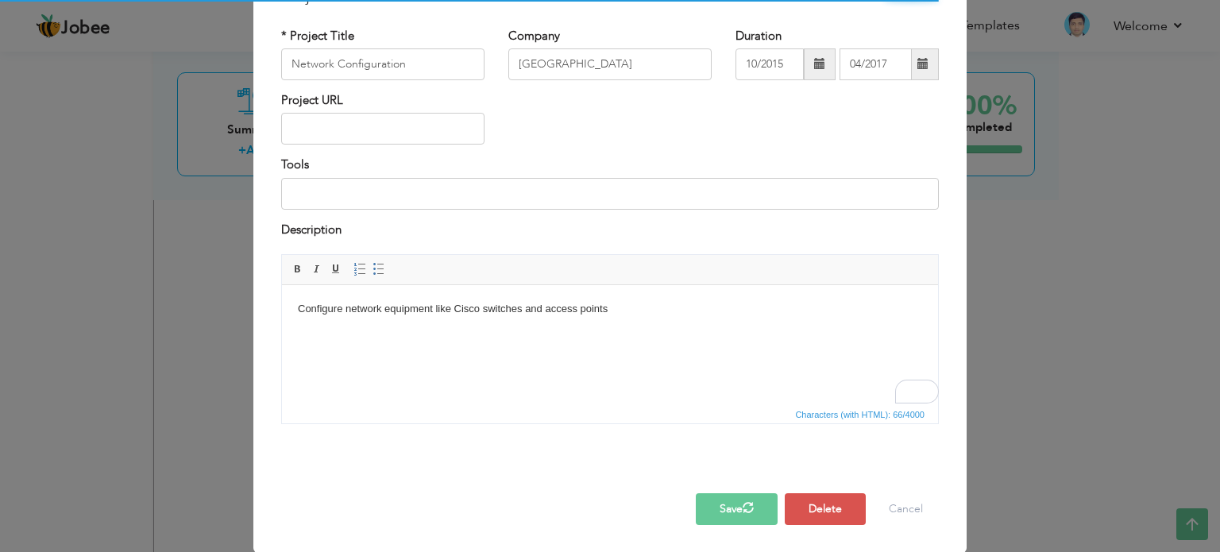
click at [731, 516] on button "Save" at bounding box center [737, 509] width 82 height 32
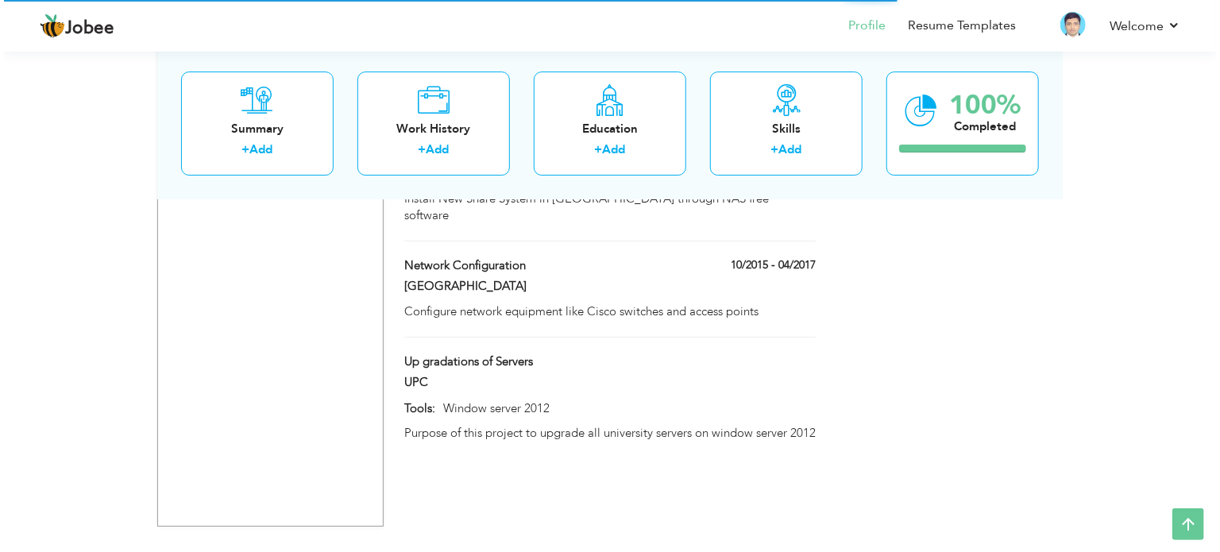
scroll to position [2733, 0]
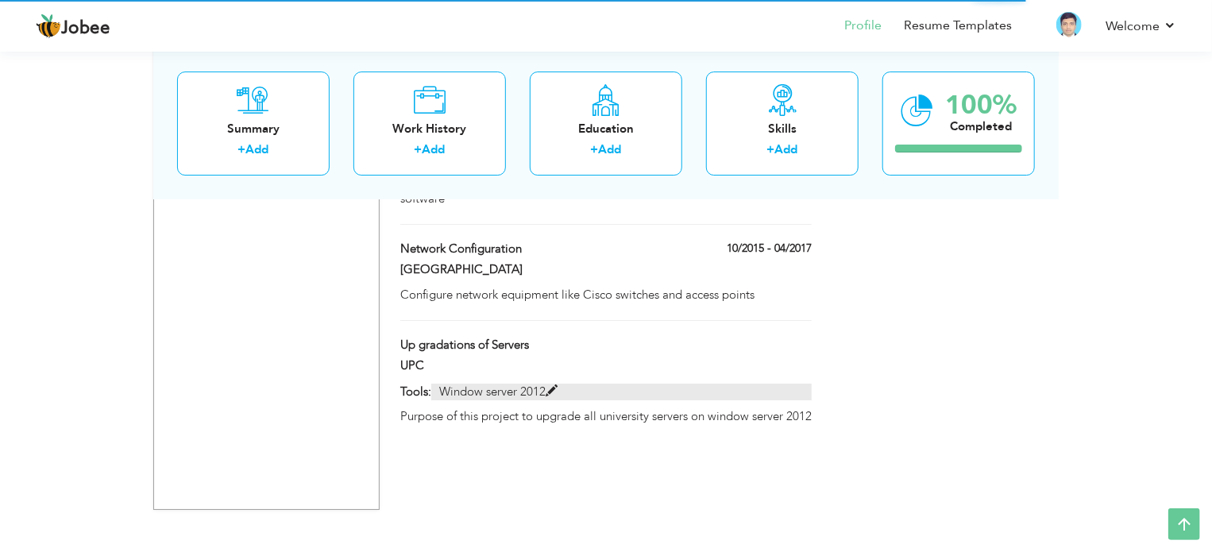
click at [555, 385] on span at bounding box center [552, 391] width 12 height 12
type input "Up gradations of Servers"
type input "UPC"
type input "Window server 2012"
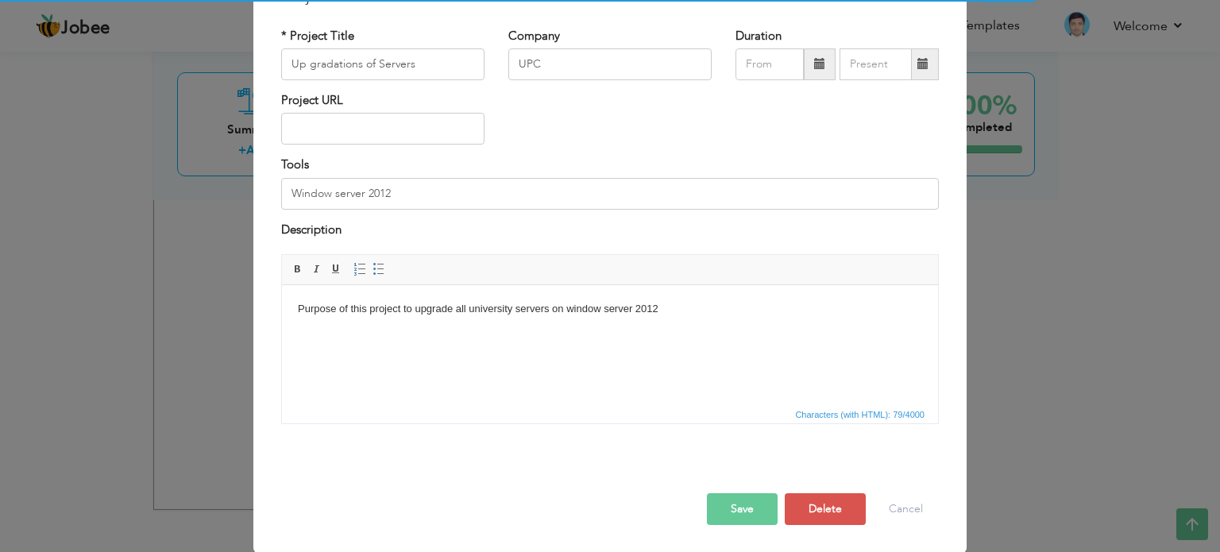
scroll to position [0, 0]
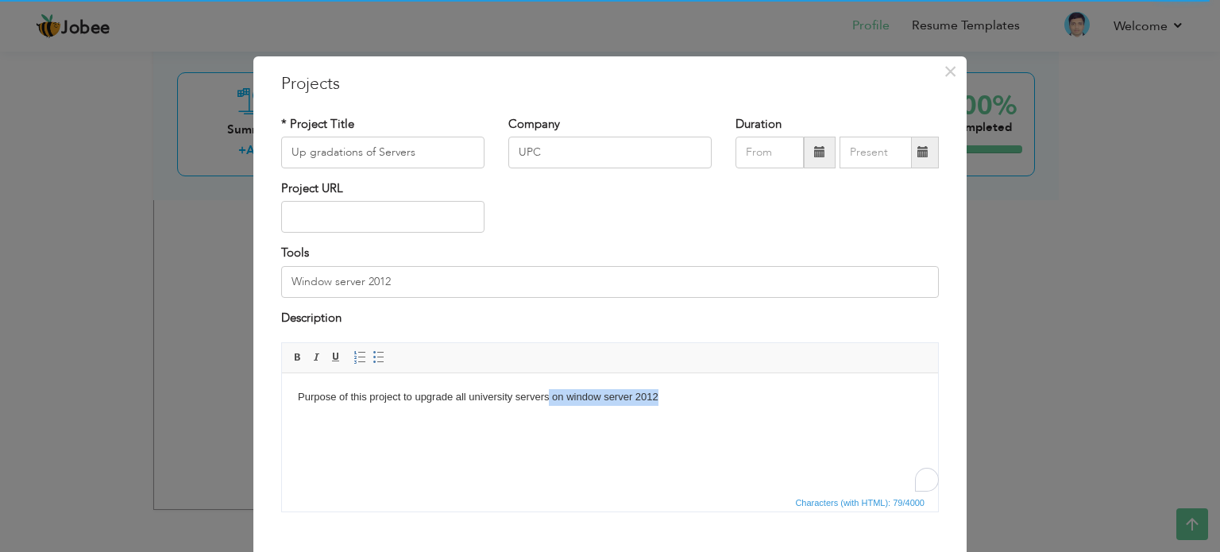
drag, startPoint x: 672, startPoint y: 389, endPoint x: 550, endPoint y: 394, distance: 122.5
click at [550, 394] on body "Purpose of this project to upgrade all university servers on window server 2012" at bounding box center [610, 397] width 625 height 17
click at [358, 411] on body "The purpose of this project is to upgrade all university servers from Windows S…" at bounding box center [610, 405] width 625 height 33
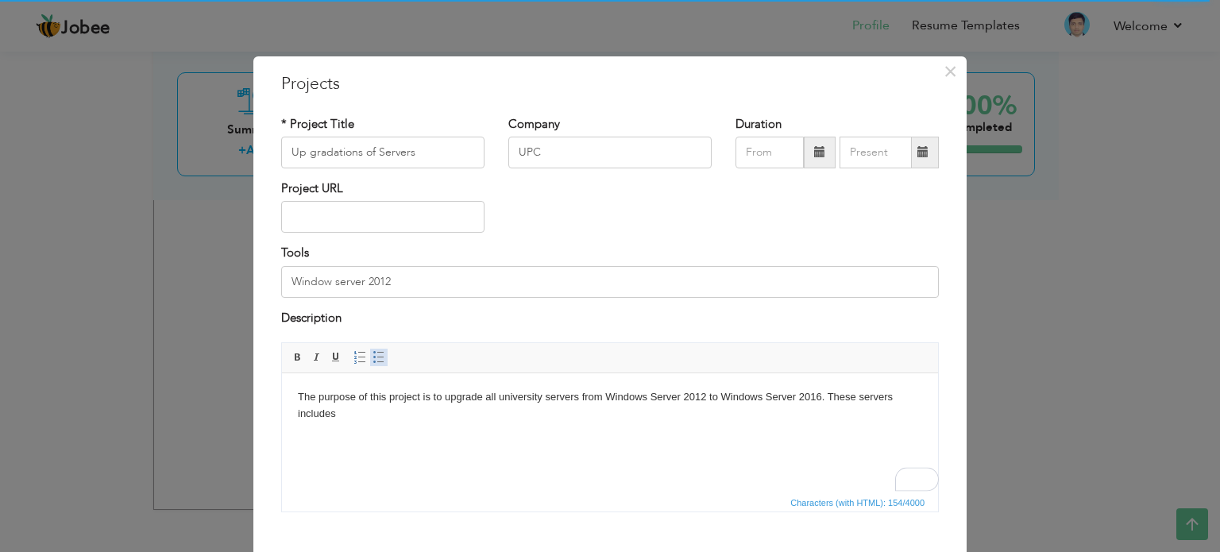
click at [373, 355] on span at bounding box center [379, 357] width 13 height 13
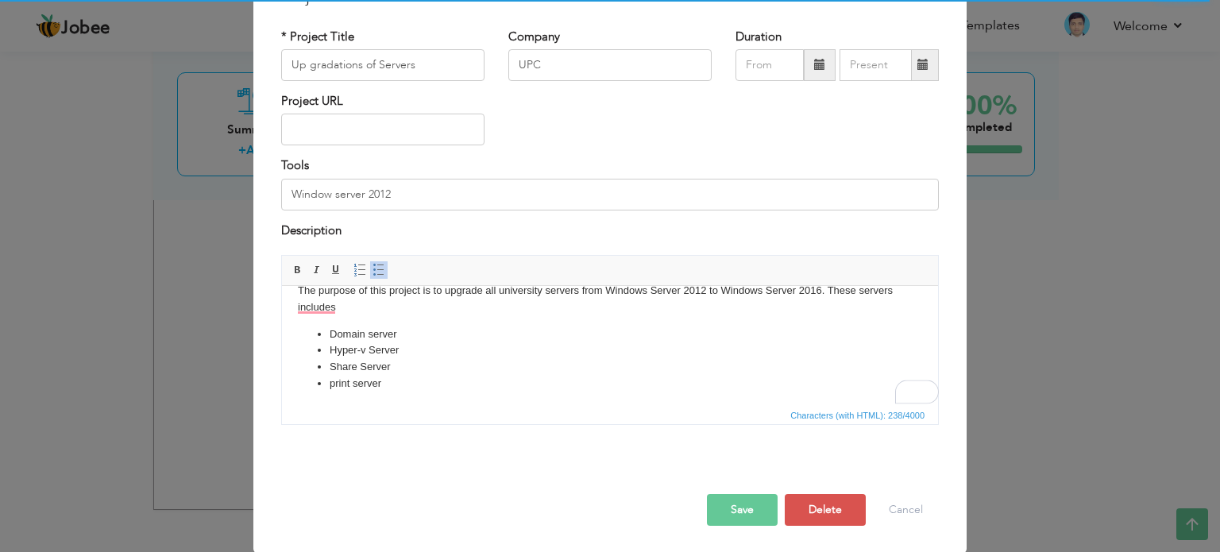
scroll to position [88, 0]
click at [764, 515] on button "Save" at bounding box center [742, 509] width 71 height 32
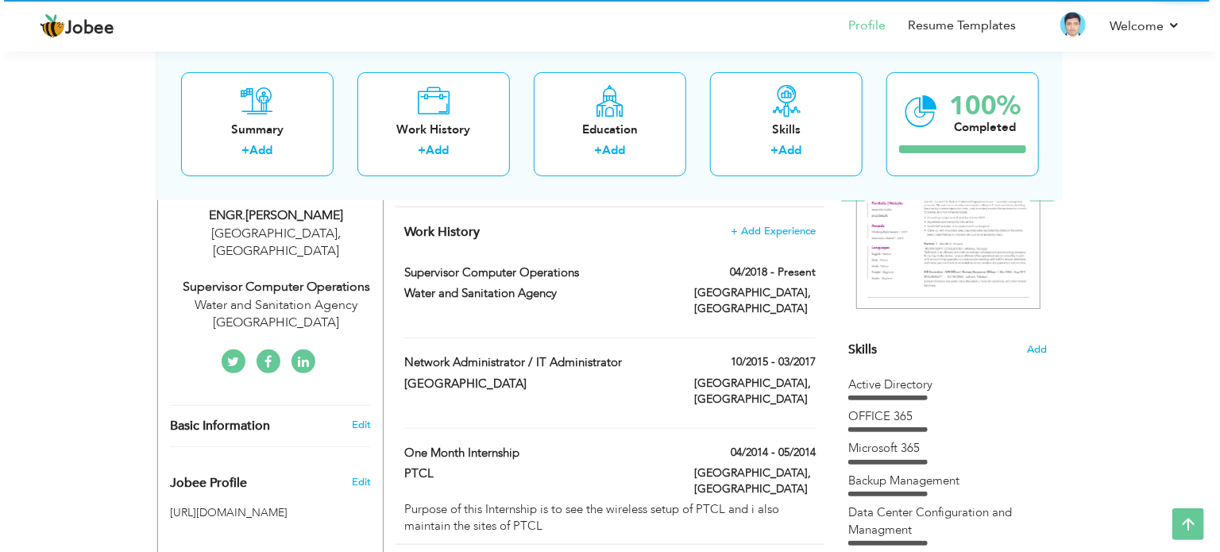
scroll to position [429, 0]
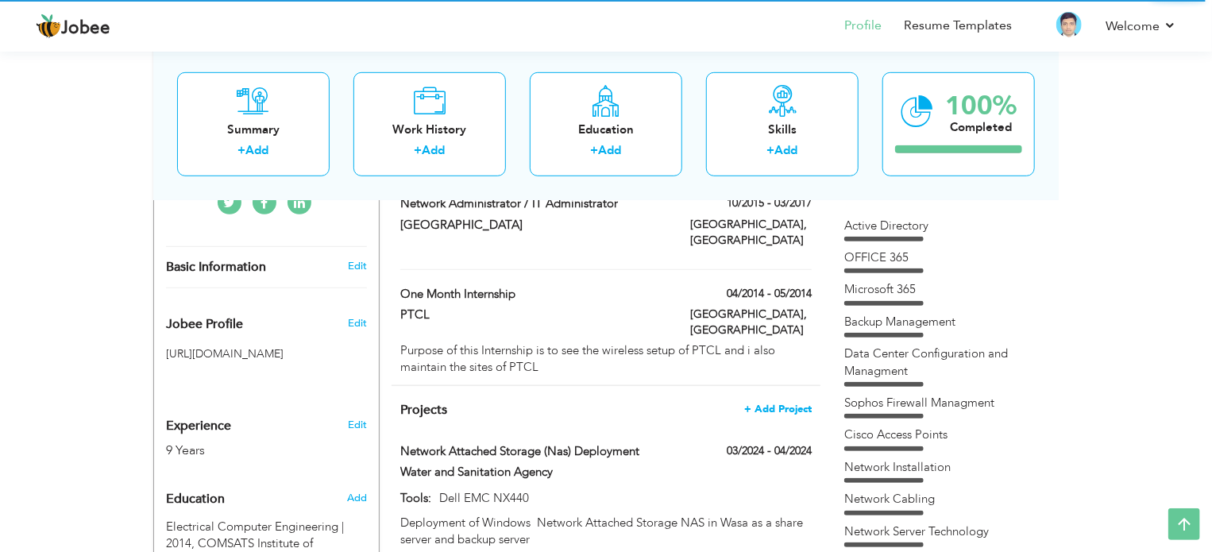
click at [797, 404] on span "+ Add Project" at bounding box center [779, 409] width 68 height 11
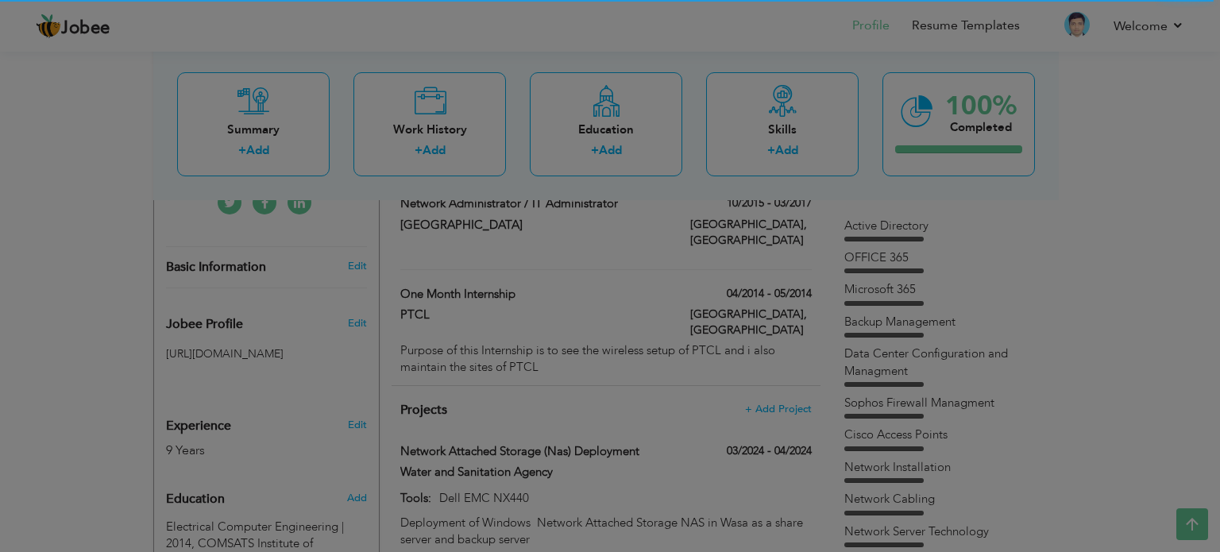
scroll to position [0, 0]
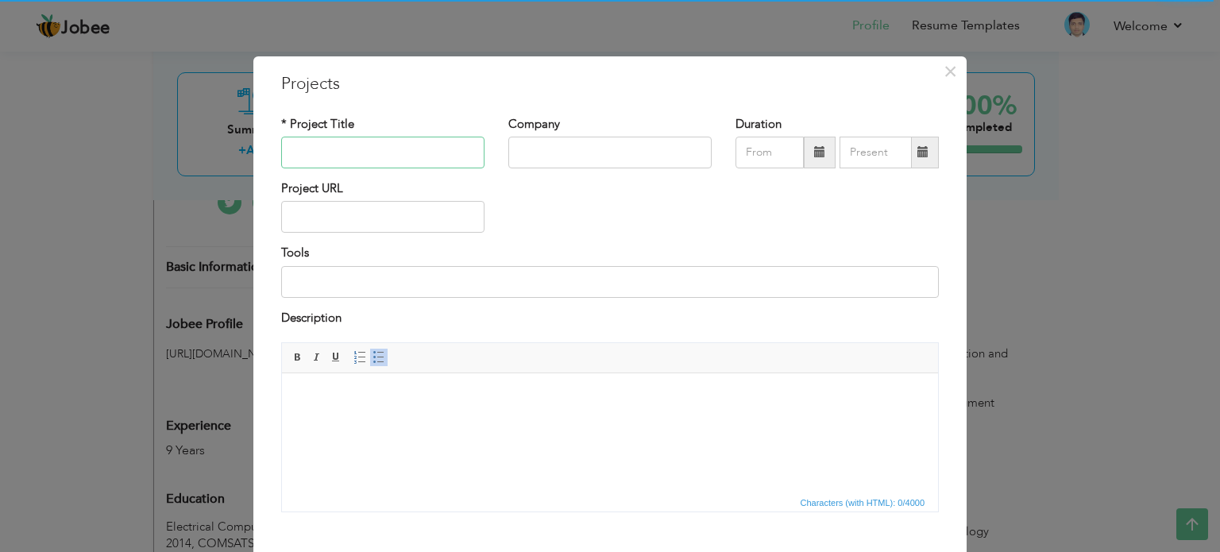
click at [375, 142] on input "text" at bounding box center [382, 153] width 203 height 32
type input "Students Emails"
click at [551, 165] on input "text" at bounding box center [610, 153] width 203 height 32
type input "University of Central Punjab"
click at [822, 149] on span at bounding box center [820, 153] width 32 height 32
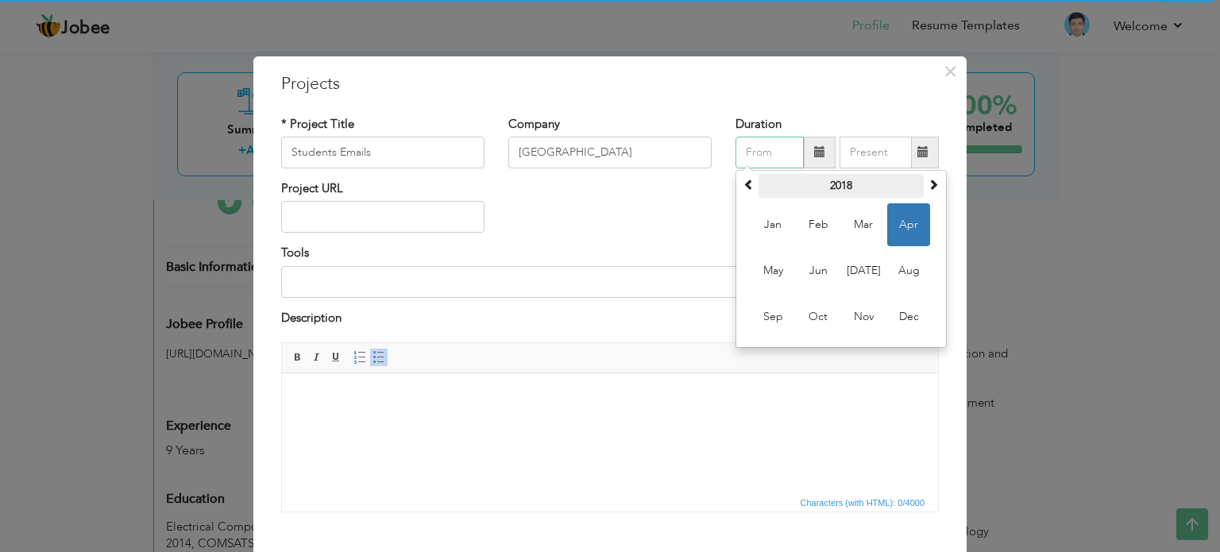
click at [829, 183] on th "2018" at bounding box center [841, 186] width 165 height 24
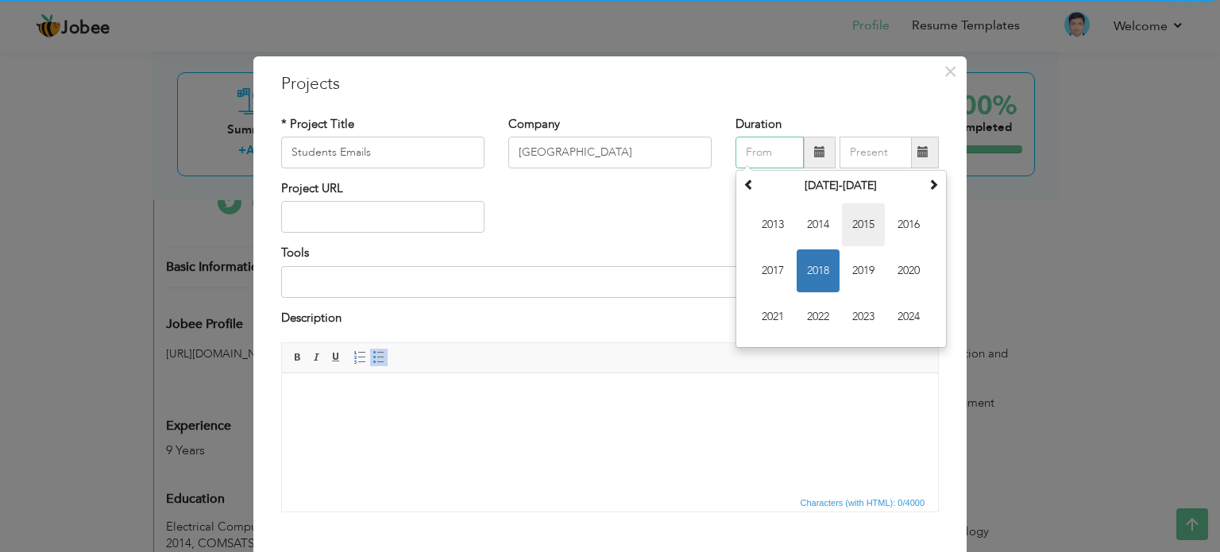
click at [869, 221] on span "2015" at bounding box center [863, 224] width 43 height 43
click at [880, 154] on input "text" at bounding box center [876, 153] width 72 height 32
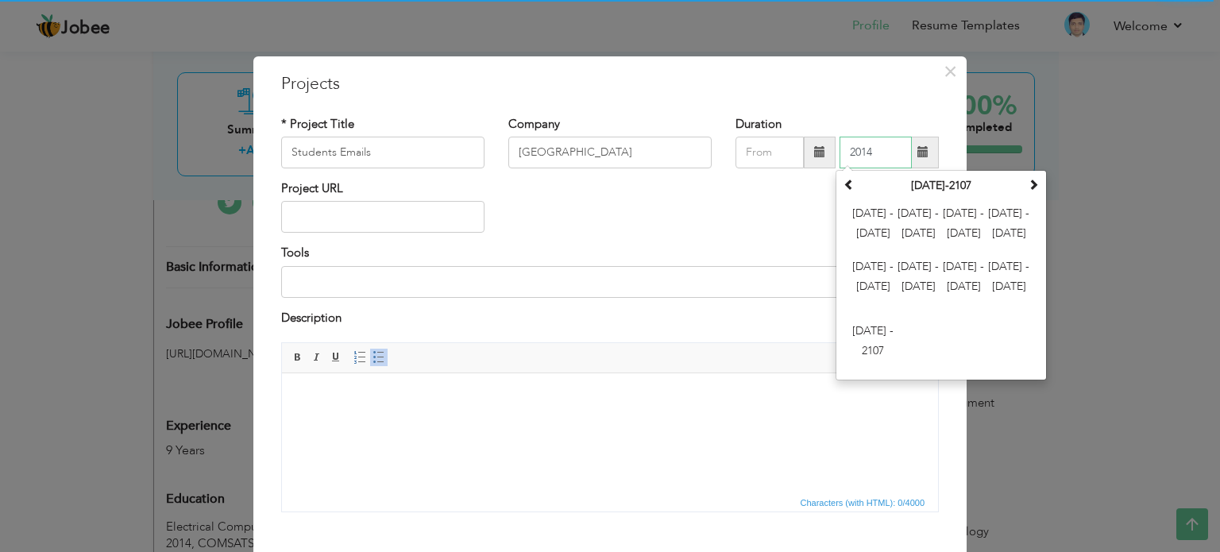
type input "201"
click at [859, 189] on th "2000-2107" at bounding box center [941, 186] width 165 height 24
click at [903, 210] on span "2012 - 2023" at bounding box center [918, 224] width 43 height 43
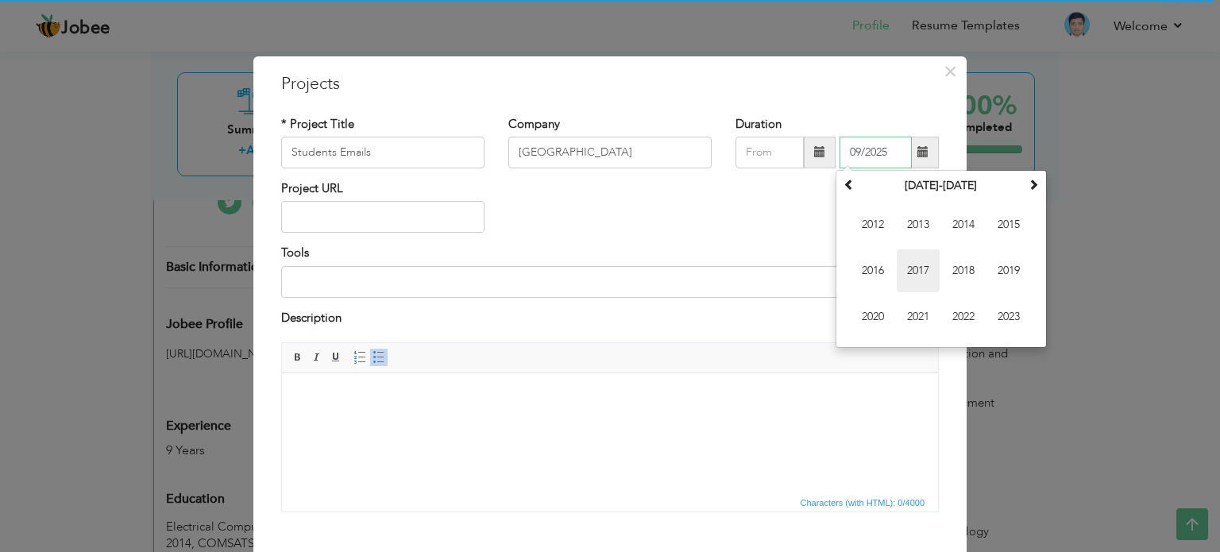
click at [927, 266] on span "2017" at bounding box center [918, 270] width 43 height 43
click at [960, 219] on span "Mar" at bounding box center [963, 224] width 43 height 43
type input "03/2017"
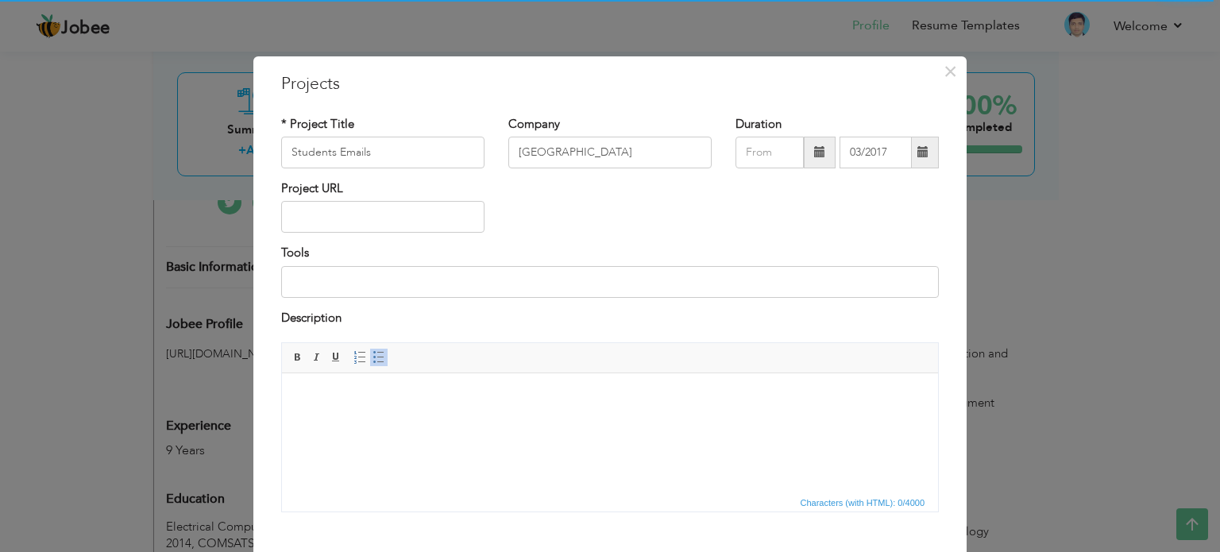
click at [828, 151] on span at bounding box center [820, 153] width 32 height 32
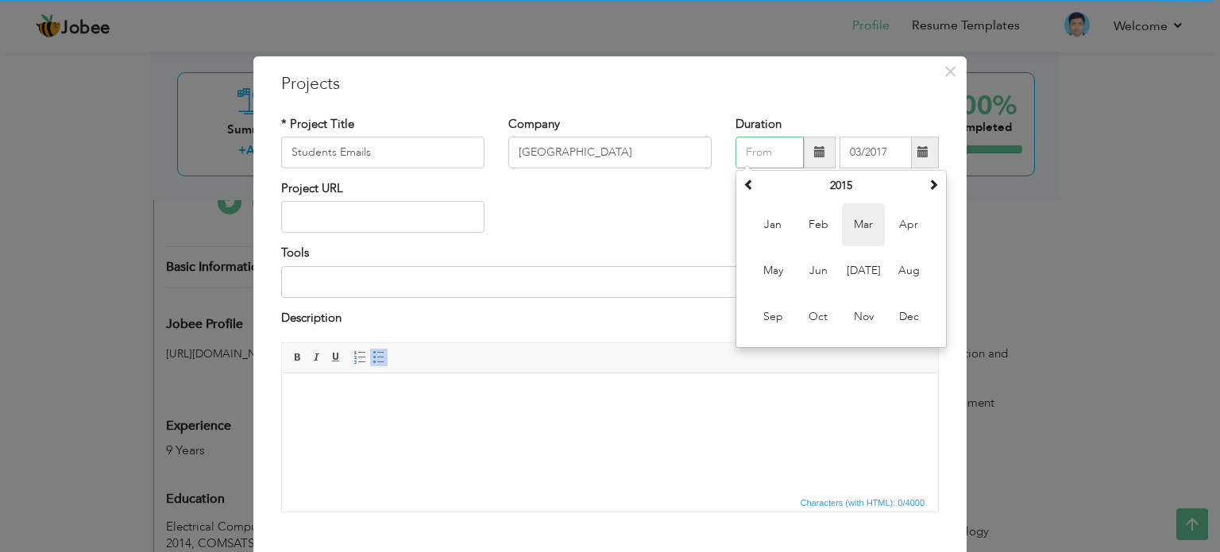
click at [848, 222] on span "Mar" at bounding box center [863, 224] width 43 height 43
type input "03/2015"
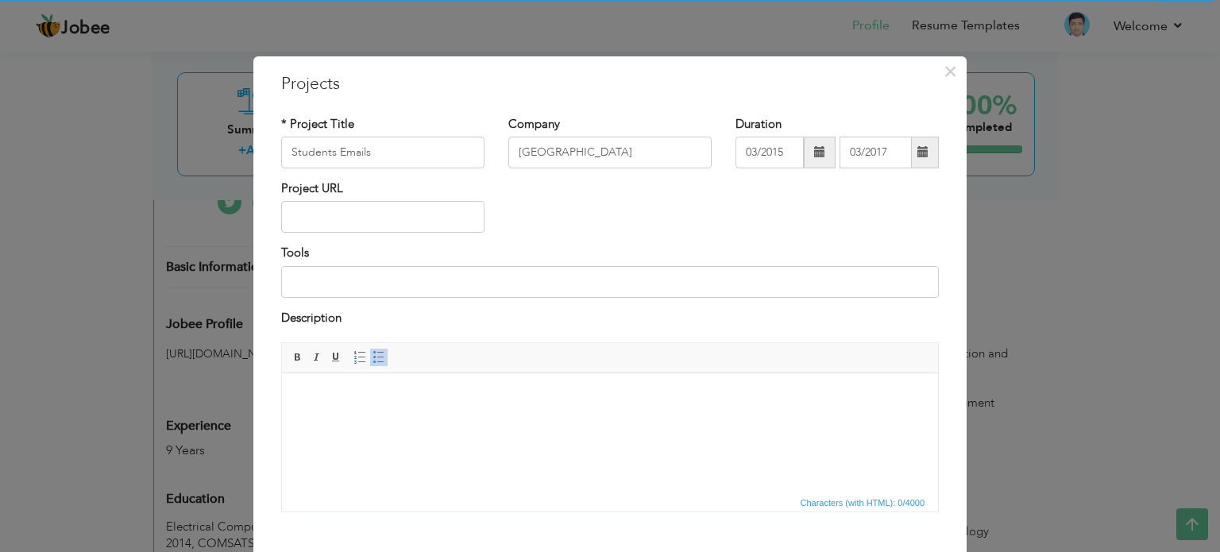
click at [607, 261] on div "Tools" at bounding box center [610, 271] width 658 height 52
click at [370, 284] on input at bounding box center [610, 282] width 658 height 32
type input "Google Apps"
click at [354, 422] on html at bounding box center [610, 397] width 656 height 48
drag, startPoint x: 596, startPoint y: 402, endPoint x: 283, endPoint y: 394, distance: 313.2
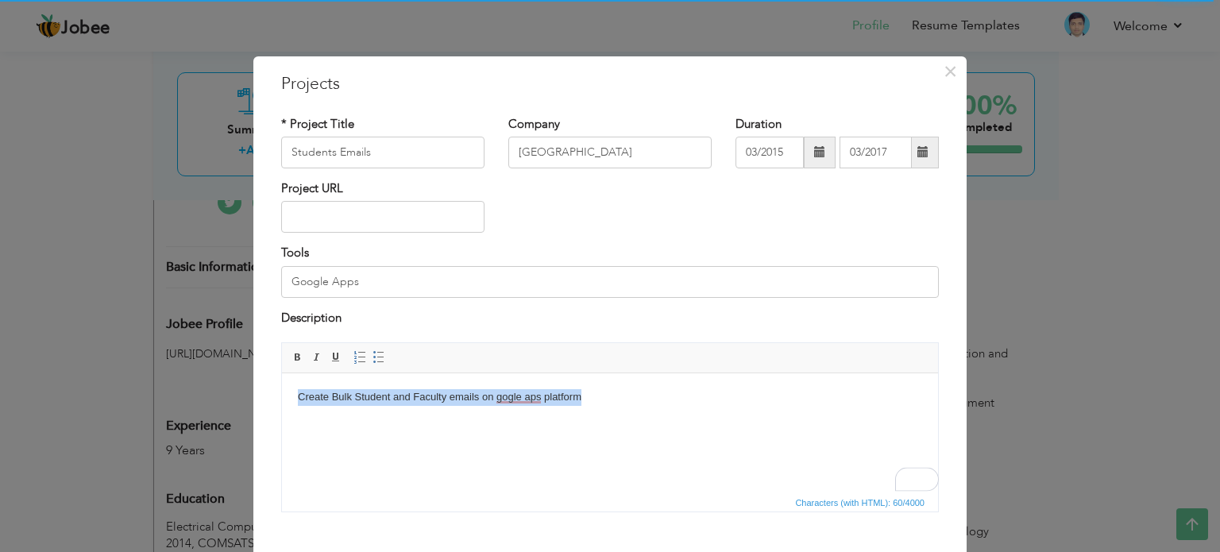
click at [283, 394] on html "Create Bulk Student and Faculty emails on gogle aps platform" at bounding box center [610, 397] width 656 height 48
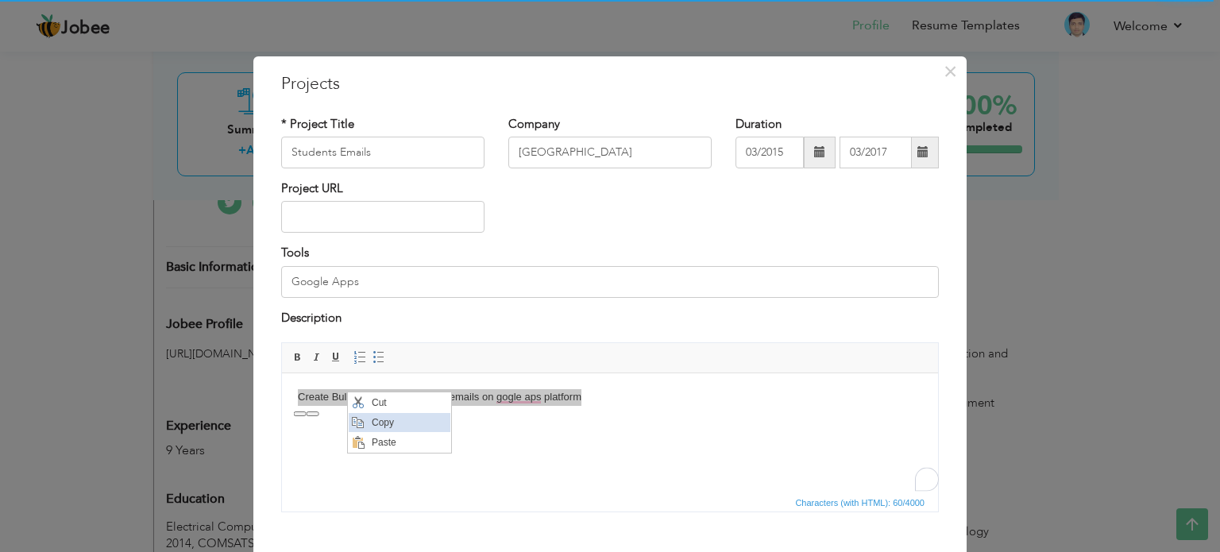
click at [394, 419] on span "Copy" at bounding box center [408, 422] width 83 height 19
copy body "Create Bulk Student and Faculty emails on gogle aps platform"
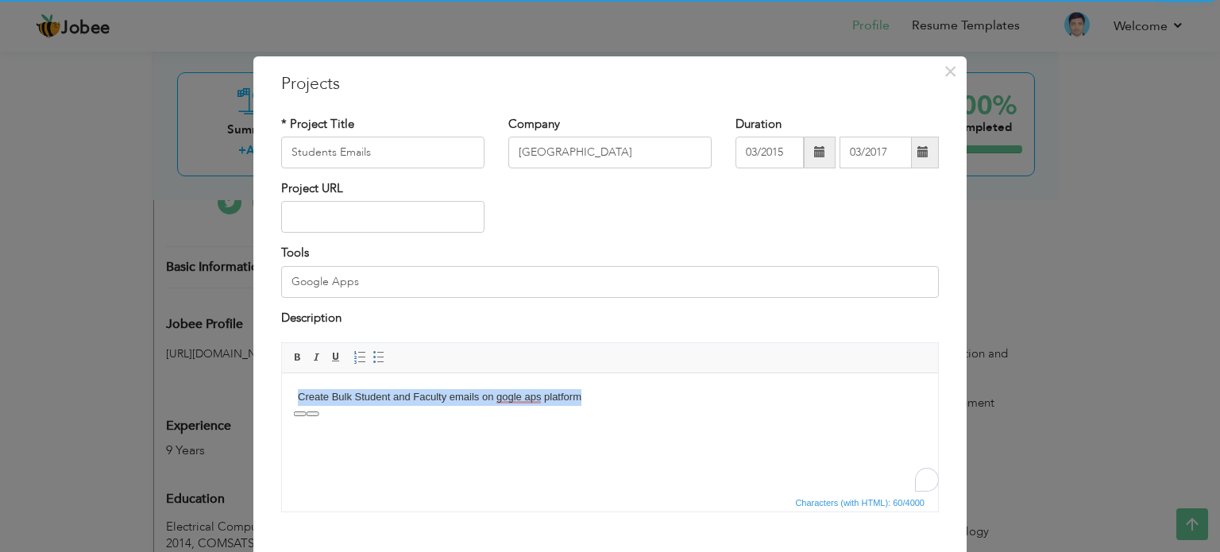
click at [621, 393] on body "Create Bulk Student and Faculty emails on gogle aps platform" at bounding box center [610, 397] width 625 height 17
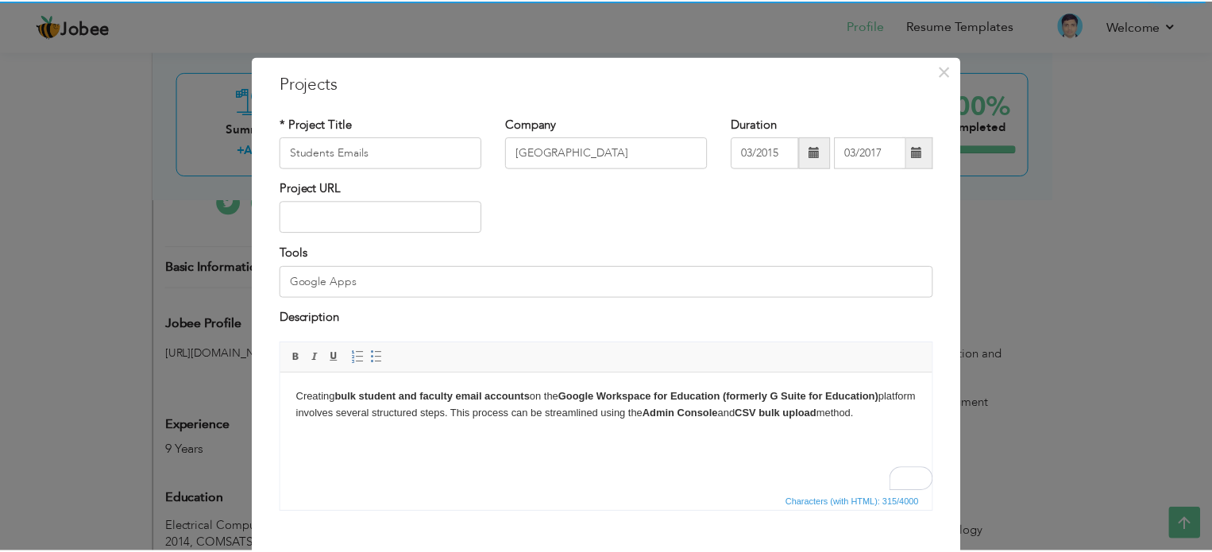
scroll to position [88, 0]
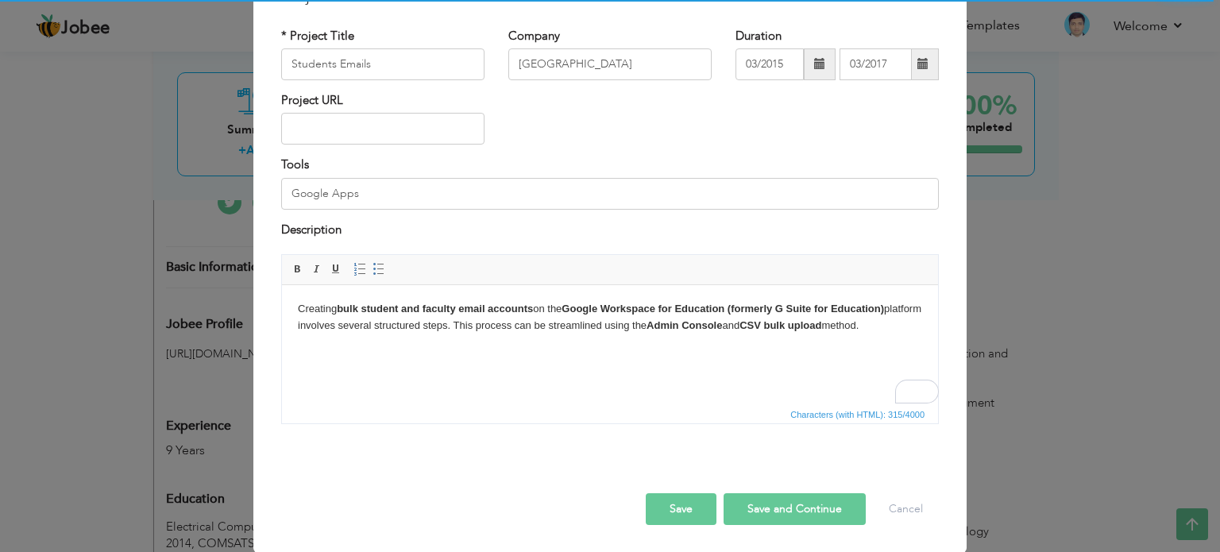
click at [689, 502] on button "Save" at bounding box center [681, 509] width 71 height 32
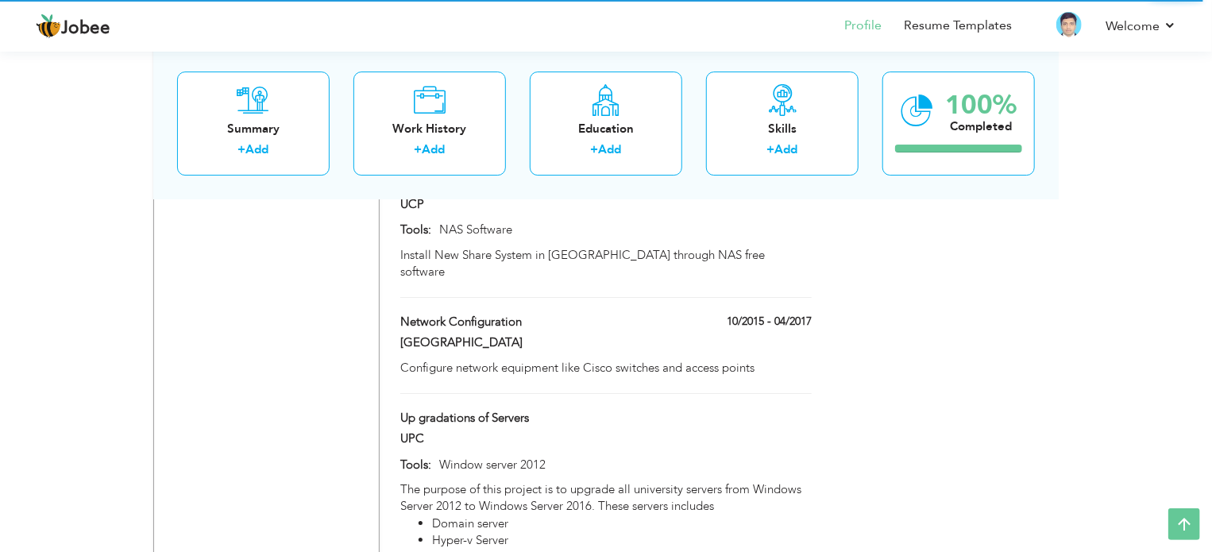
scroll to position [2798, 0]
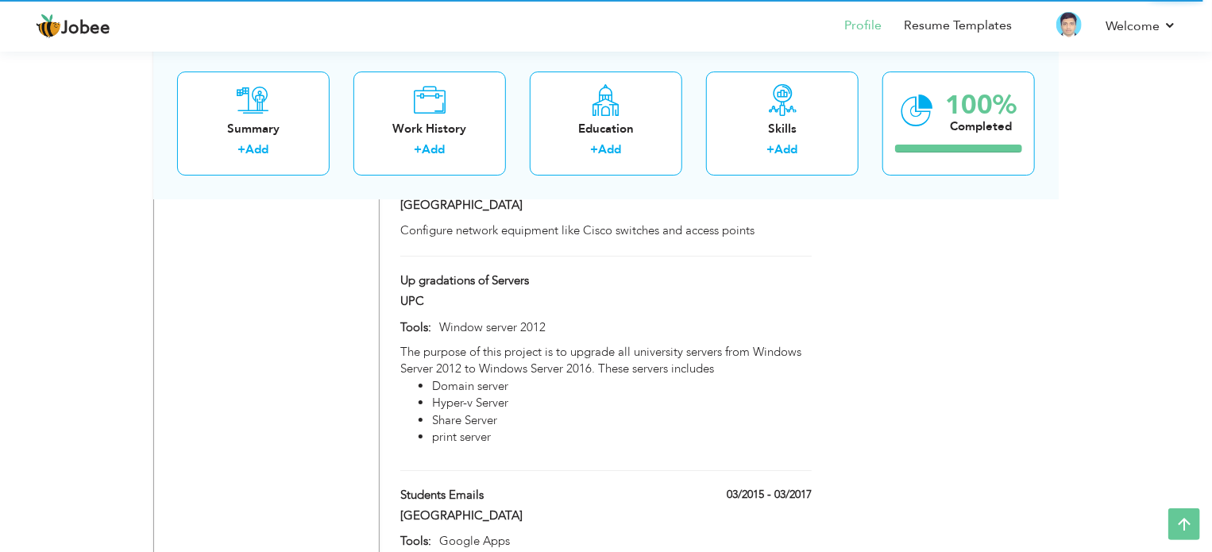
drag, startPoint x: 681, startPoint y: 438, endPoint x: 674, endPoint y: 402, distance: 36.5
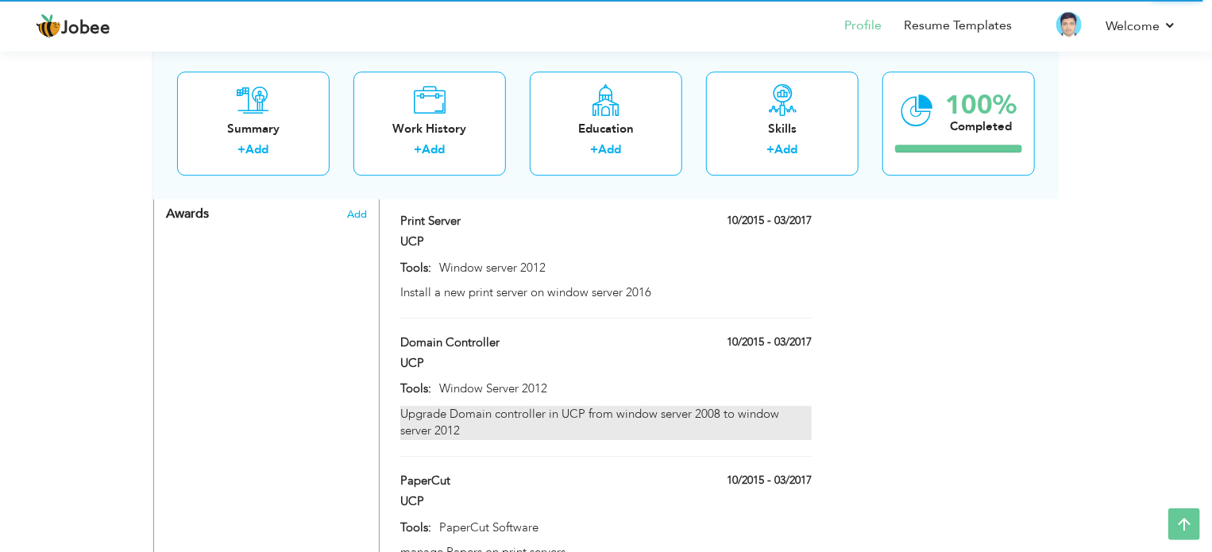
scroll to position [2718, 0]
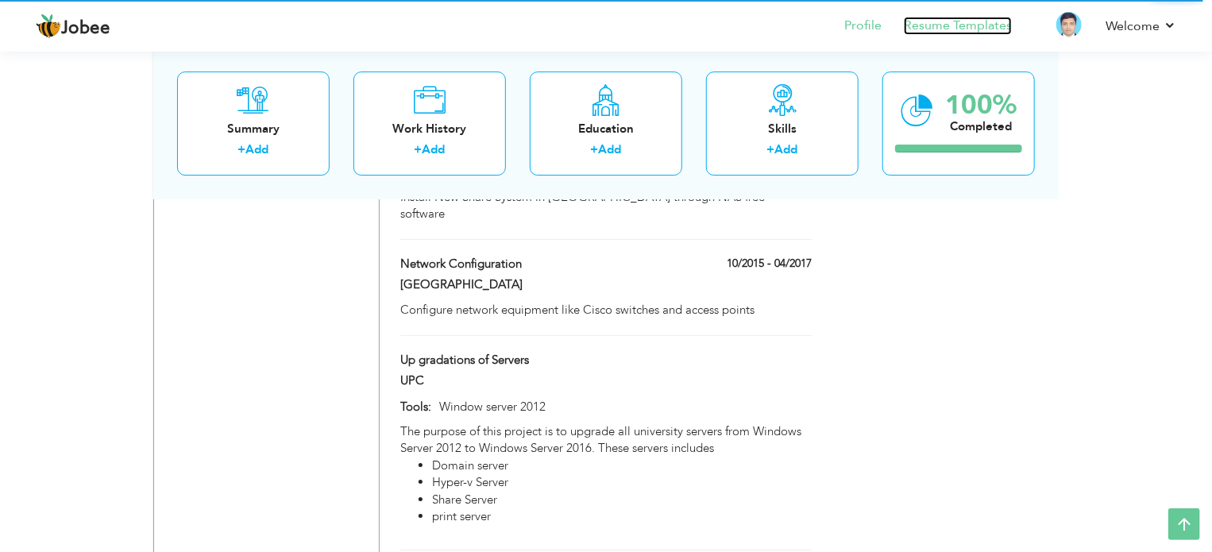
click at [976, 34] on link "Resume Templates" at bounding box center [958, 26] width 108 height 18
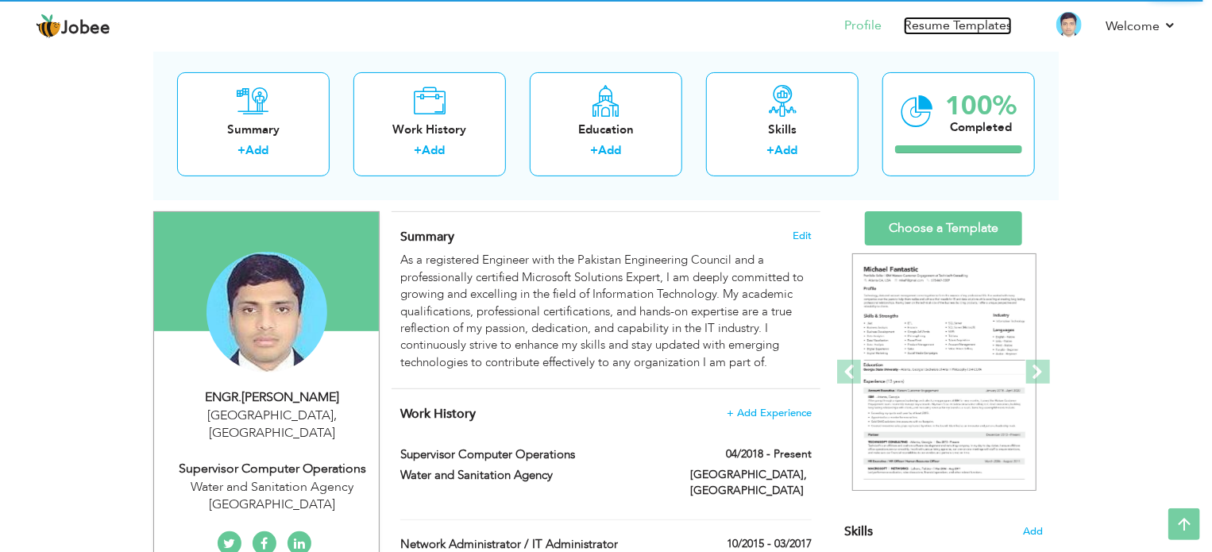
scroll to position [0, 0]
